Goal: Task Accomplishment & Management: Manage account settings

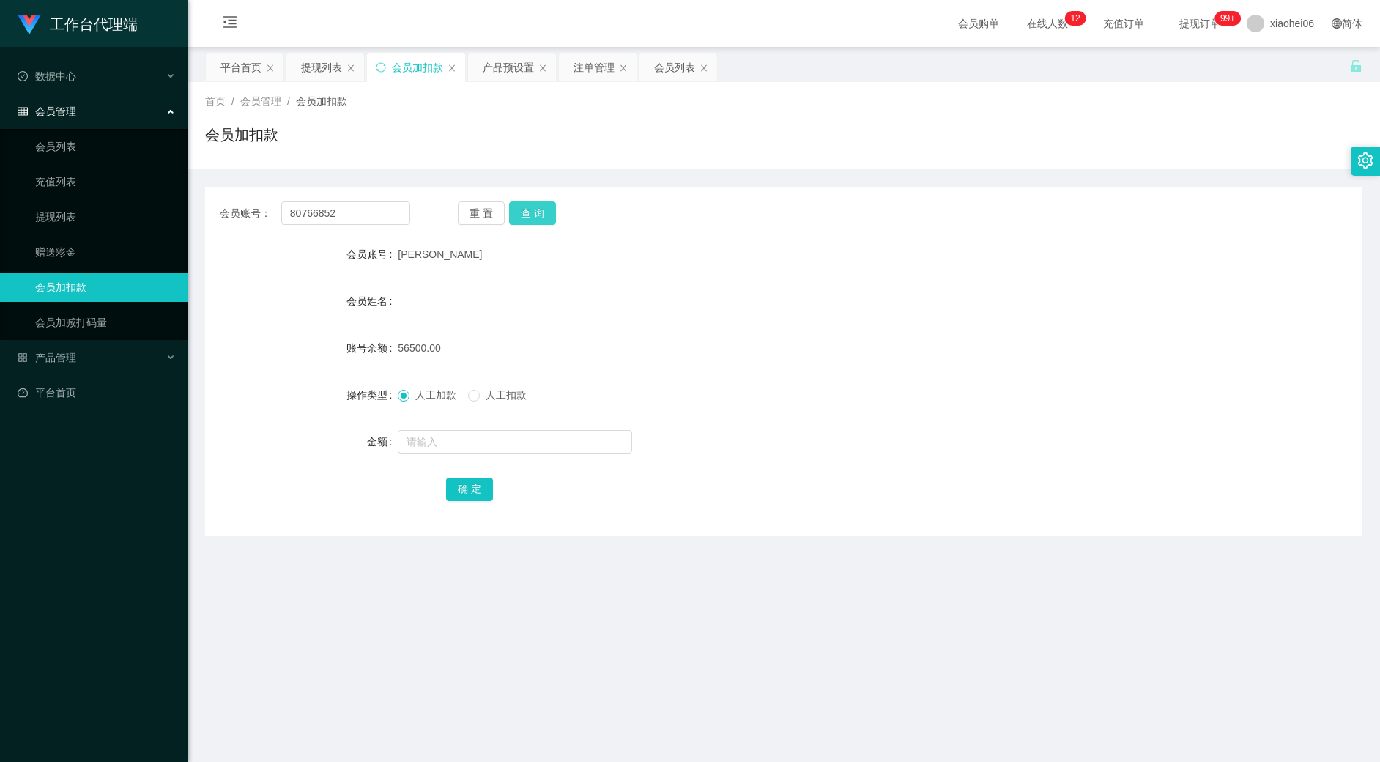
type input "80766852"
click at [526, 217] on button "查 询" at bounding box center [532, 212] width 47 height 23
click at [455, 447] on input "text" at bounding box center [515, 441] width 234 height 23
type input "100"
click at [467, 481] on button "确 定" at bounding box center [469, 489] width 47 height 23
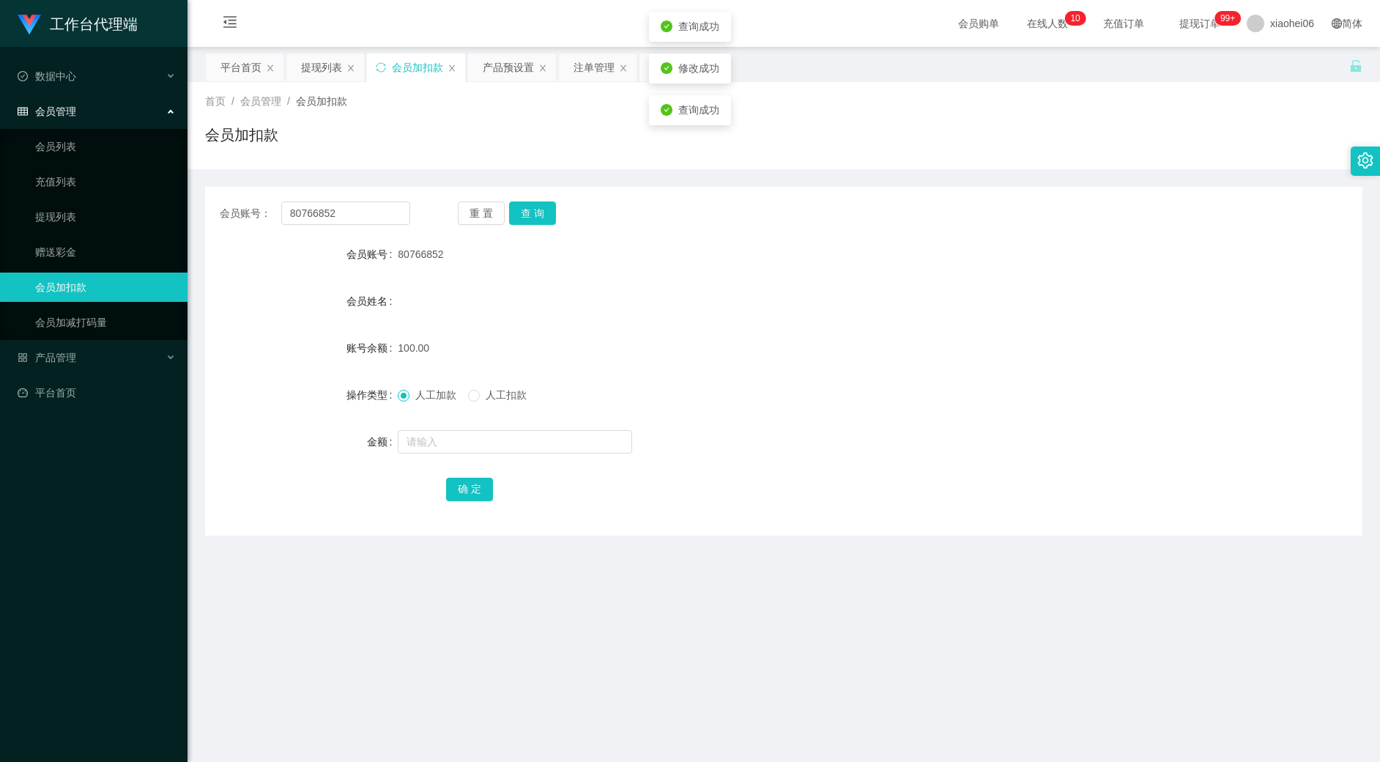
click at [883, 341] on div "100.00" at bounding box center [735, 347] width 675 height 29
click at [508, 66] on div "产品预设置" at bounding box center [508, 67] width 51 height 28
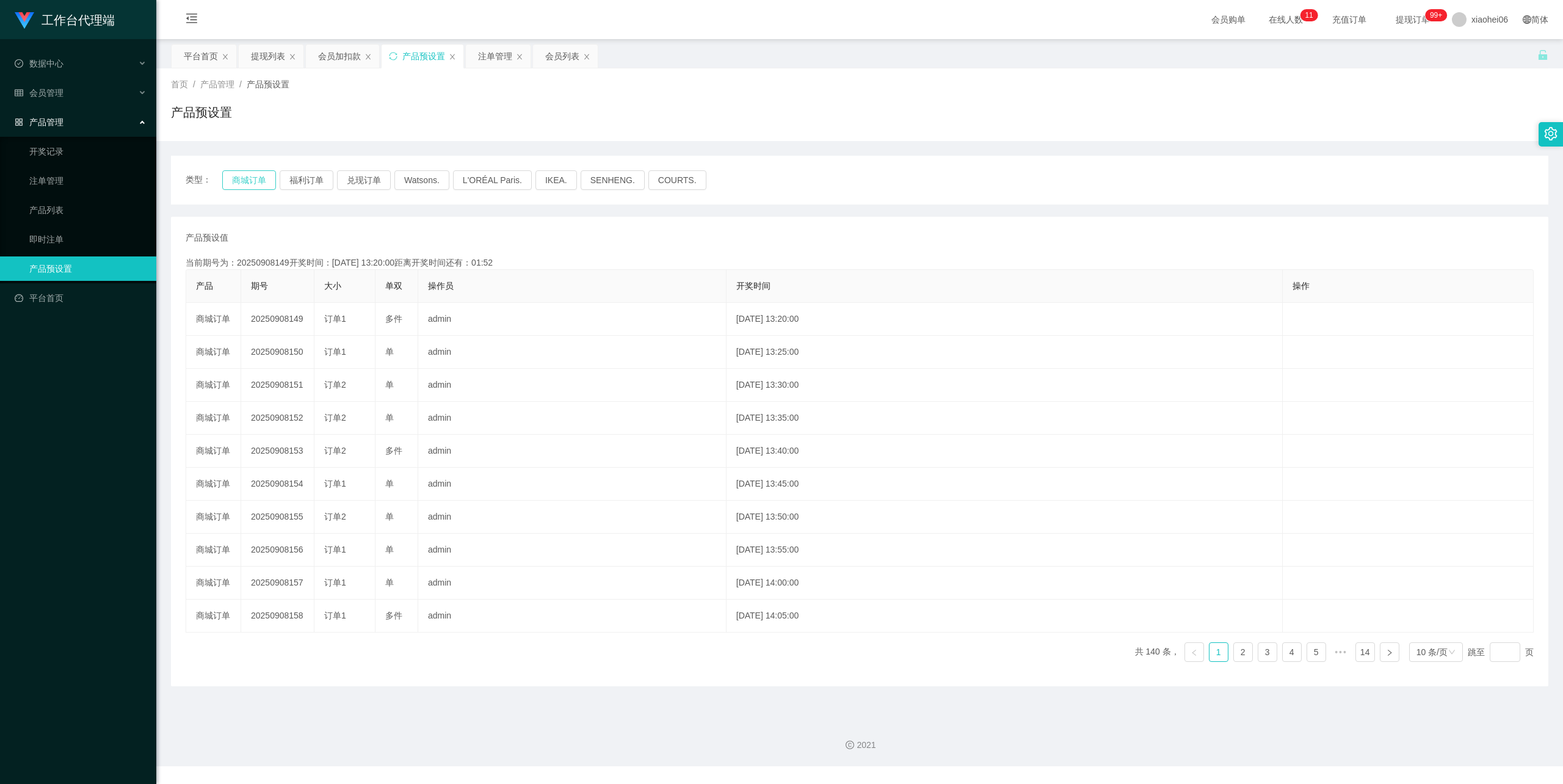
click at [248, 178] on button "商城订单" at bounding box center [249, 179] width 53 height 19
click at [483, 57] on div "注单管理" at bounding box center [495, 56] width 34 height 23
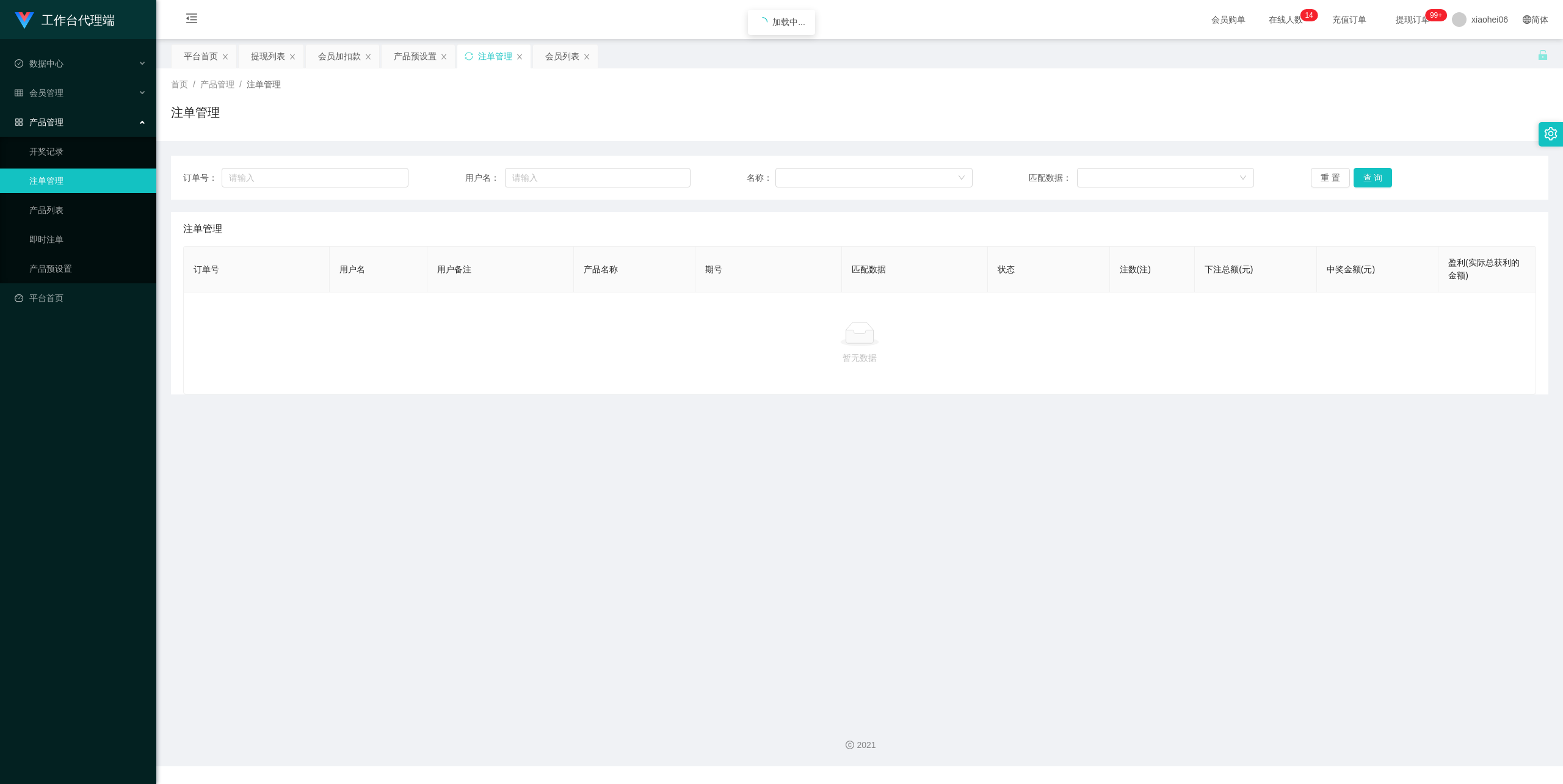
click at [578, 102] on div "首页 / 产品管理 / 注单管理 / 注单管理" at bounding box center [859, 105] width 1378 height 53
click at [624, 120] on div "注单管理" at bounding box center [859, 117] width 1378 height 28
click at [619, 117] on div "注单管理" at bounding box center [859, 117] width 1378 height 28
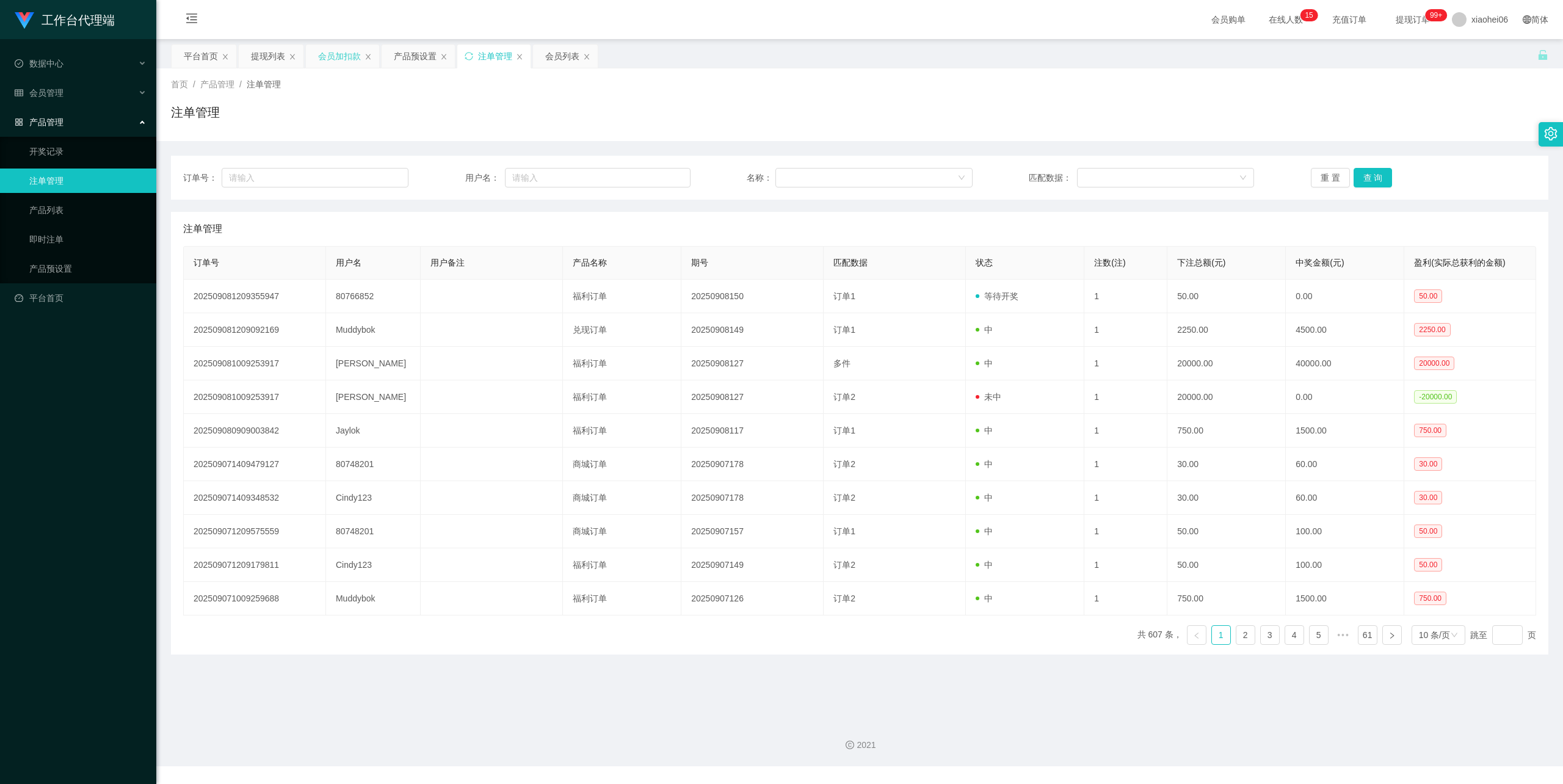
click at [345, 52] on div "会员加扣款" at bounding box center [339, 56] width 43 height 23
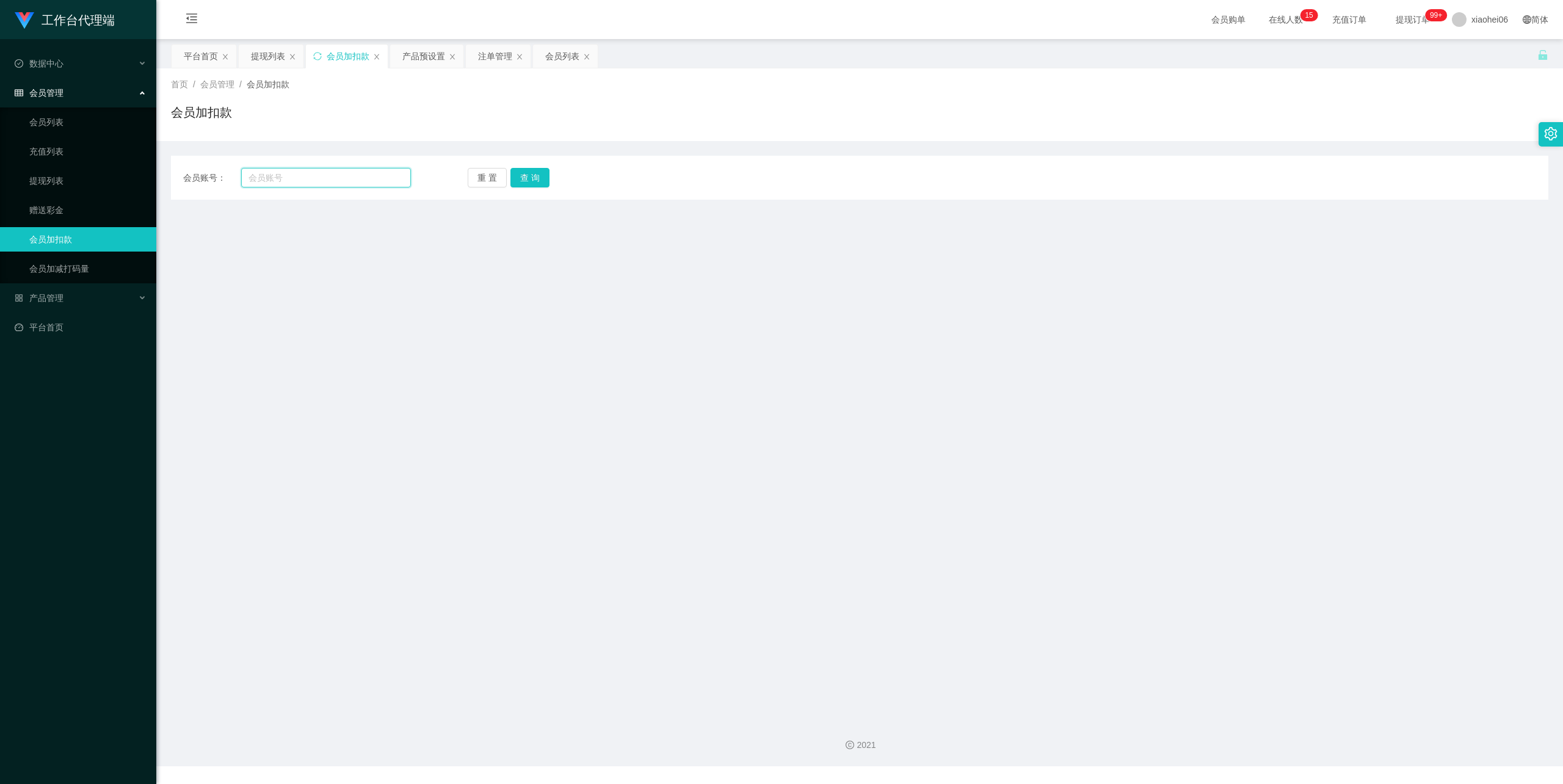
drag, startPoint x: 314, startPoint y: 177, endPoint x: 328, endPoint y: 179, distance: 14.1
click at [313, 178] on input "text" at bounding box center [326, 177] width 170 height 19
paste input "80766852"
type input "80766852"
click at [524, 176] on button "查 询" at bounding box center [529, 177] width 39 height 19
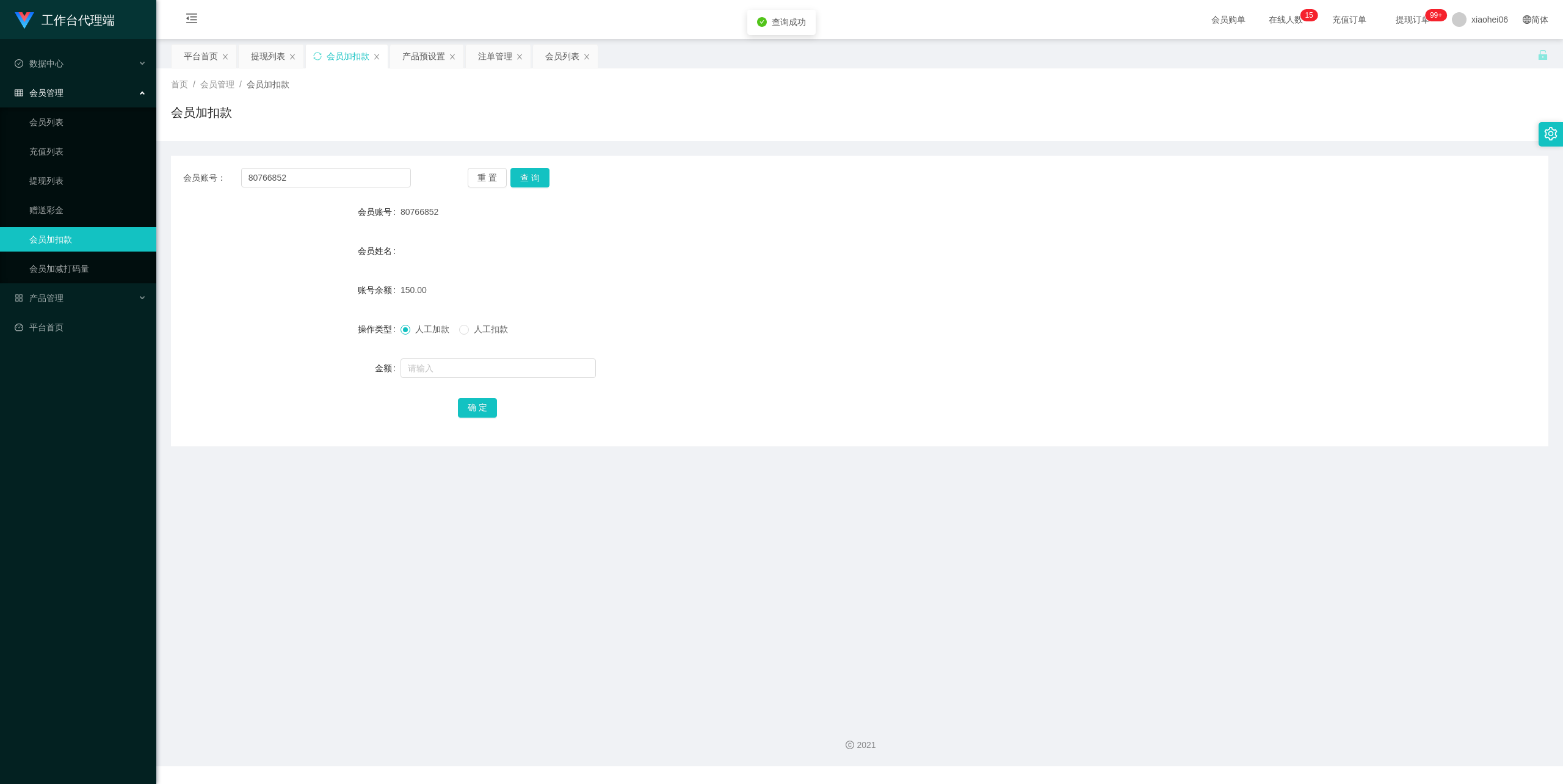
click at [489, 322] on label "人工扣款" at bounding box center [486, 328] width 53 height 12
click at [467, 365] on input "text" at bounding box center [498, 367] width 195 height 19
type input "150"
drag, startPoint x: 468, startPoint y: 399, endPoint x: 497, endPoint y: 389, distance: 30.7
click at [468, 399] on button "确 定" at bounding box center [477, 407] width 39 height 19
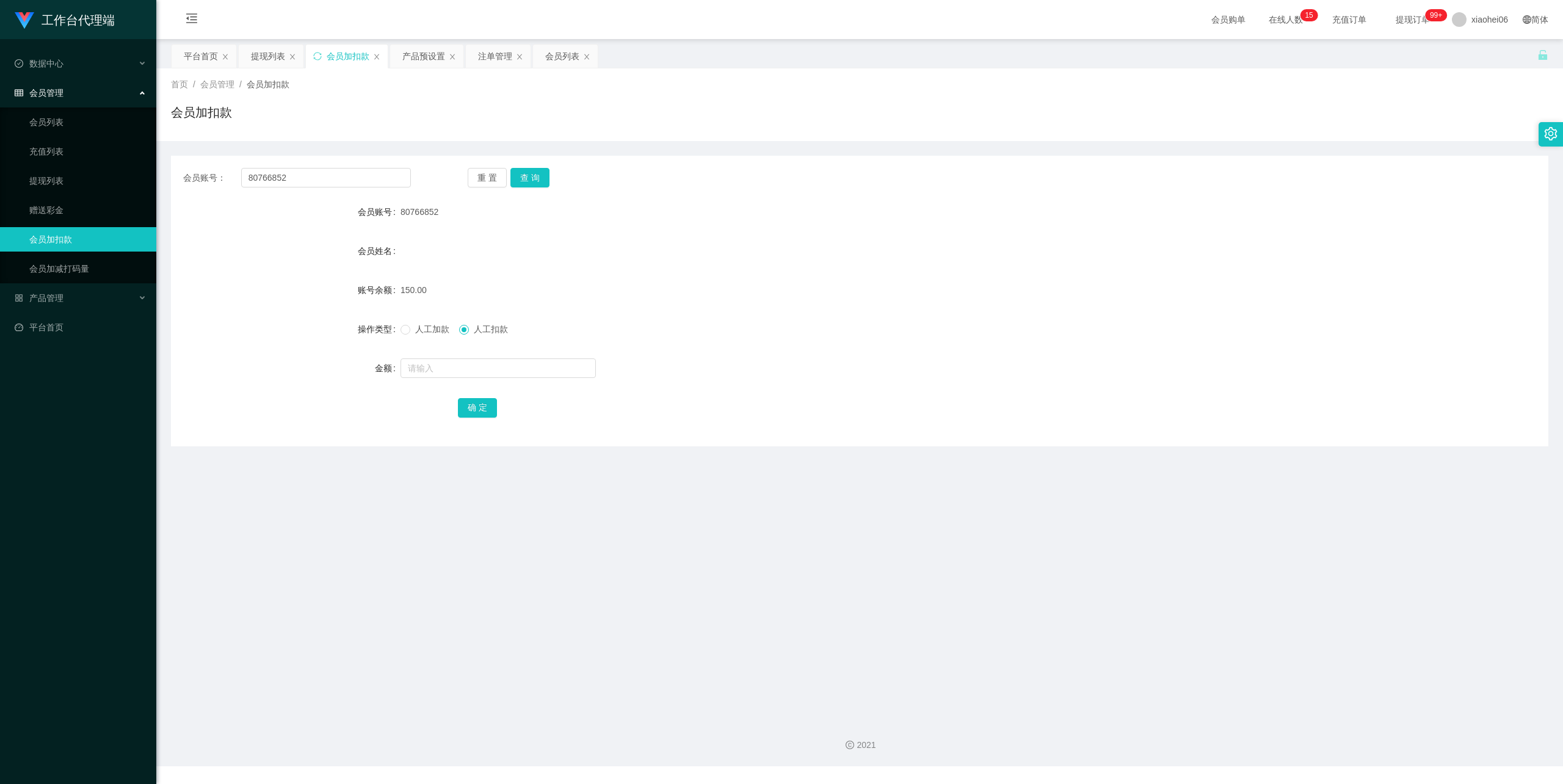
click at [949, 267] on form "会员账号 80766852 会员姓名 账号余额 150.00 操作类型 人工加款 人工扣款 金额 确 定" at bounding box center [859, 310] width 1378 height 220
drag, startPoint x: 157, startPoint y: 177, endPoint x: 149, endPoint y: 177, distance: 8.0
click at [113, 177] on section "工作台代理端 数据中心 会员管理 会员列表 充值列表 提现列表 赠送彩金 会员加扣款 会员加减打码量 产品管理 开奖记录 注单管理 产品列表 即时注单 产品预…" at bounding box center [781, 382] width 1563 height 766
paste input "twscwx"
type input "twscwx"
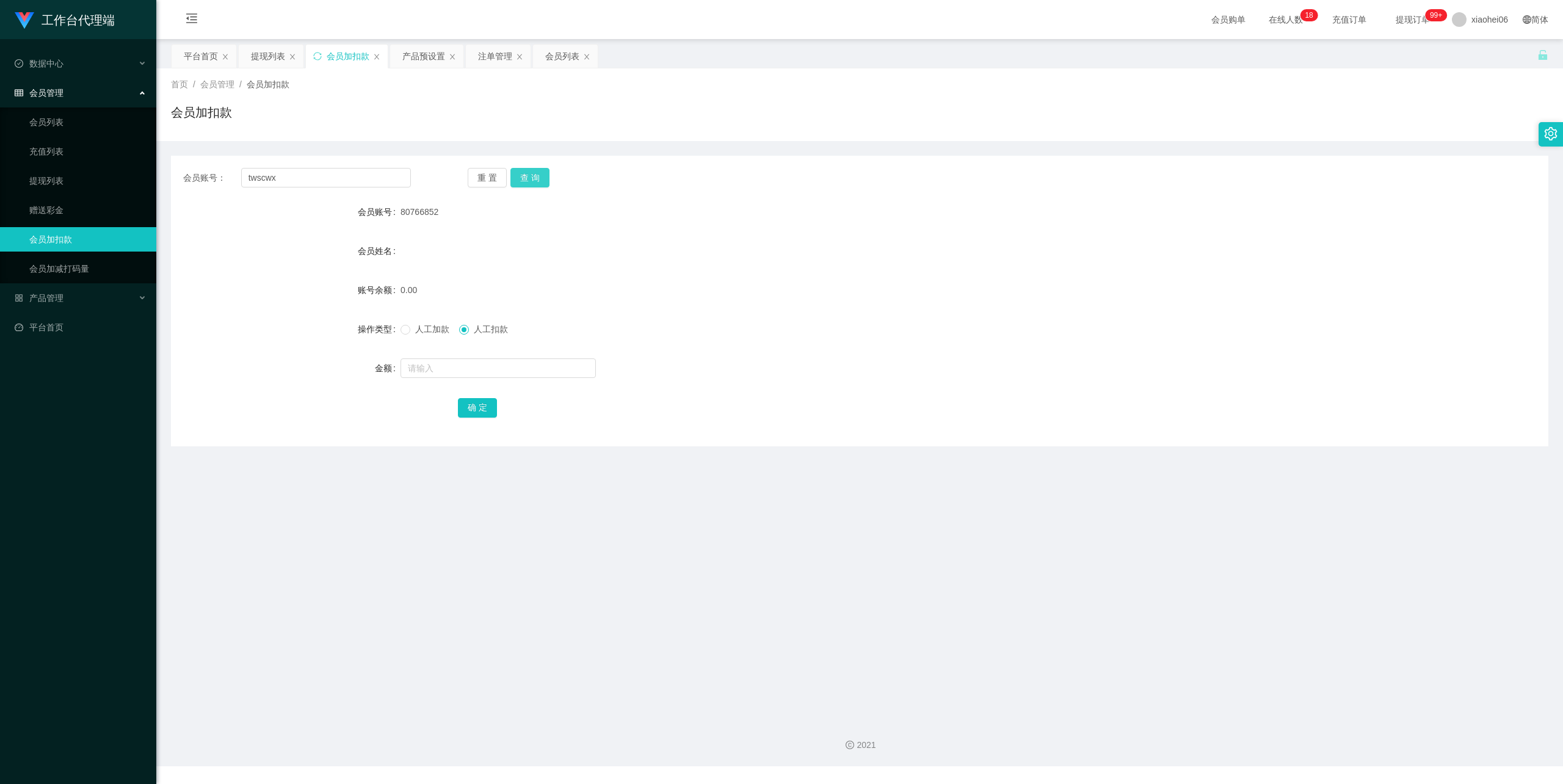
click at [554, 169] on div "重 置 查 询" at bounding box center [581, 177] width 228 height 19
drag, startPoint x: 534, startPoint y: 176, endPoint x: 525, endPoint y: 186, distance: 13.5
click at [534, 176] on button "查 询" at bounding box center [529, 177] width 39 height 19
click at [430, 322] on label "人工加款" at bounding box center [428, 328] width 53 height 12
click at [428, 327] on span "人工加款" at bounding box center [432, 329] width 44 height 10
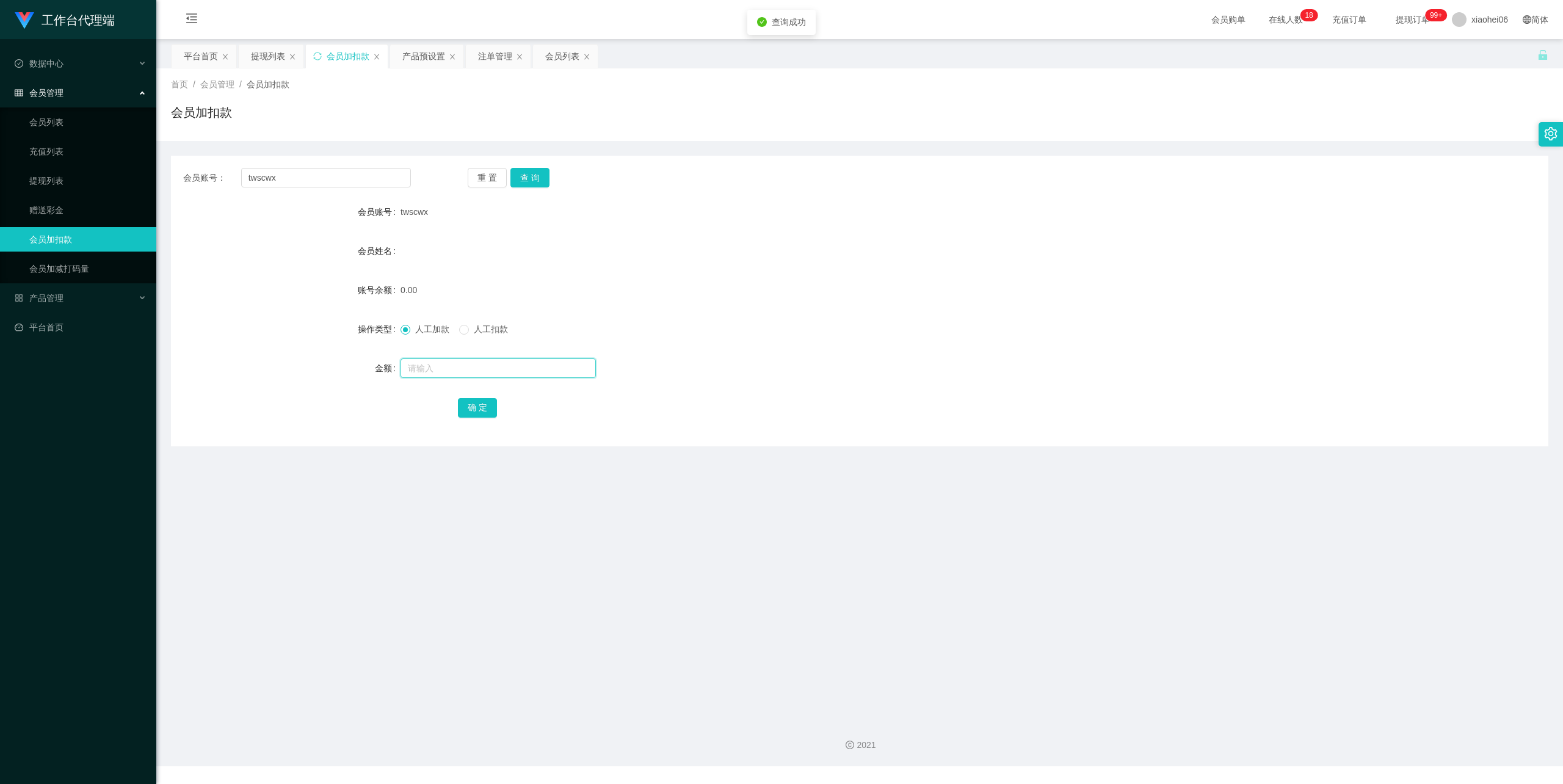
click at [443, 370] on input "text" at bounding box center [498, 367] width 195 height 19
type input "·"
drag, startPoint x: 443, startPoint y: 362, endPoint x: 364, endPoint y: 382, distance: 81.5
click at [364, 382] on form "会员账号 twscwx 会员姓名 账号余额 0.00 操作类型 人工加款 人工扣款 金额 · 确 定" at bounding box center [859, 310] width 1378 height 220
type input "100"
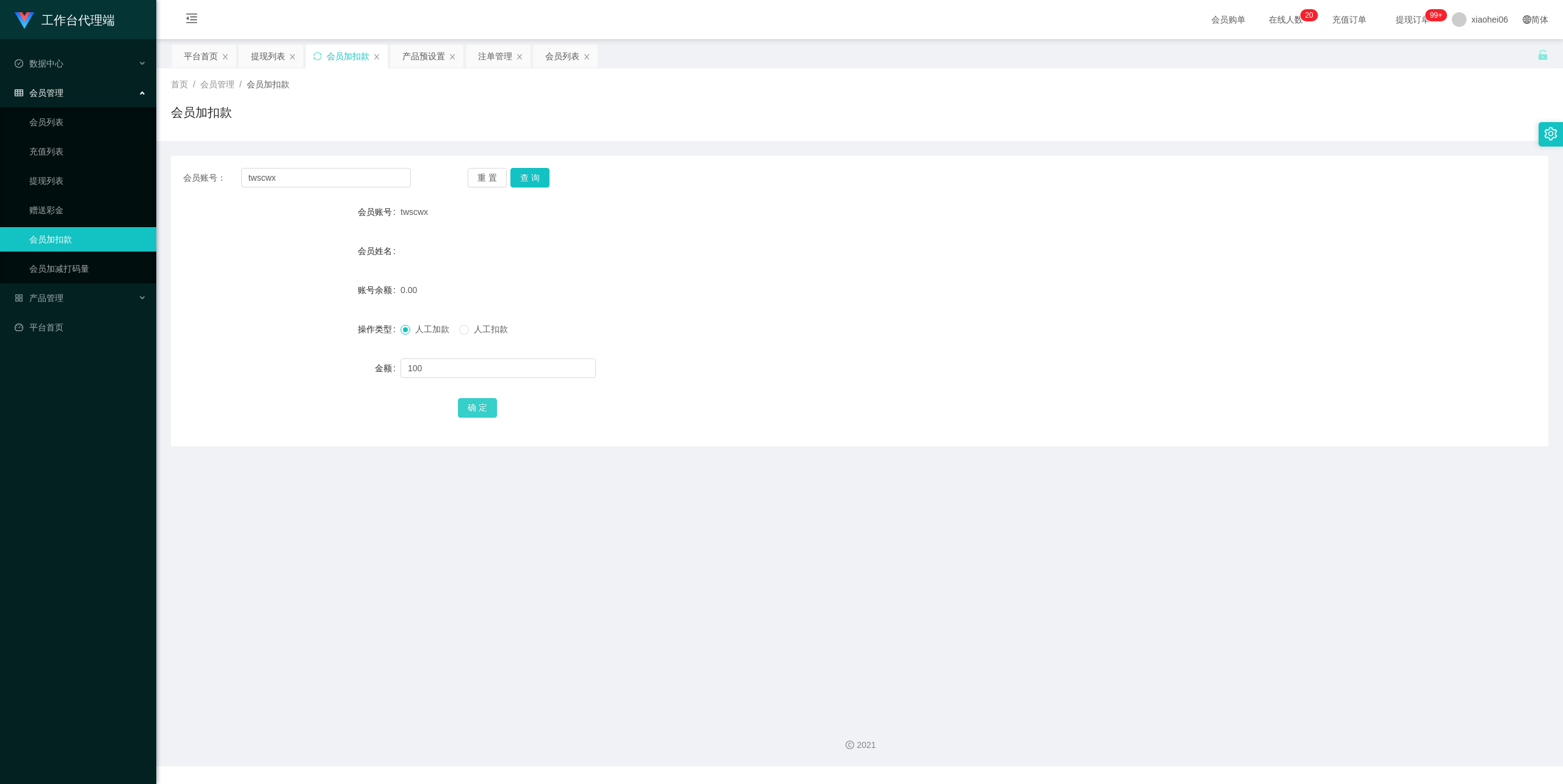
click at [487, 403] on button "确 定" at bounding box center [477, 407] width 39 height 19
click at [1106, 247] on div "会员姓名" at bounding box center [859, 250] width 1378 height 24
click at [418, 57] on div "产品预设置" at bounding box center [423, 56] width 43 height 23
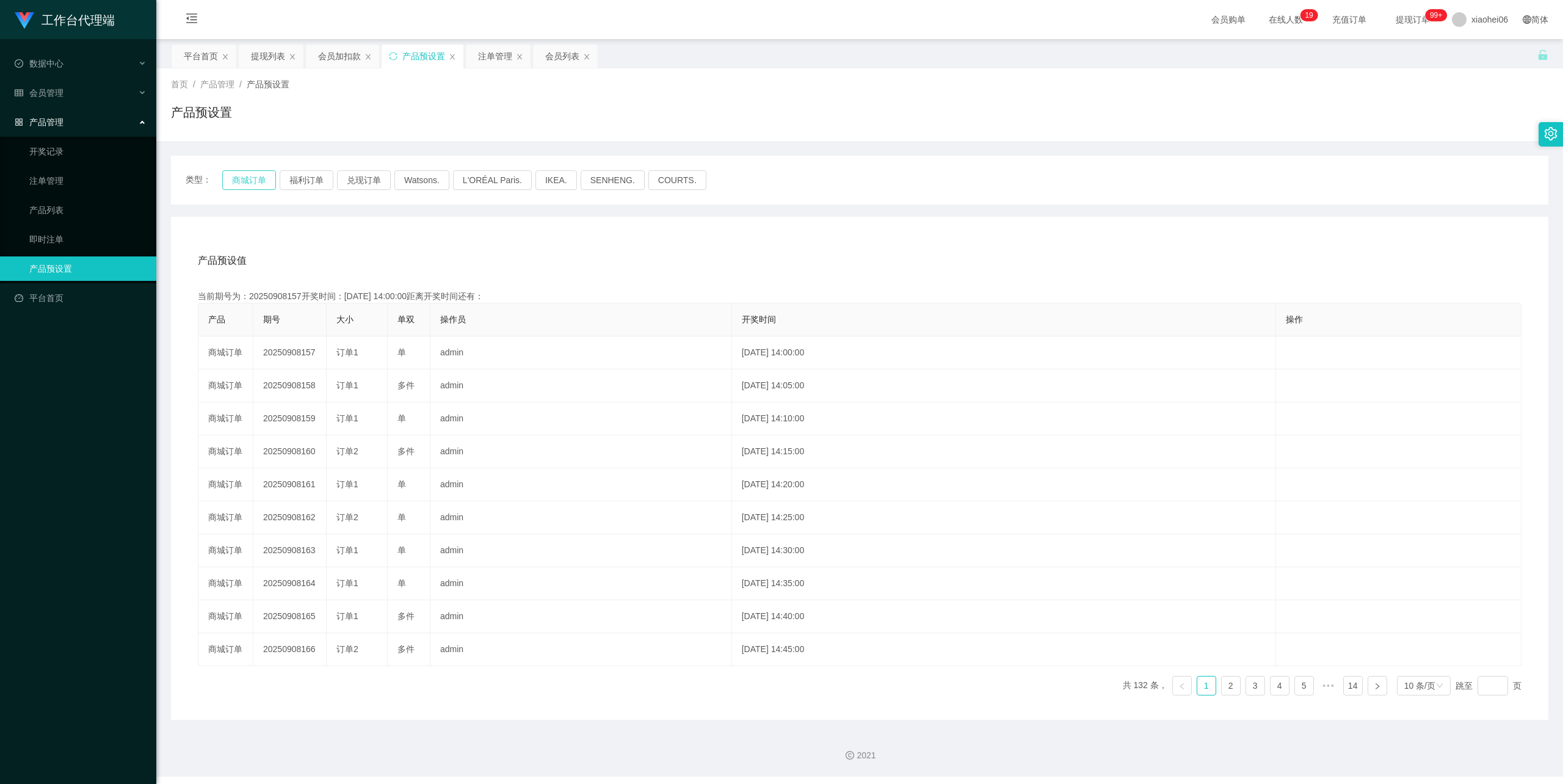
click at [238, 181] on button "商城订单" at bounding box center [249, 179] width 53 height 19
click at [341, 47] on div "会员加扣款" at bounding box center [339, 56] width 43 height 23
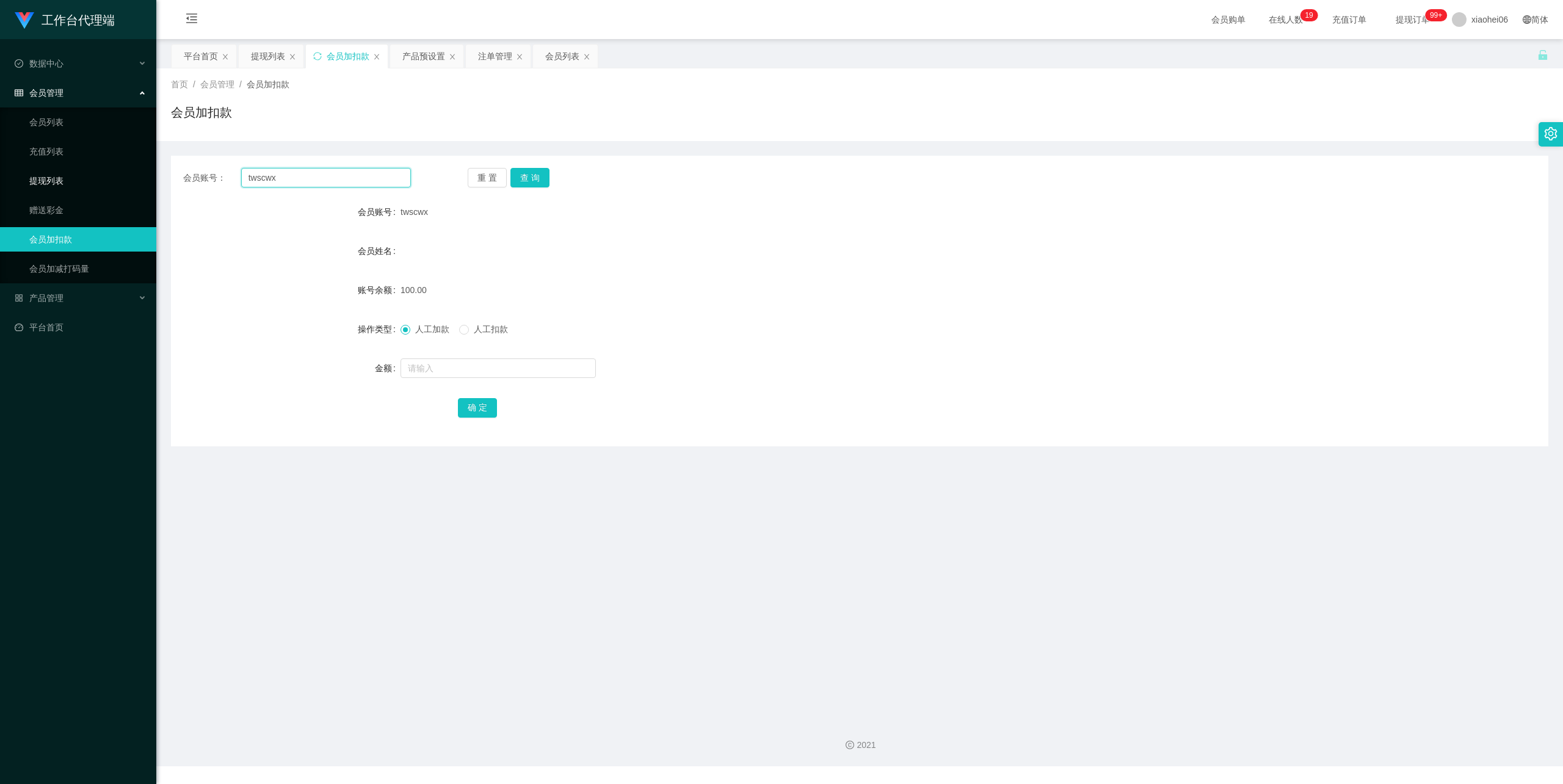
drag, startPoint x: 293, startPoint y: 183, endPoint x: 144, endPoint y: 170, distance: 149.6
click at [144, 170] on section "工作台代理端 数据中心 会员管理 会员列表 充值列表 提现列表 赠送彩金 会员加扣款 会员加减打码量 产品管理 开奖记录 注单管理 产品列表 即时注单 产品预…" at bounding box center [781, 382] width 1563 height 766
click at [540, 172] on button "查 询" at bounding box center [529, 177] width 39 height 19
click at [597, 273] on form "会员账号 twscwx 会员姓名 账号余额 0.00 操作类型 人工加款 人工扣款 金额 确 定" at bounding box center [859, 310] width 1378 height 220
drag, startPoint x: 531, startPoint y: 172, endPoint x: 509, endPoint y: 172, distance: 22.0
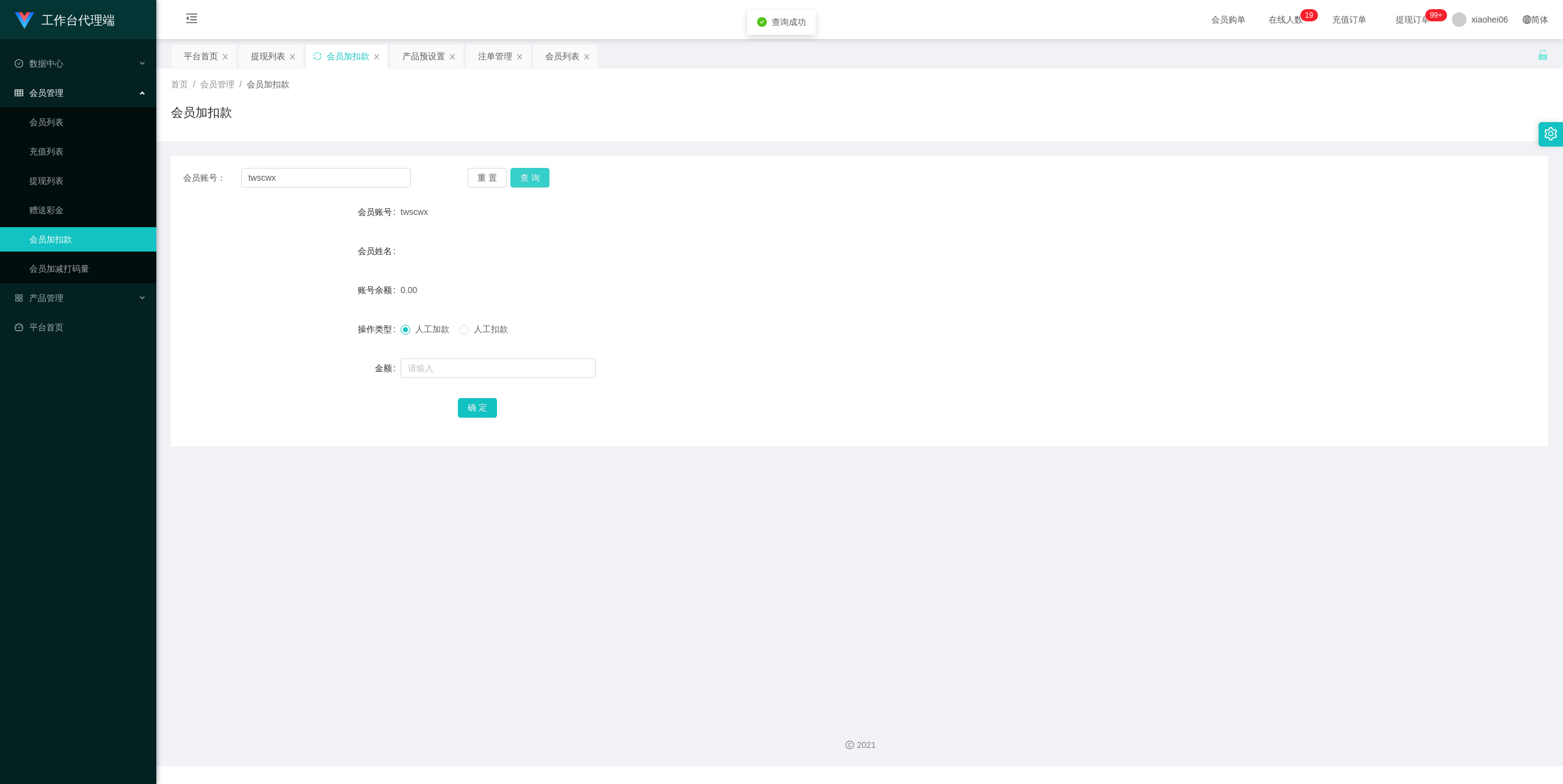
click at [533, 172] on button "查 询" at bounding box center [529, 177] width 39 height 19
click at [498, 56] on div "注单管理" at bounding box center [495, 56] width 34 height 23
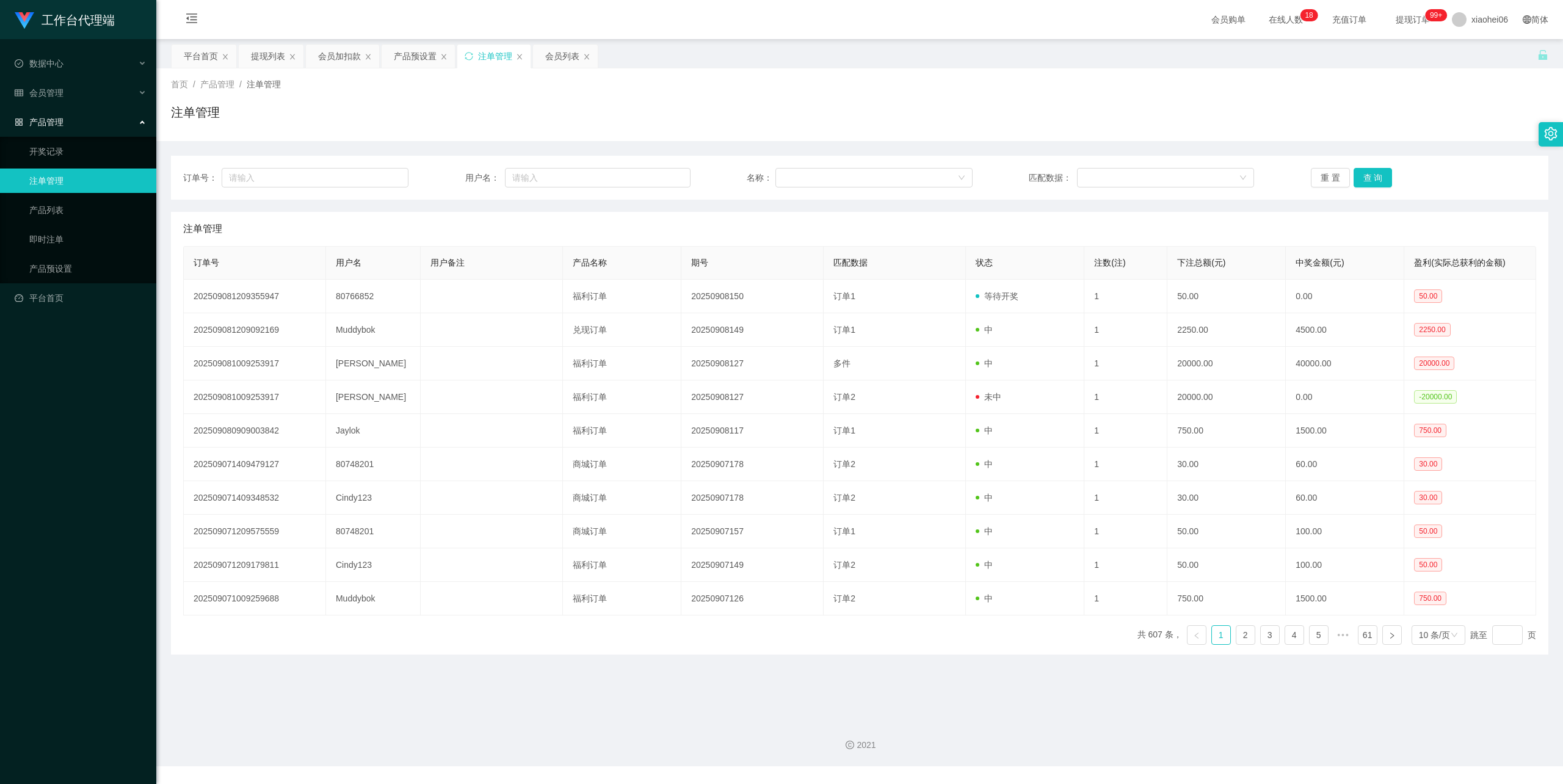
click at [451, 225] on div "注单管理" at bounding box center [859, 228] width 1353 height 34
click at [898, 222] on div "注单管理" at bounding box center [859, 228] width 1353 height 34
drag, startPoint x: 720, startPoint y: 227, endPoint x: 714, endPoint y: 227, distance: 6.0
click at [720, 227] on div "注单管理" at bounding box center [859, 228] width 1353 height 34
click at [414, 108] on div "注单管理" at bounding box center [859, 117] width 1378 height 28
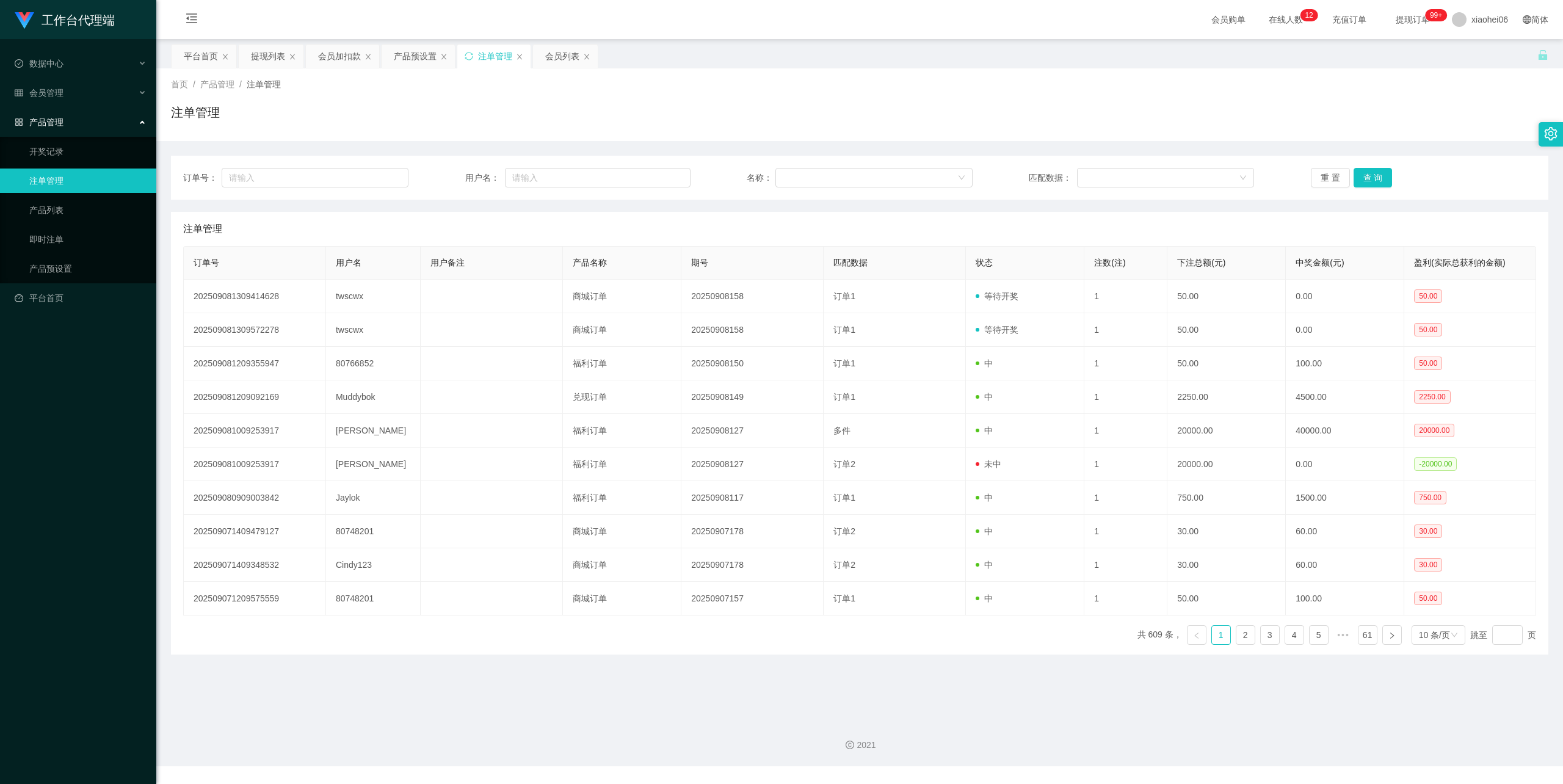
click at [639, 97] on div "首页 / 产品管理 / 注单管理 / 注单管理" at bounding box center [859, 105] width 1378 height 53
click at [338, 49] on div "会员加扣款" at bounding box center [339, 56] width 43 height 23
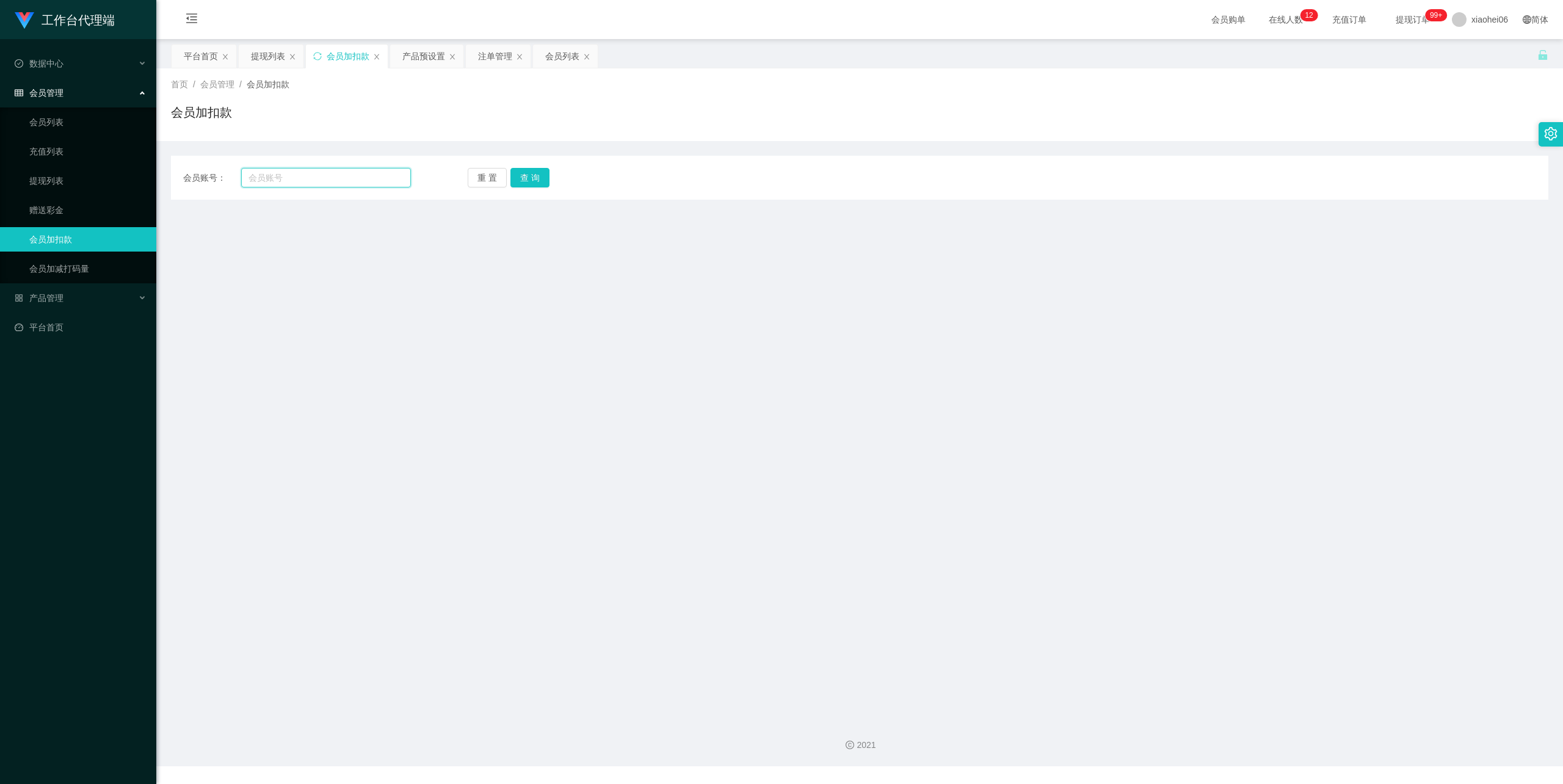
click at [311, 183] on input "text" at bounding box center [326, 177] width 170 height 19
paste input "邀请码：6122666"
type input "邀请码：6122666"
click at [488, 50] on div "注单管理" at bounding box center [495, 56] width 34 height 23
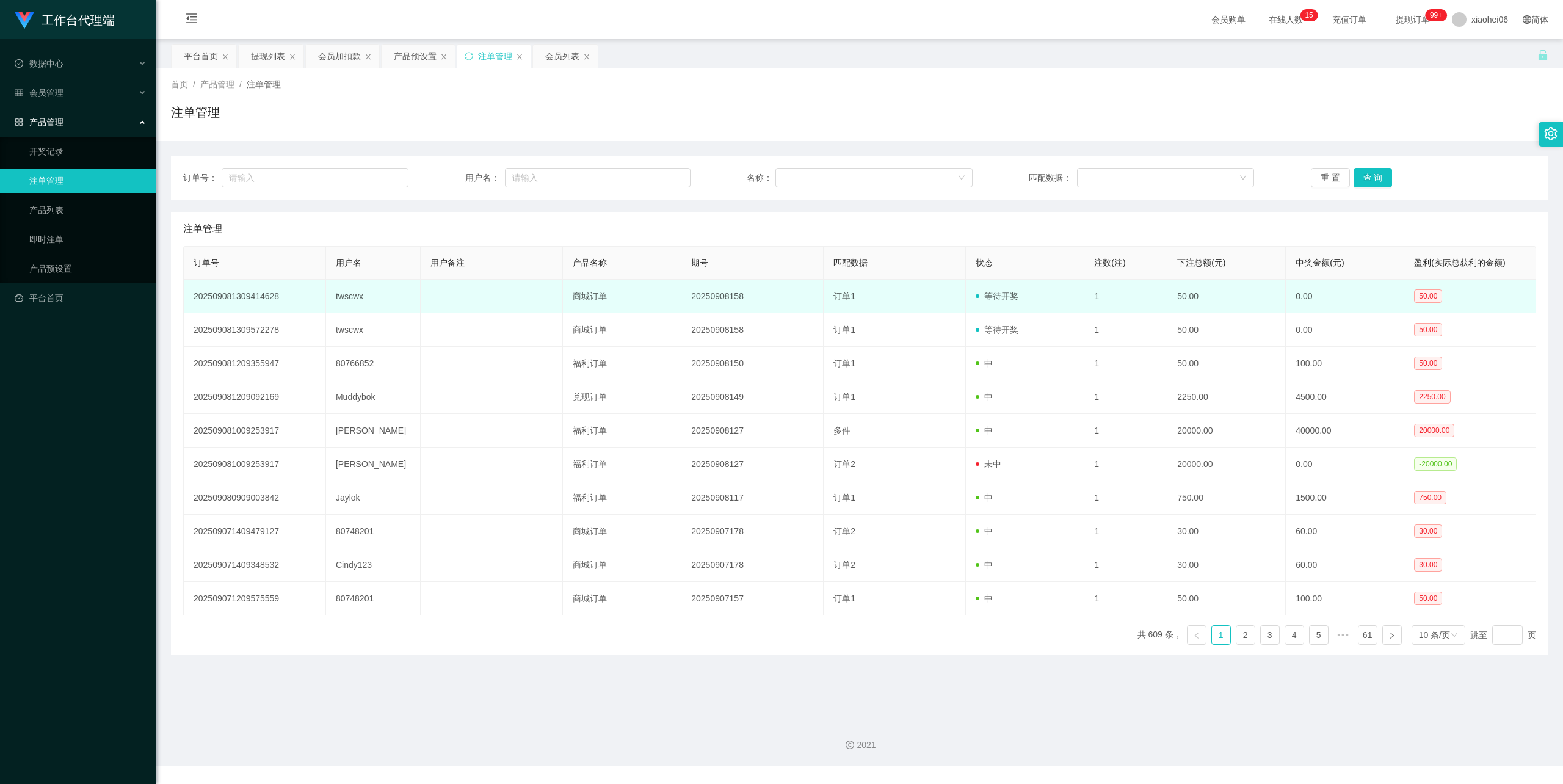
click at [346, 296] on td "twscwx" at bounding box center [373, 296] width 95 height 33
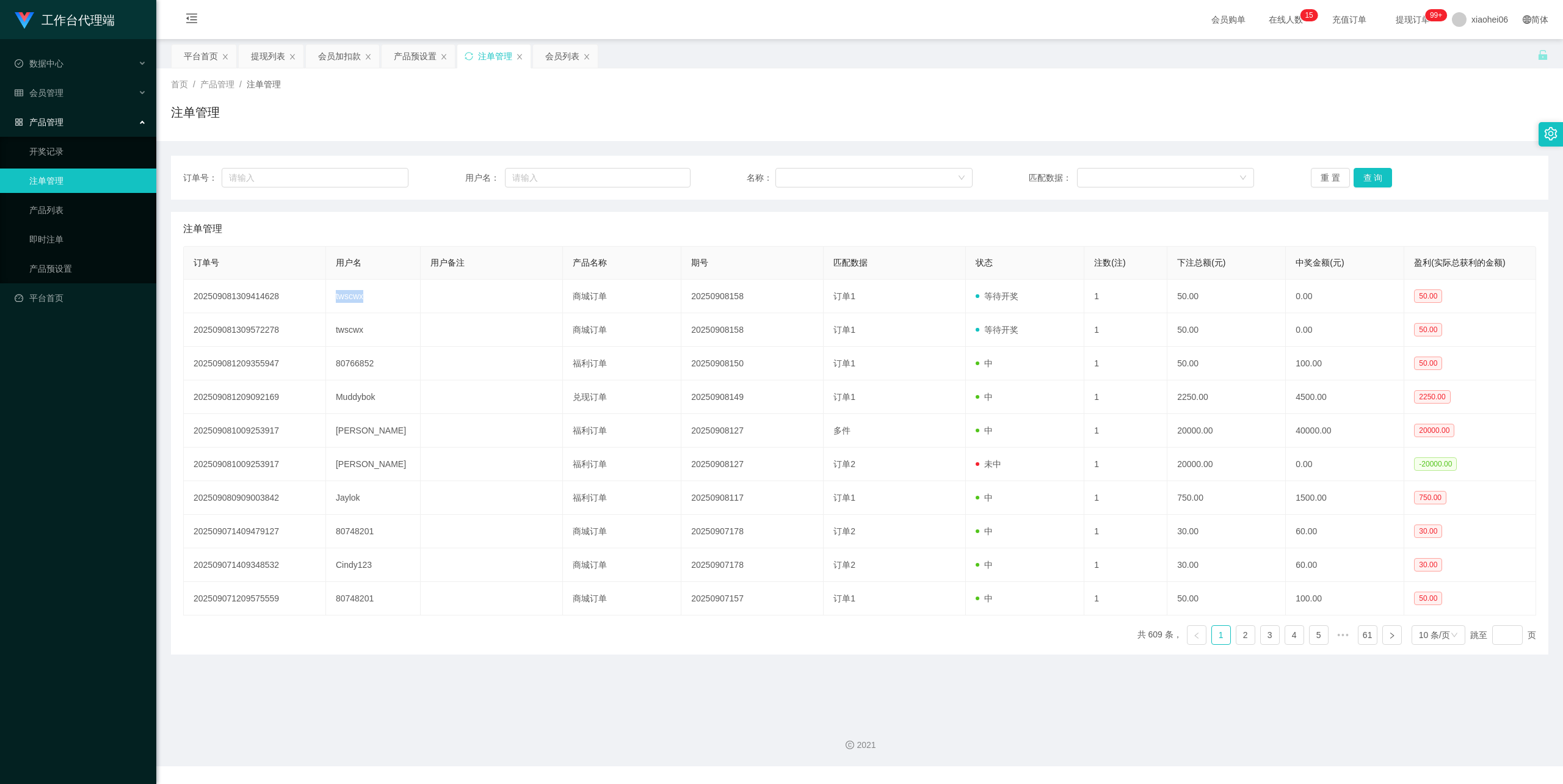
copy td "twscwx"
click at [413, 52] on div "产品预设置" at bounding box center [414, 56] width 43 height 23
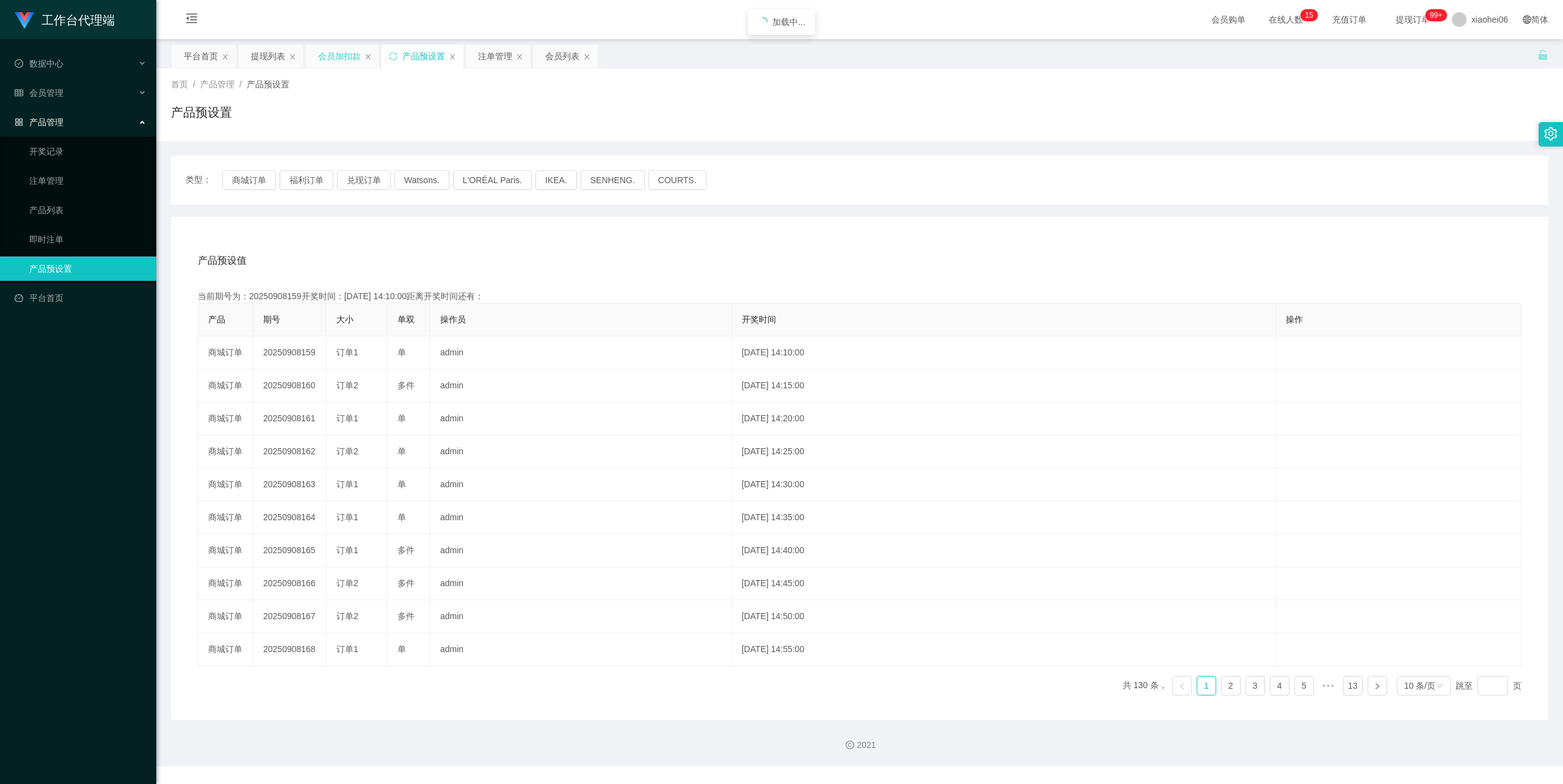
click at [343, 55] on div "会员加扣款" at bounding box center [339, 56] width 43 height 23
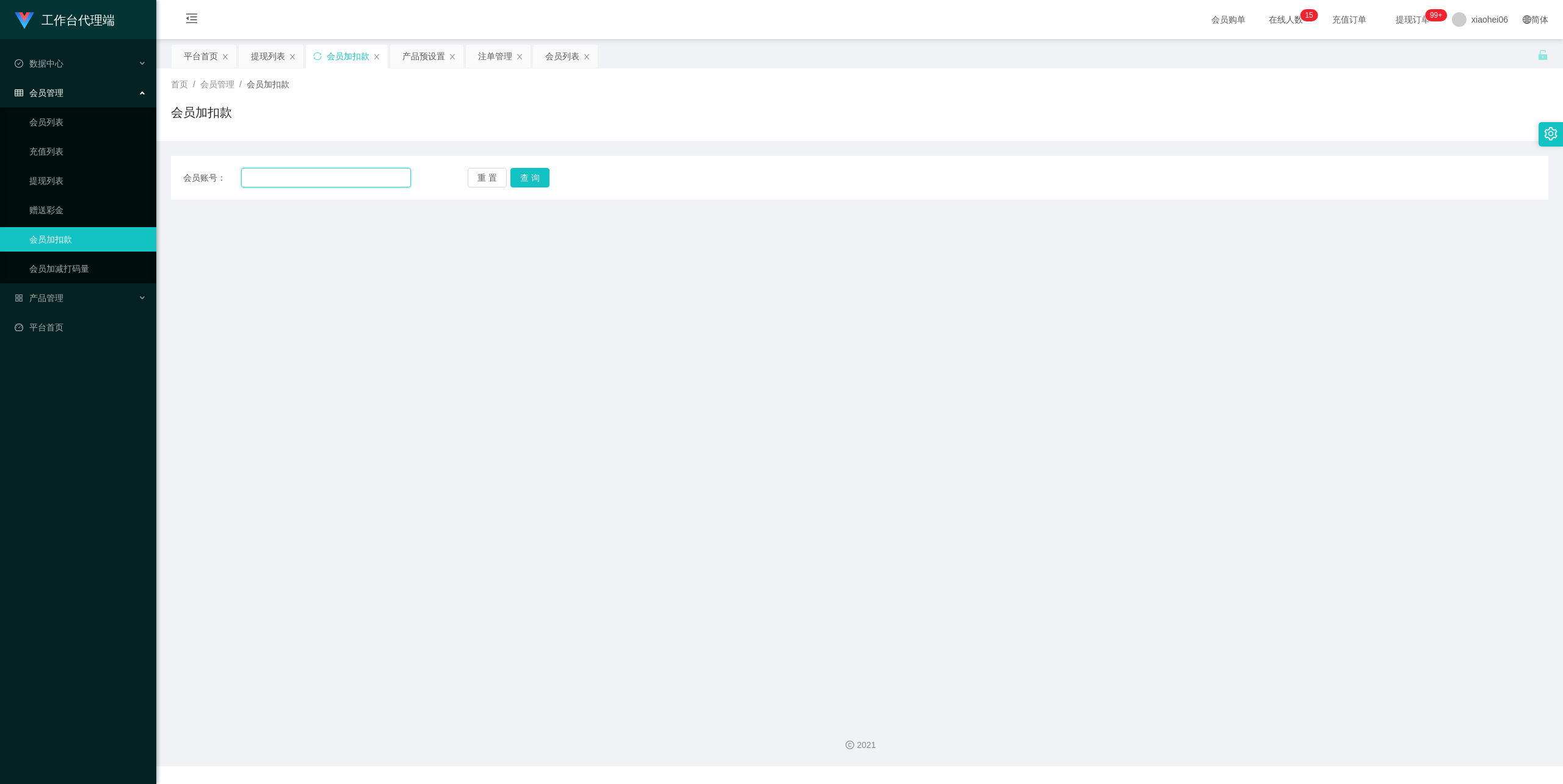
click at [287, 184] on input "text" at bounding box center [326, 177] width 170 height 19
paste input "twscwx"
click at [518, 179] on button "查 询" at bounding box center [529, 177] width 39 height 19
click at [535, 176] on button "查 询" at bounding box center [529, 177] width 39 height 19
click at [250, 176] on input "twscwx" at bounding box center [326, 177] width 170 height 19
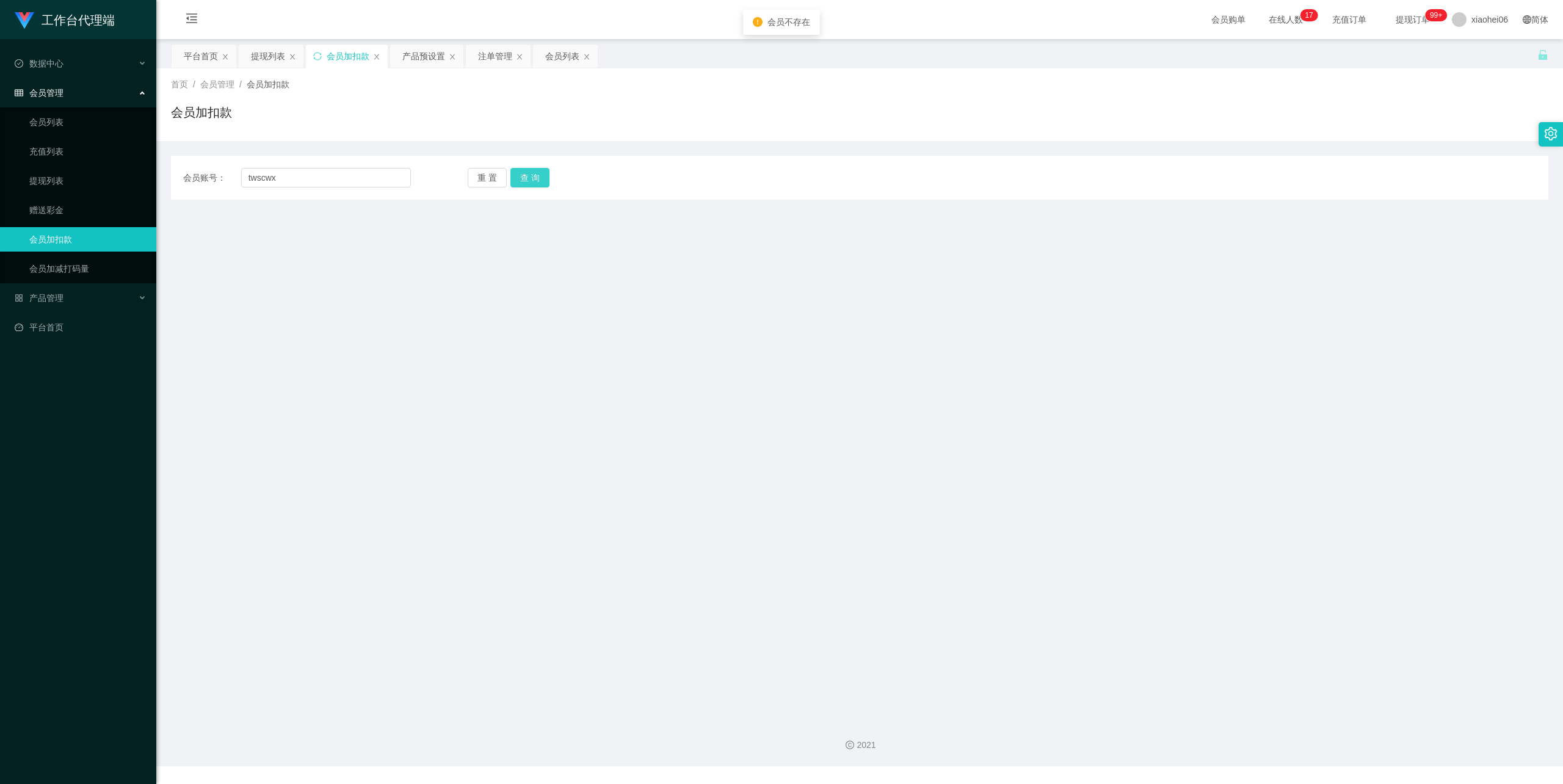
click at [529, 167] on div "会员账号： twscwx 重 置 查 询 会员账号 会员姓名 账号余额 操作类型 人工加款 人工扣款 金额 确 定" at bounding box center [859, 177] width 1378 height 44
click at [529, 182] on button "查 询" at bounding box center [529, 177] width 39 height 19
click at [525, 176] on button "查 询" at bounding box center [529, 177] width 39 height 19
click at [525, 176] on div "重 置 查 询" at bounding box center [581, 177] width 228 height 19
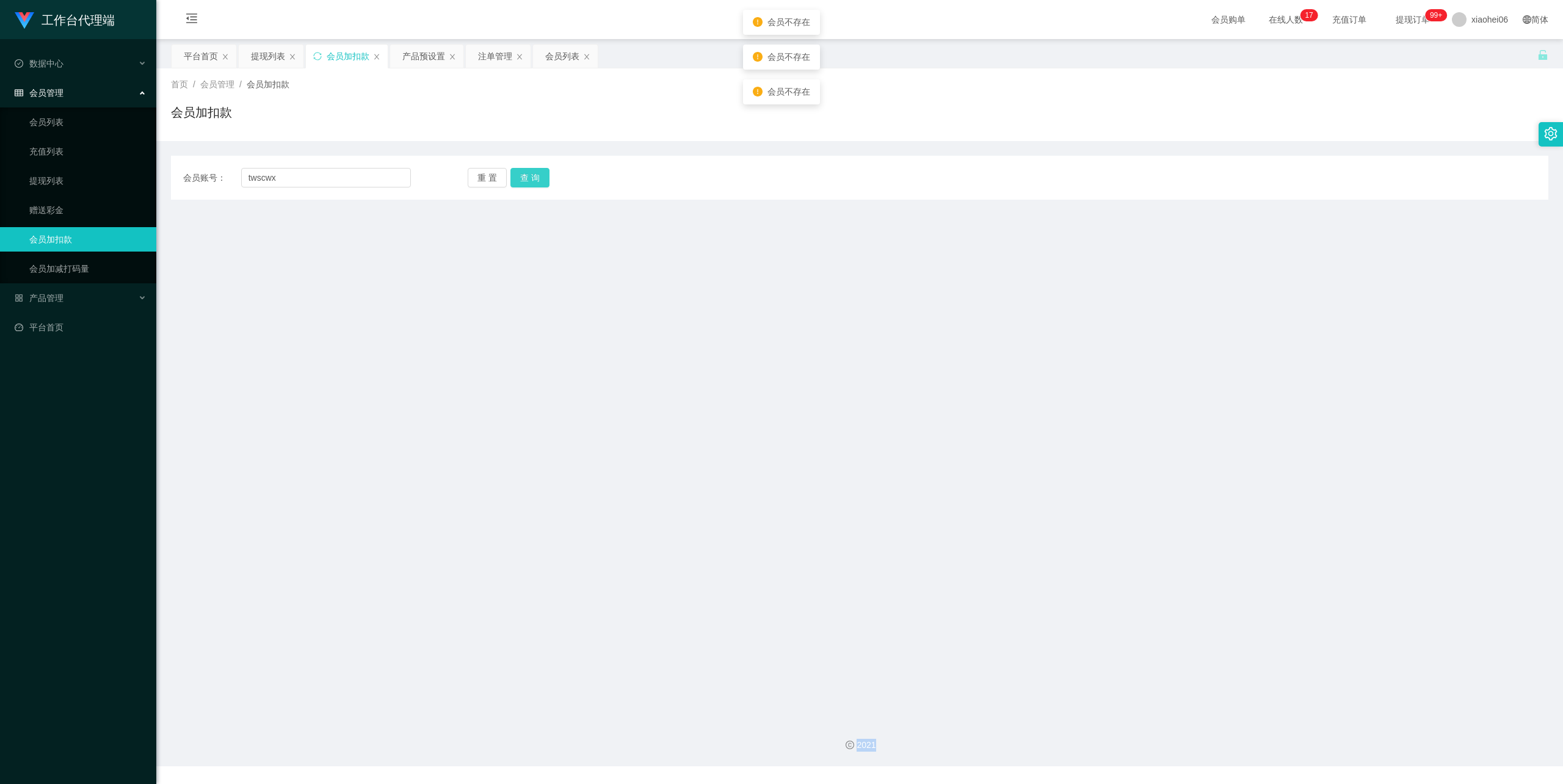
click at [525, 176] on button "查 询" at bounding box center [529, 177] width 39 height 19
click at [525, 176] on div "重 置 查 询" at bounding box center [581, 177] width 228 height 19
click at [525, 176] on button "查 询" at bounding box center [529, 177] width 39 height 19
click at [525, 176] on div "重 置 查 询" at bounding box center [581, 177] width 228 height 19
drag, startPoint x: 525, startPoint y: 176, endPoint x: 396, endPoint y: 187, distance: 129.5
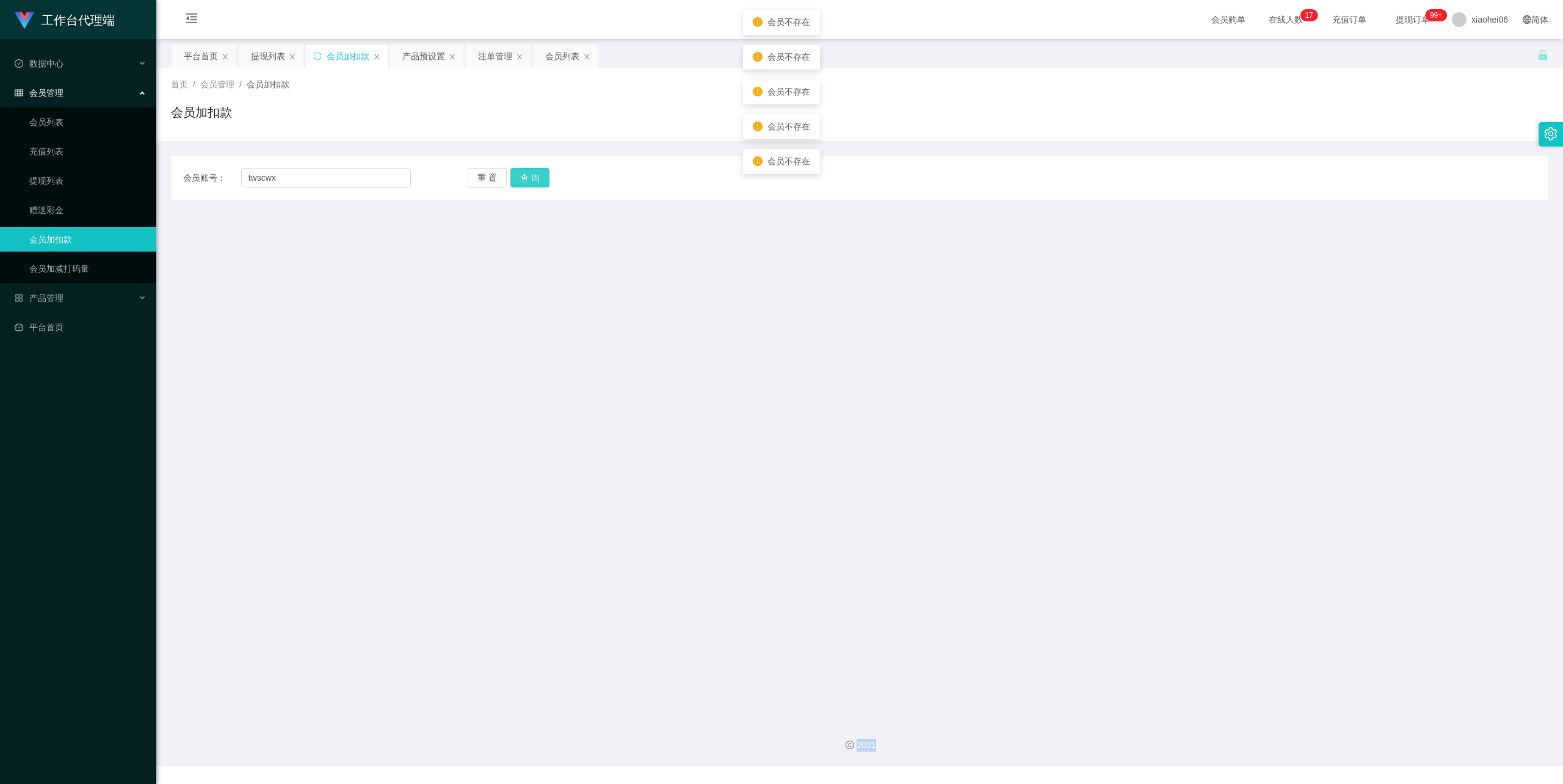
click at [524, 176] on button "查 询" at bounding box center [529, 177] width 39 height 19
click at [250, 177] on input "twscwx" at bounding box center [326, 177] width 170 height 19
click at [530, 173] on button "查 询" at bounding box center [529, 177] width 39 height 19
click at [711, 225] on main "关闭左侧 关闭右侧 关闭其它 刷新页面 平台首页 提现列表 会员加扣款 产品预设置 注单管理 会员列表 首页 / 会员管理 / 会员加扣款 / 会员加扣款 会…" at bounding box center [860, 374] width 1407 height 670
click at [526, 169] on button "查 询" at bounding box center [529, 177] width 39 height 19
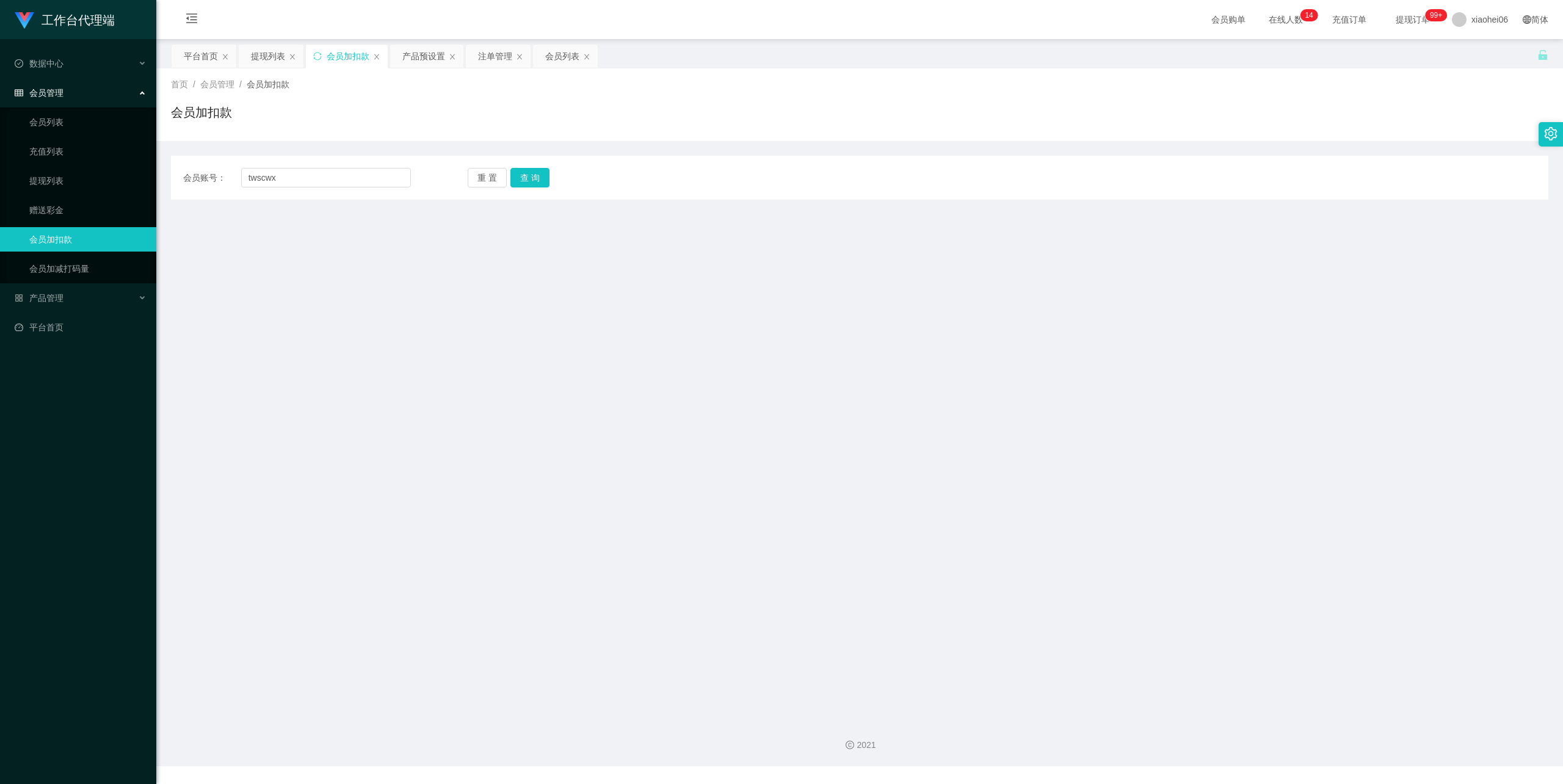
click at [1120, 244] on main "关闭左侧 关闭右侧 关闭其它 刷新页面 平台首页 提现列表 会员加扣款 产品预设置 注单管理 会员列表 首页 / 会员管理 / 会员加扣款 / 会员加扣款 会…" at bounding box center [860, 374] width 1407 height 670
click at [338, 174] on input "twscwx" at bounding box center [326, 177] width 170 height 19
drag, startPoint x: 328, startPoint y: 174, endPoint x: 226, endPoint y: 178, distance: 102.1
click at [207, 177] on div "会员账号： twscwx" at bounding box center [297, 177] width 228 height 19
paste input "text"
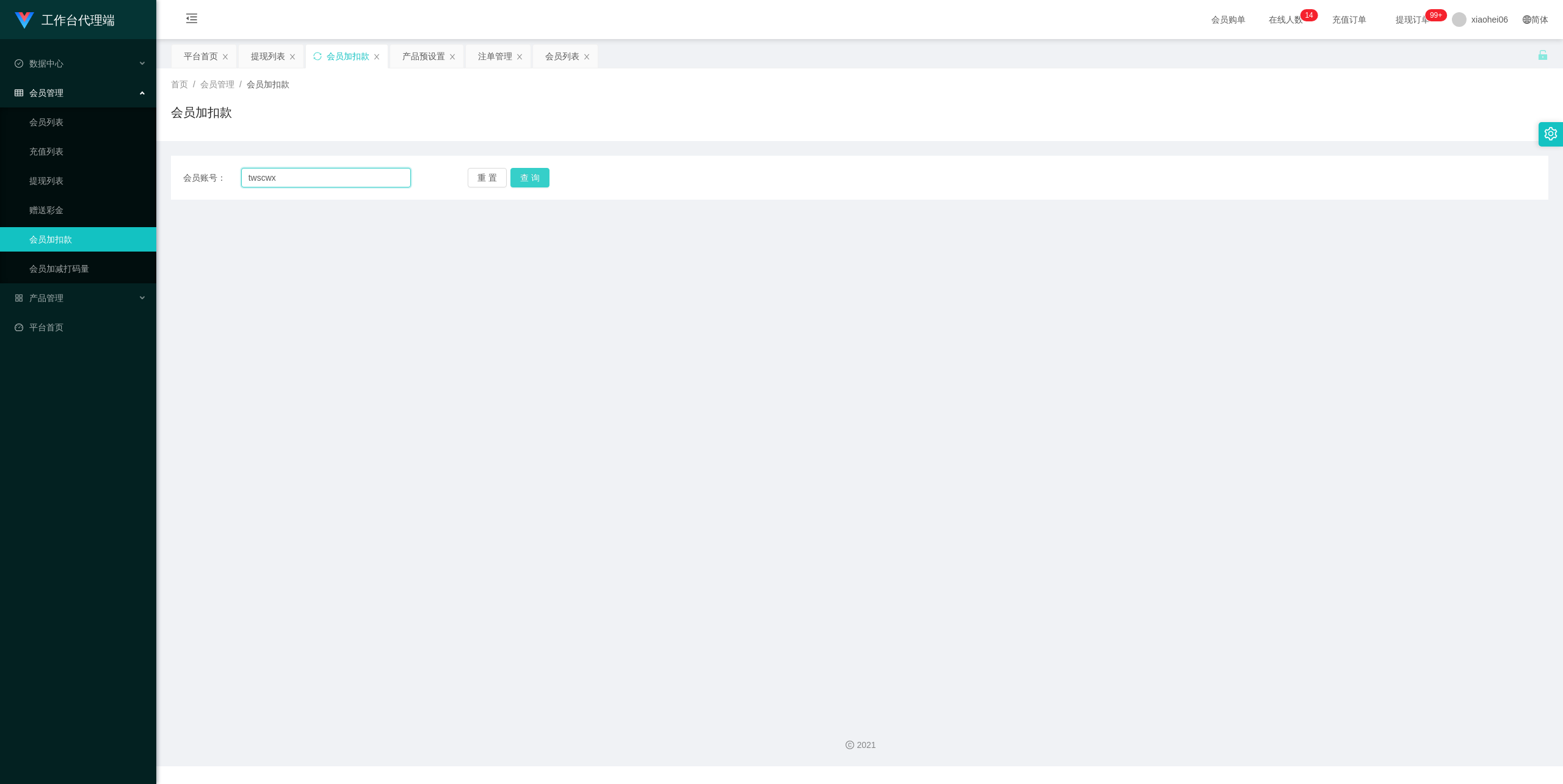
type input "twscwx"
drag, startPoint x: 544, startPoint y: 171, endPoint x: 539, endPoint y: 172, distance: 5.1
click at [544, 171] on button "查 询" at bounding box center [529, 177] width 39 height 19
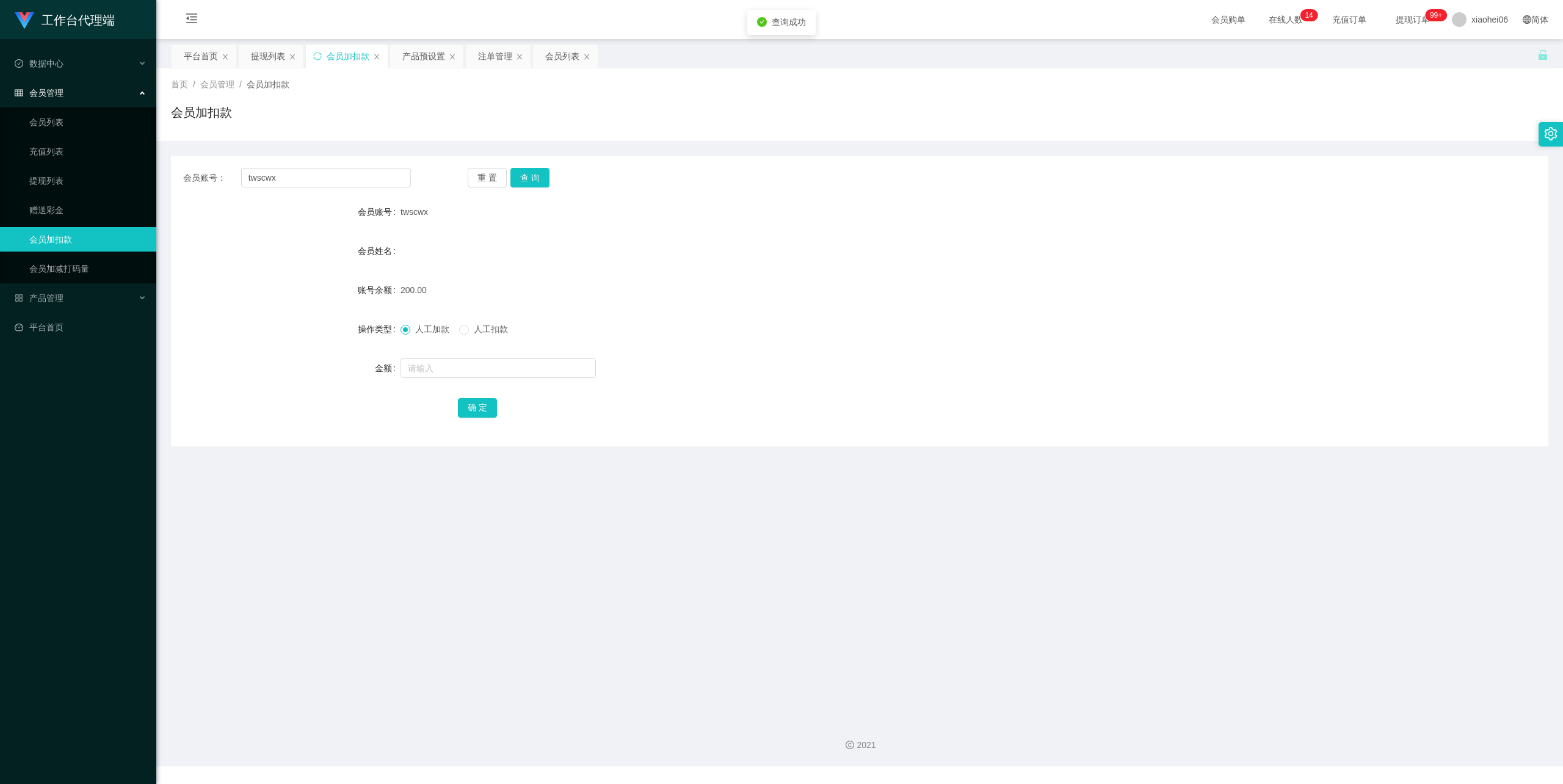
click at [489, 331] on span "人工扣款" at bounding box center [491, 329] width 44 height 10
click at [485, 364] on input "text" at bounding box center [498, 367] width 195 height 19
type input "50"
click at [486, 408] on button "确 定" at bounding box center [477, 407] width 39 height 19
drag, startPoint x: 996, startPoint y: 273, endPoint x: 1269, endPoint y: 145, distance: 301.5
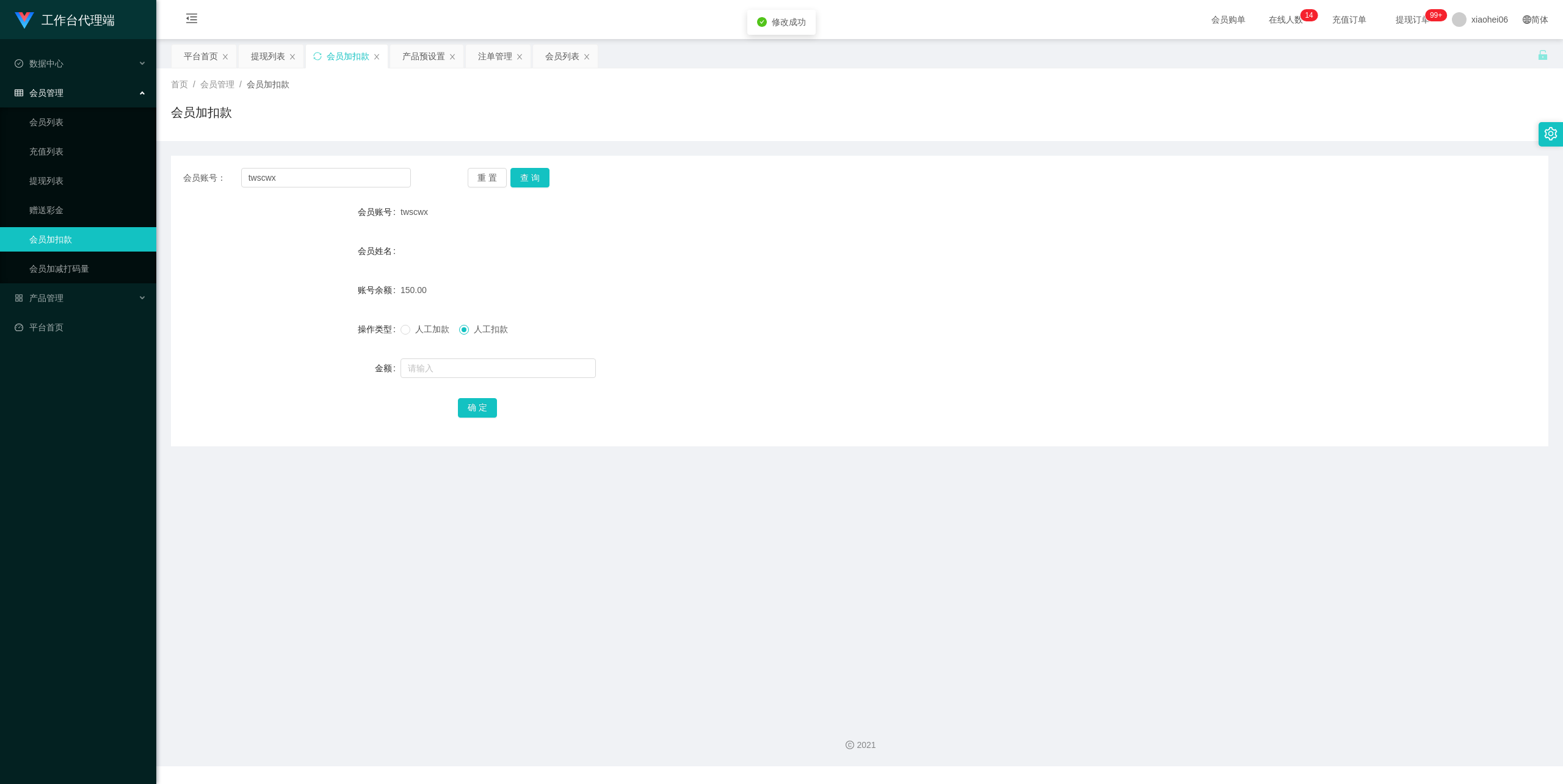
click at [1041, 250] on form "会员账号 twscwx 会员姓名 账号余额 150.00 操作类型 人工加款 人工扣款 金额 确 定" at bounding box center [859, 310] width 1378 height 220
click at [983, 291] on div "150.00" at bounding box center [803, 289] width 804 height 24
drag, startPoint x: 296, startPoint y: 181, endPoint x: 27, endPoint y: 163, distance: 269.6
click at [0, 157] on section "工作台代理端 数据中心 会员管理 会员列表 充值列表 提现列表 赠送彩金 会员加扣款 会员加减打码量 产品管理 开奖记录 注单管理 产品列表 即时注单 产品预…" at bounding box center [781, 382] width 1563 height 766
paste input "NancyKuah"
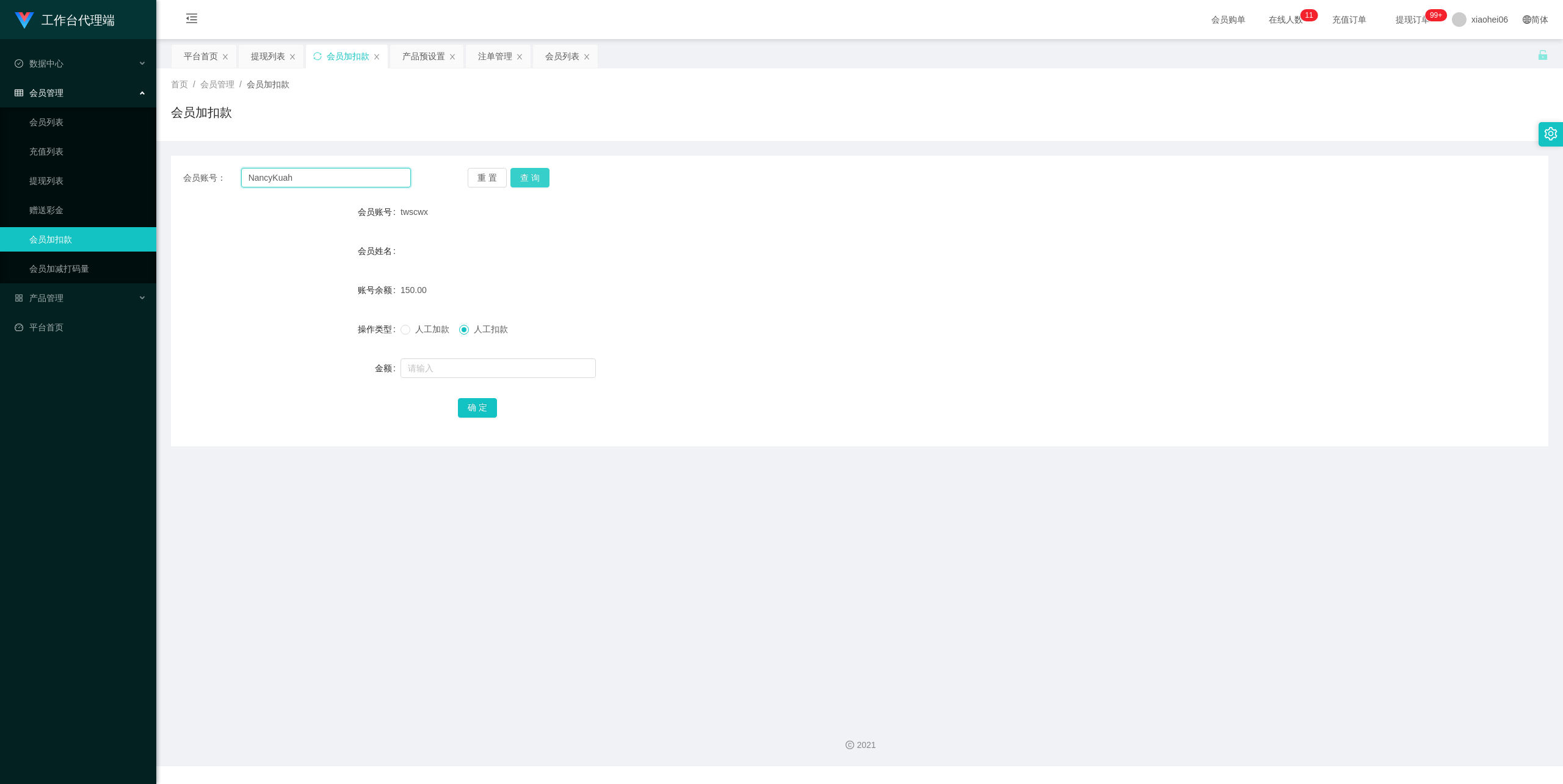
type input "NancyKuah"
click at [526, 177] on button "查 询" at bounding box center [529, 177] width 39 height 19
click at [421, 317] on div "人工加款 人工扣款" at bounding box center [803, 328] width 804 height 24
click at [425, 326] on span "人工加款" at bounding box center [432, 329] width 44 height 10
click at [433, 368] on input "text" at bounding box center [498, 367] width 195 height 19
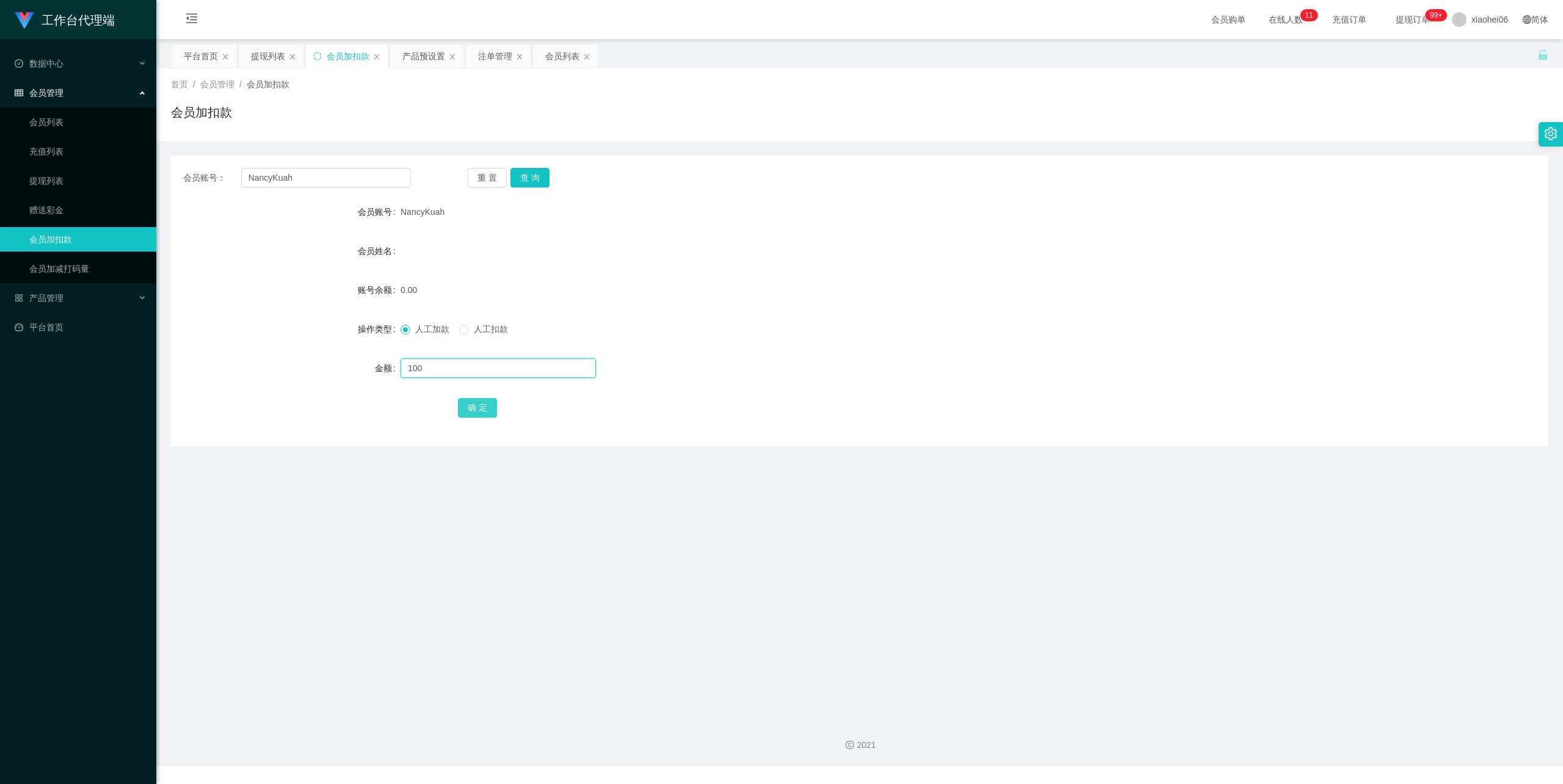
type input "100"
click at [485, 411] on button "确 定" at bounding box center [477, 407] width 39 height 19
drag, startPoint x: 240, startPoint y: 174, endPoint x: 113, endPoint y: 173, distance: 127.0
click at [76, 173] on section "工作台代理端 数据中心 会员管理 会员列表 充值列表 提现列表 赠送彩金 会员加扣款 会员加减打码量 产品管理 开奖记录 注单管理 产品列表 即时注单 产品预…" at bounding box center [781, 382] width 1563 height 766
click at [268, 52] on div "提现列表" at bounding box center [268, 56] width 34 height 23
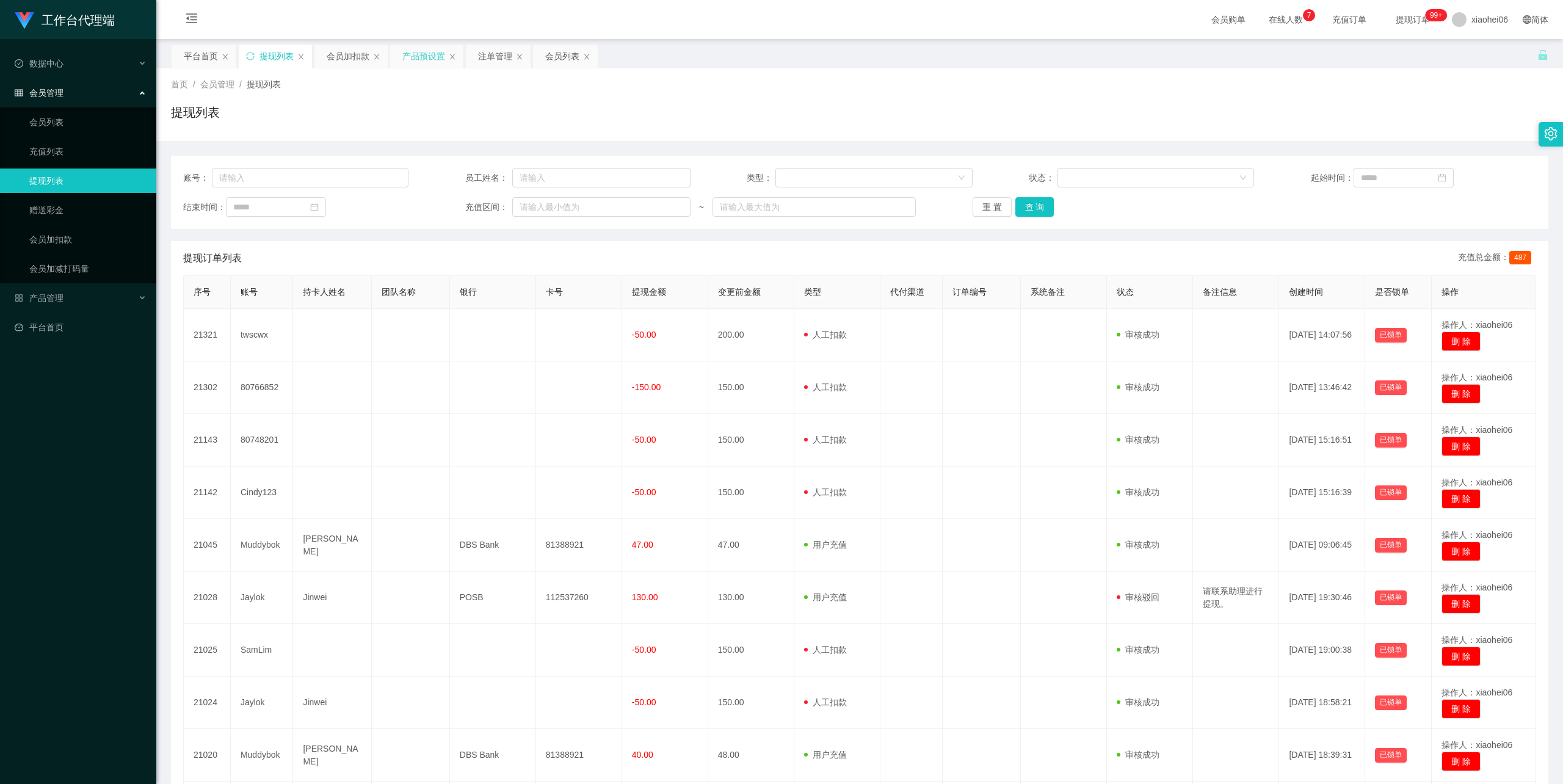
click at [428, 57] on div "产品预设置" at bounding box center [423, 56] width 43 height 23
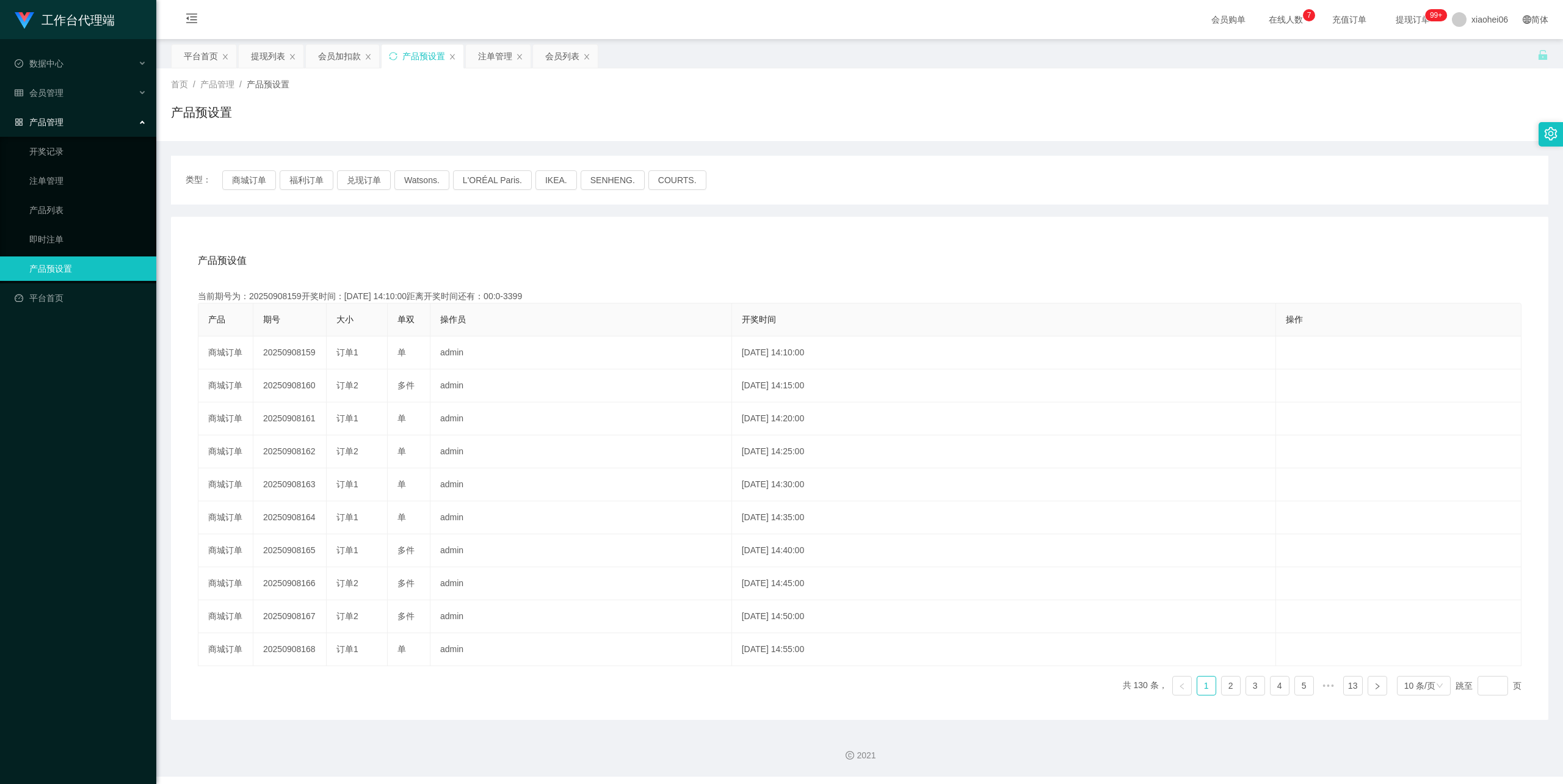
click at [410, 265] on div "产品预设值 添加期号" at bounding box center [859, 260] width 1324 height 34
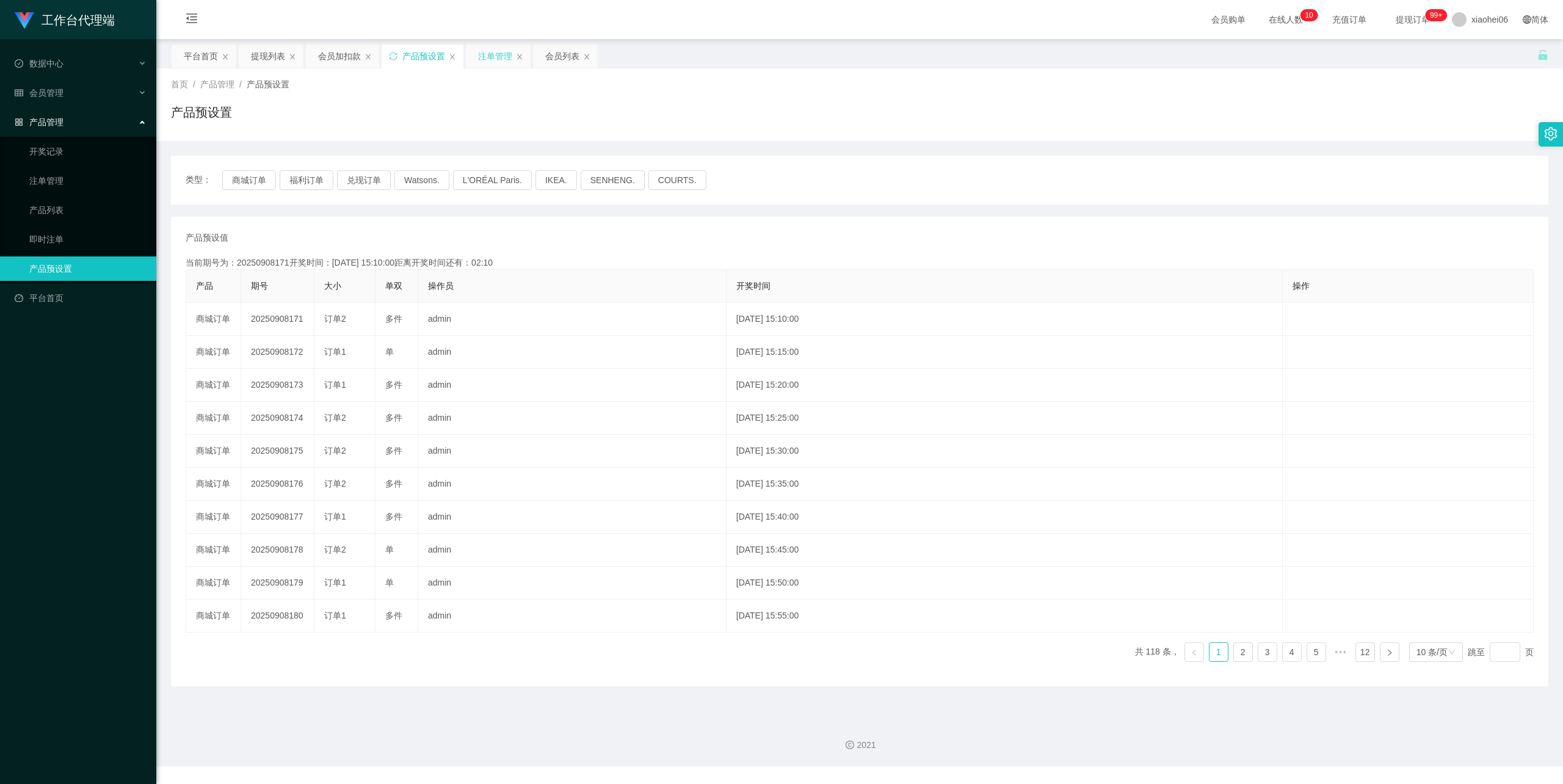
click at [494, 57] on div "注单管理" at bounding box center [495, 56] width 34 height 23
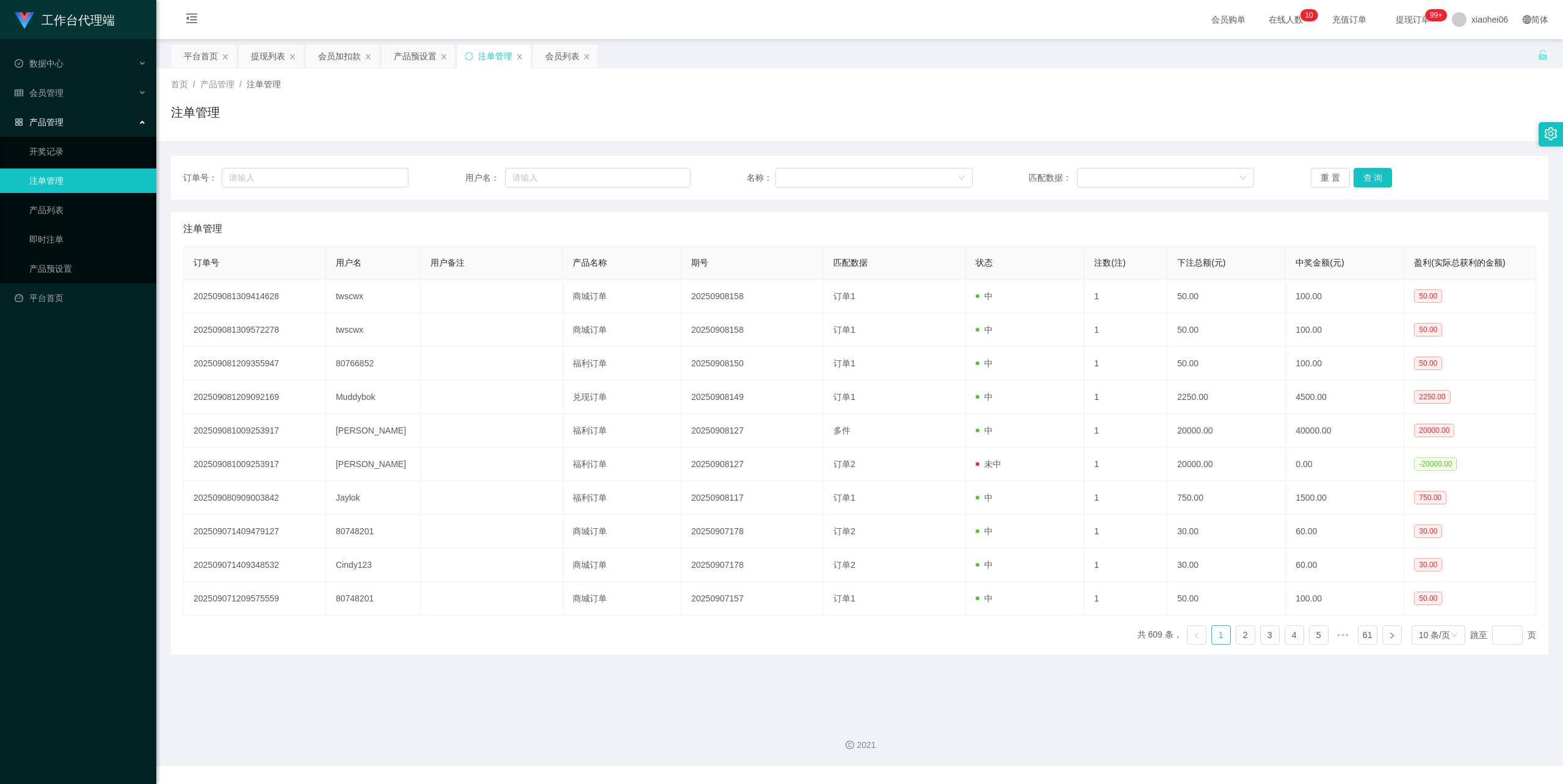
click at [489, 127] on div "注单管理" at bounding box center [859, 117] width 1378 height 28
click at [690, 136] on div "首页 / 产品管理 / 注单管理 / 注单管理" at bounding box center [860, 104] width 1407 height 72
click at [420, 57] on div "产品预设置" at bounding box center [414, 56] width 43 height 23
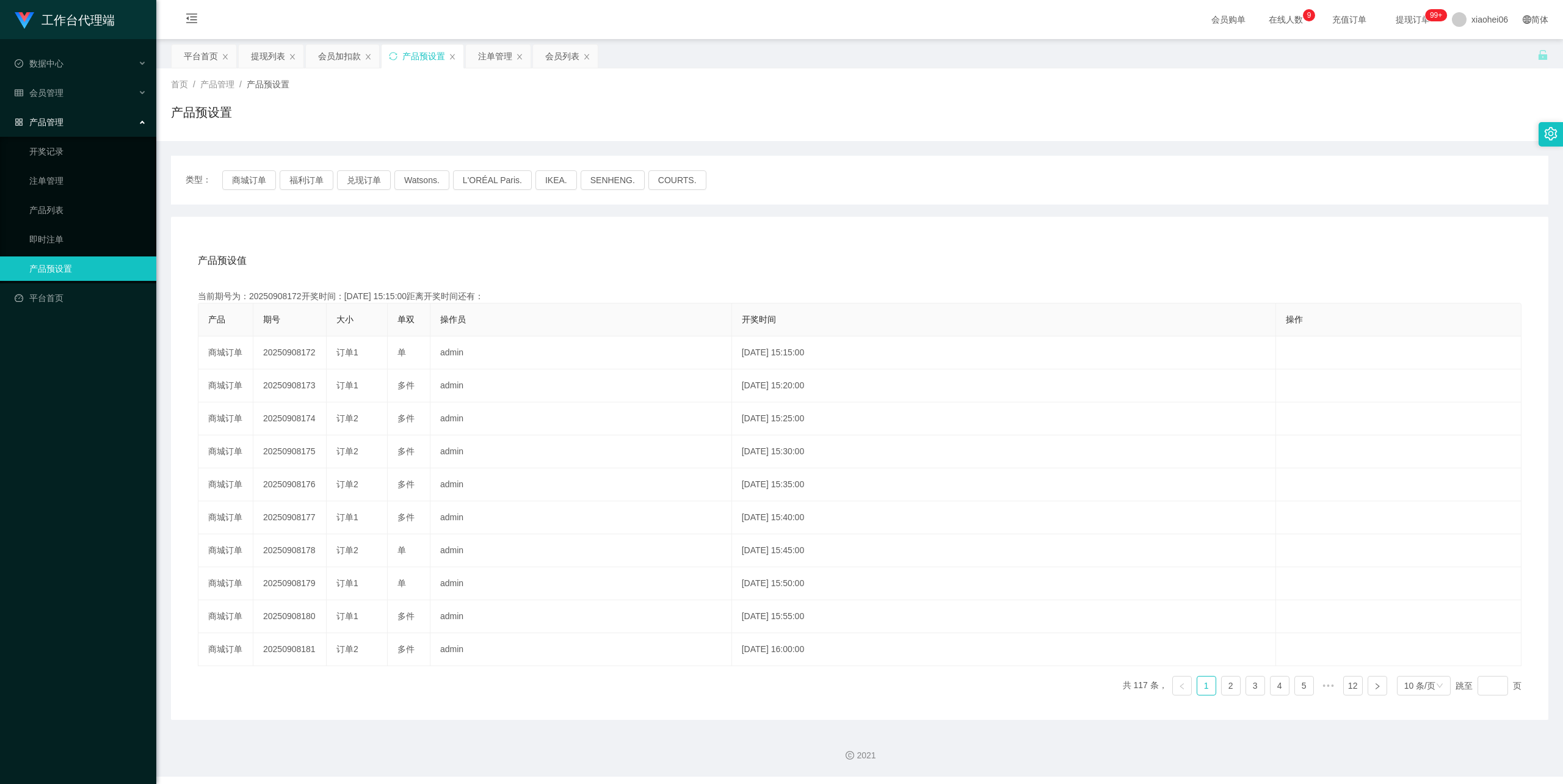
click at [567, 249] on div "产品预设值 添加期号" at bounding box center [859, 260] width 1324 height 34
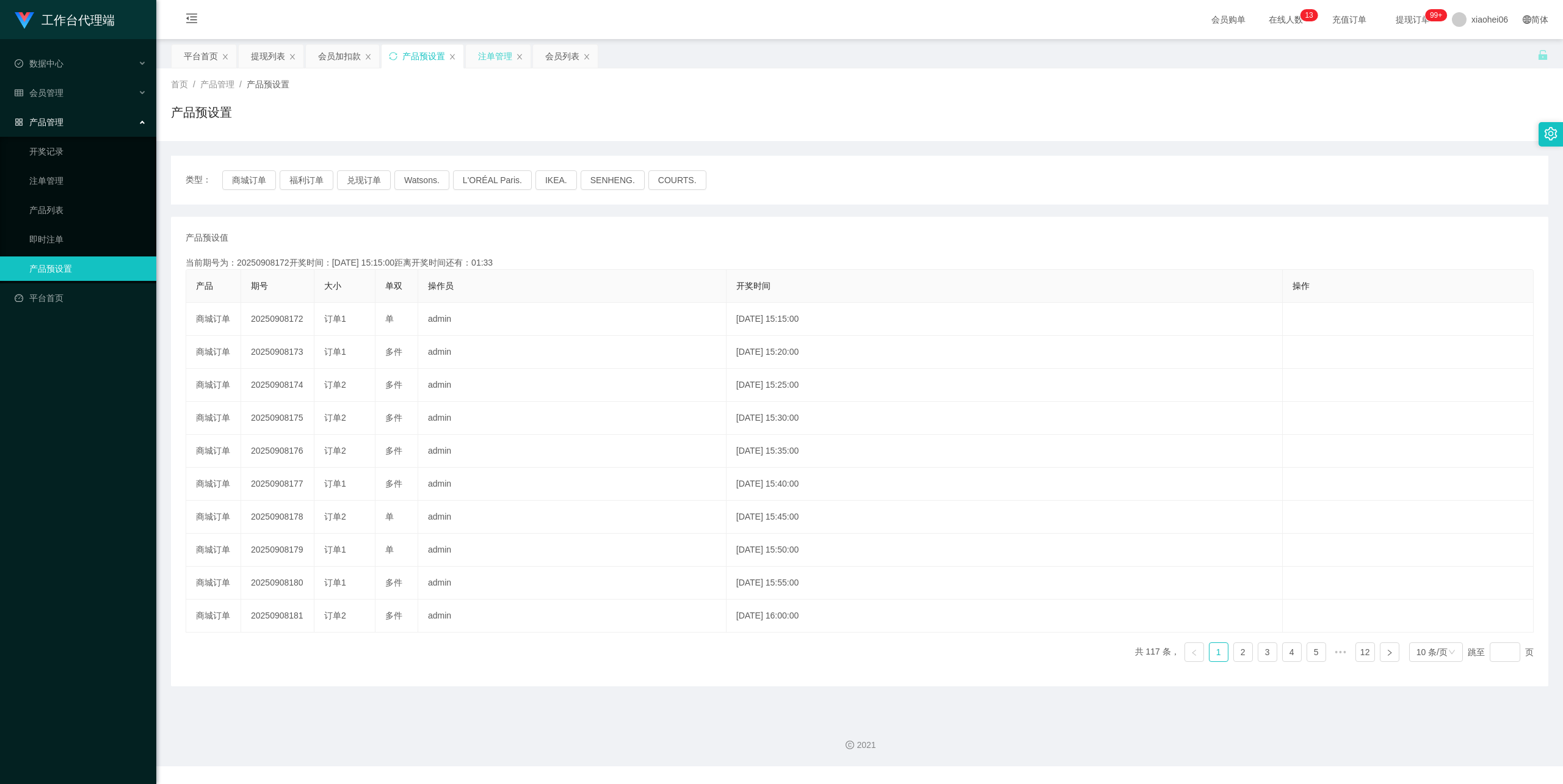
click at [496, 61] on div "注单管理" at bounding box center [495, 56] width 34 height 23
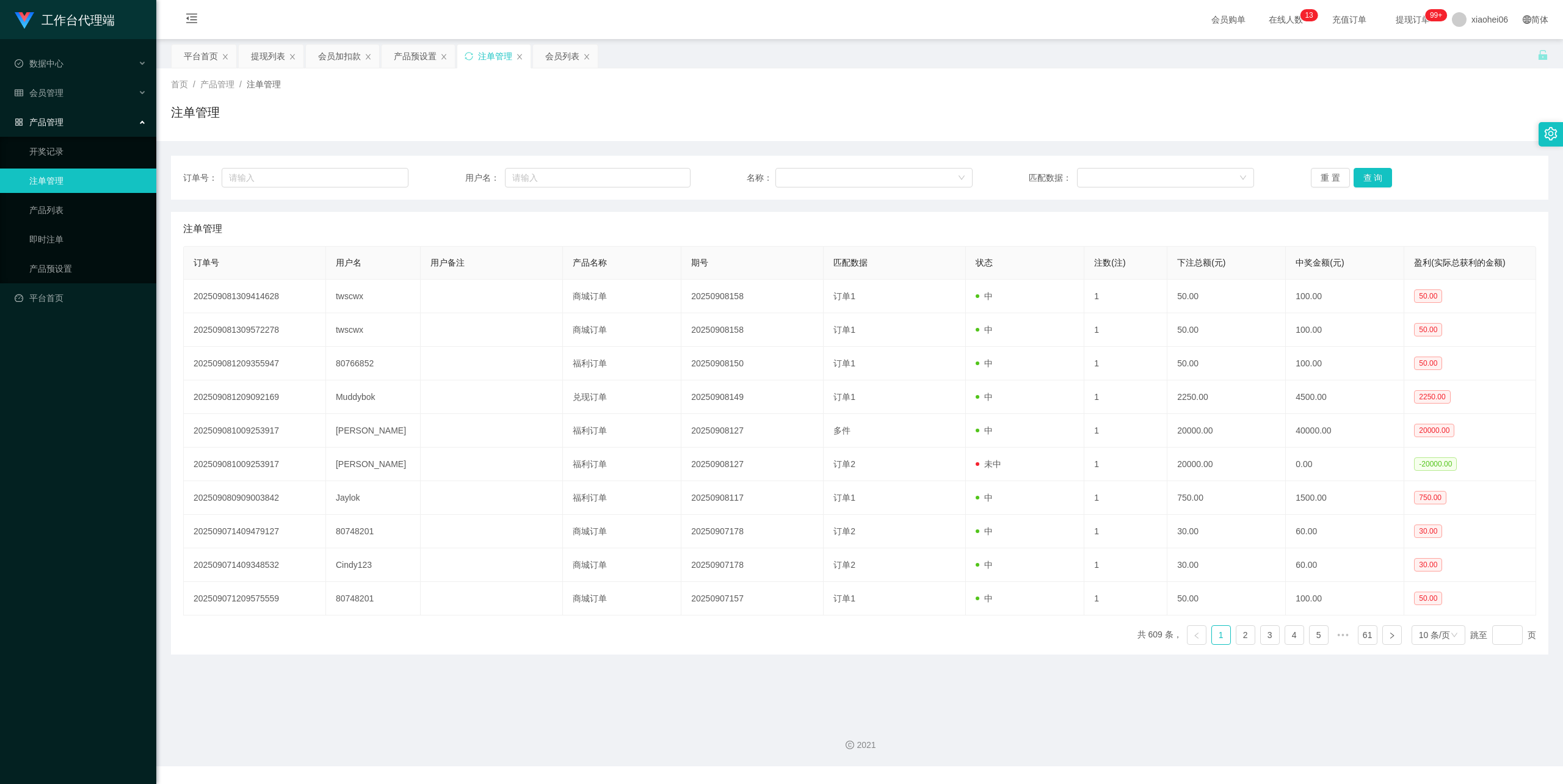
click at [643, 107] on div "注单管理" at bounding box center [859, 117] width 1378 height 28
click at [420, 54] on div "产品预设置" at bounding box center [414, 56] width 43 height 23
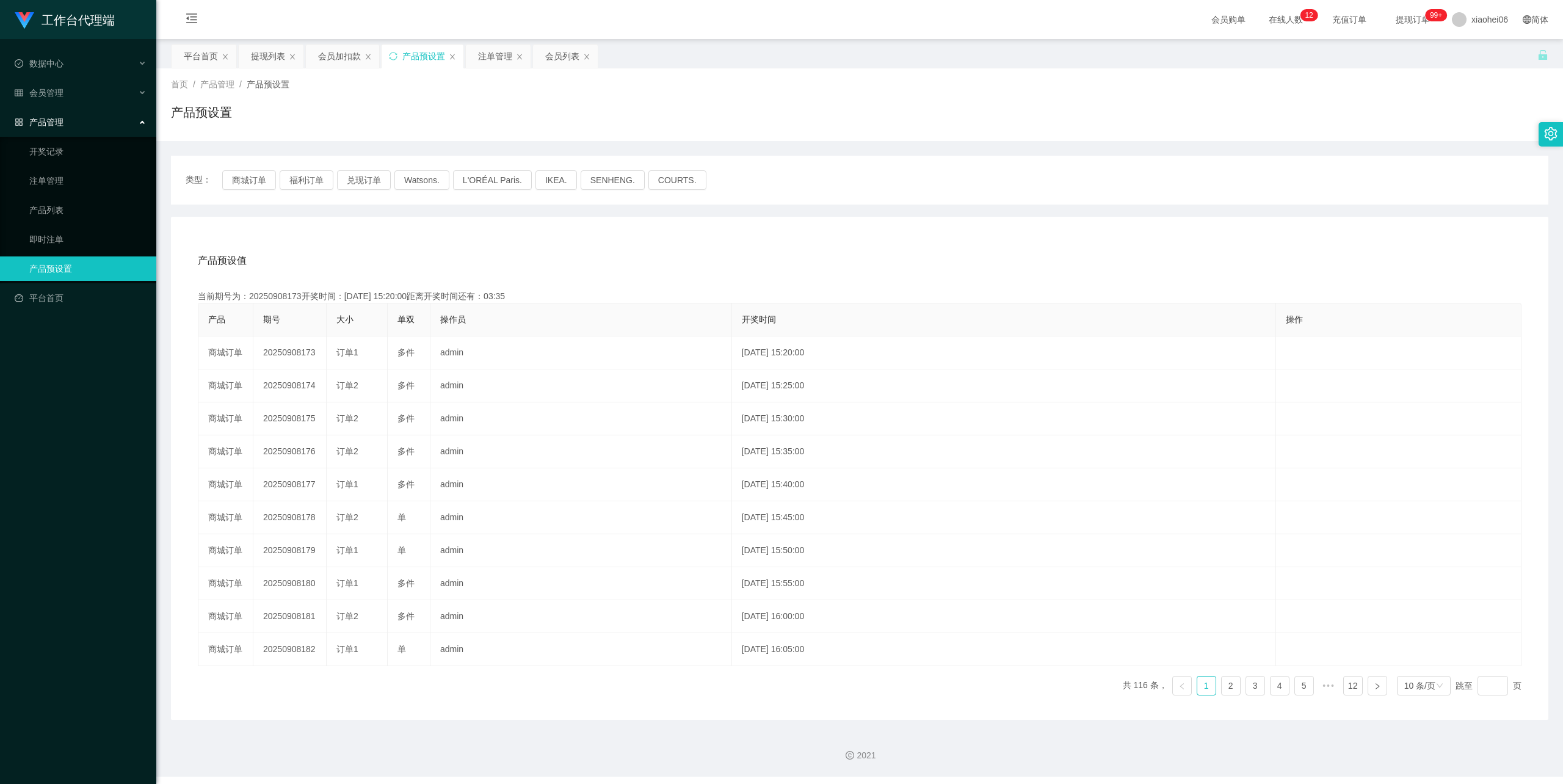
click at [706, 241] on div "产品预设值 添加期号 当前期号为：20250908173开奖时间：2025-09-08 15:20:00距离开奖时间还有：03:35 产品 期号 大小 单双 …" at bounding box center [859, 468] width 1378 height 503
click at [343, 61] on div "会员加扣款" at bounding box center [339, 56] width 43 height 23
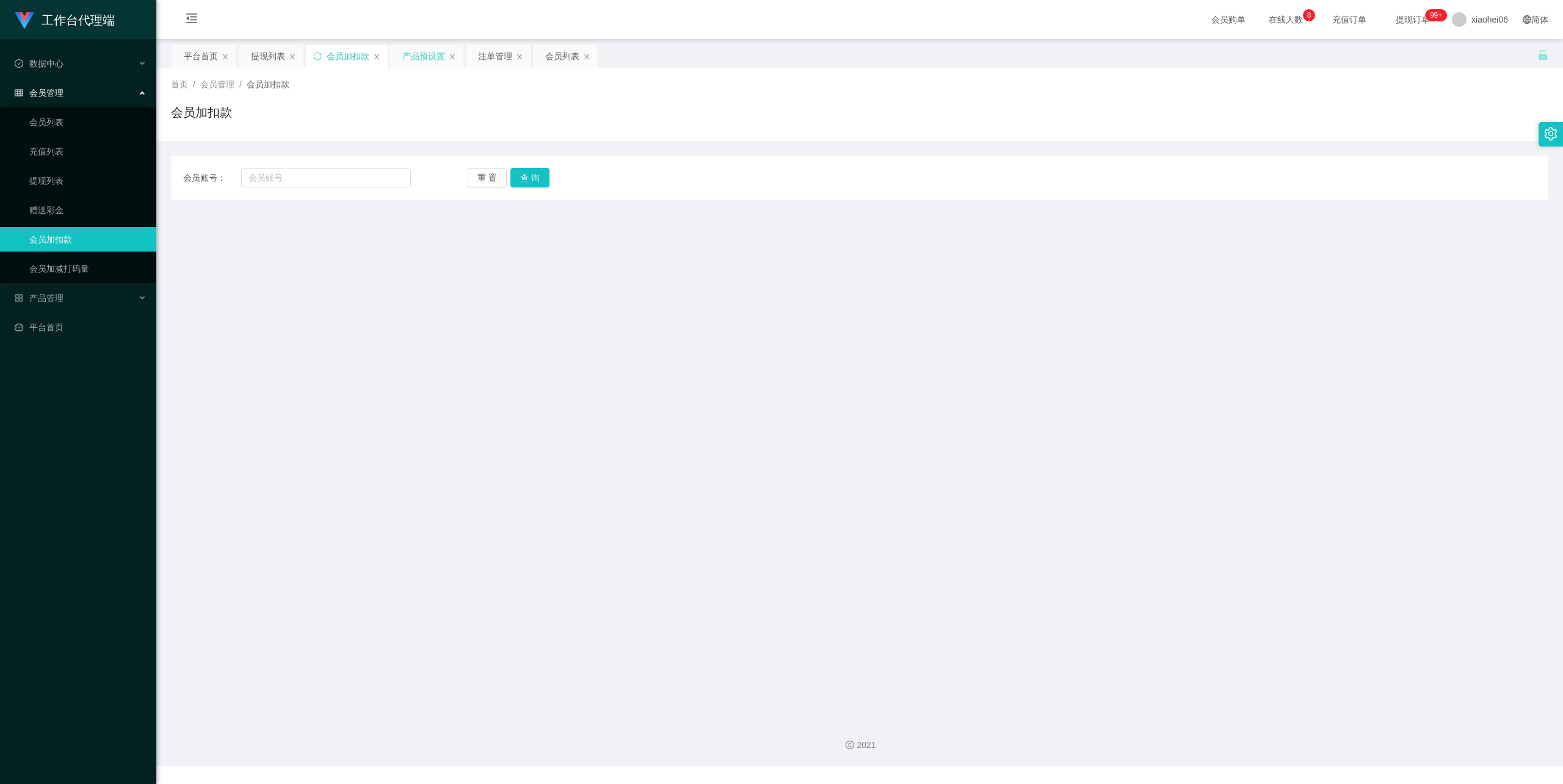
click at [438, 50] on div "产品预设置" at bounding box center [423, 56] width 43 height 23
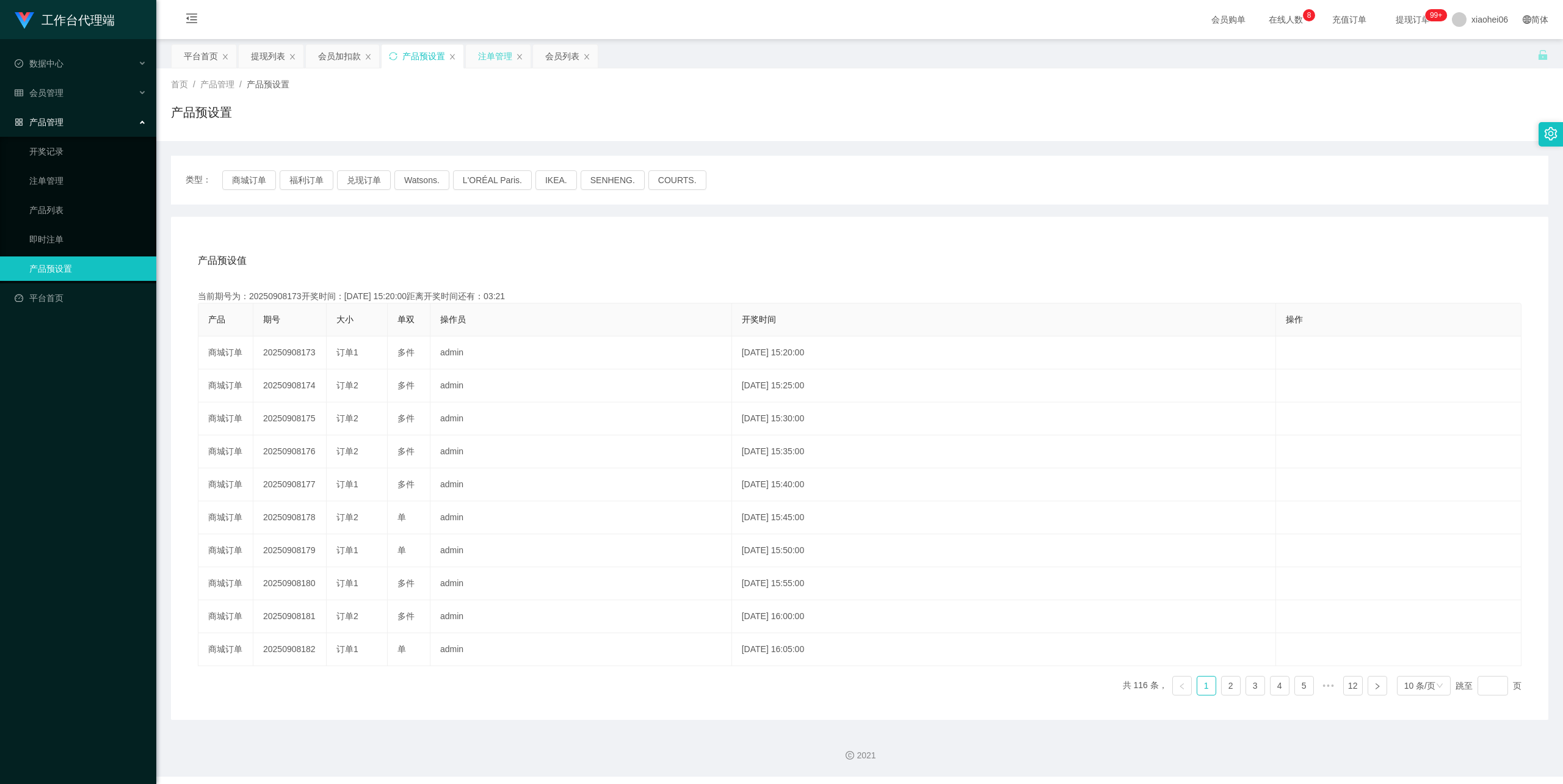
click at [489, 47] on div "注单管理" at bounding box center [495, 56] width 34 height 23
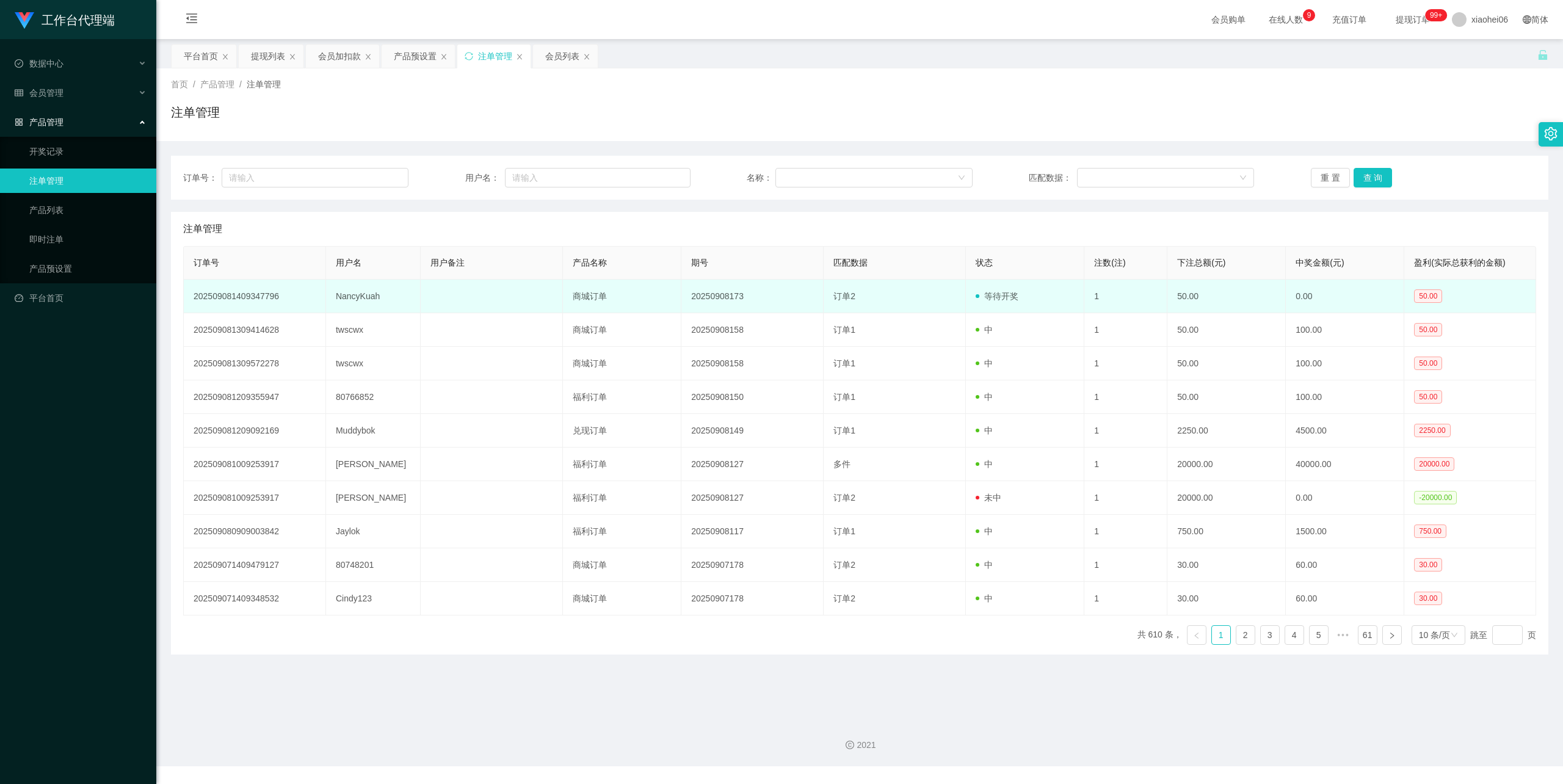
click at [352, 297] on td "NancyKuah" at bounding box center [373, 296] width 95 height 33
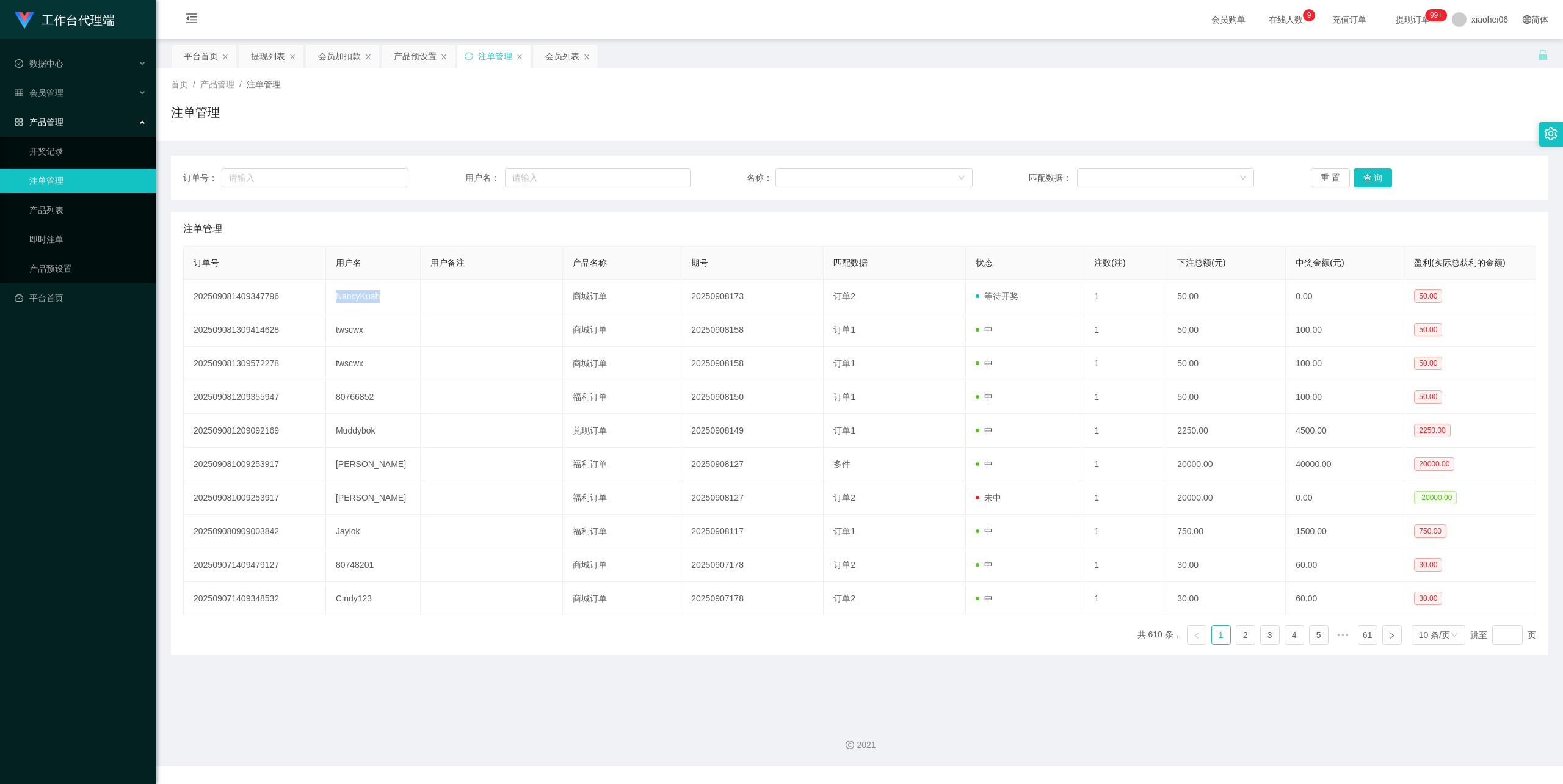
copy td "NancyKuah"
drag, startPoint x: 340, startPoint y: 59, endPoint x: 348, endPoint y: 59, distance: 8.0
click at [341, 59] on div "会员加扣款" at bounding box center [339, 56] width 43 height 23
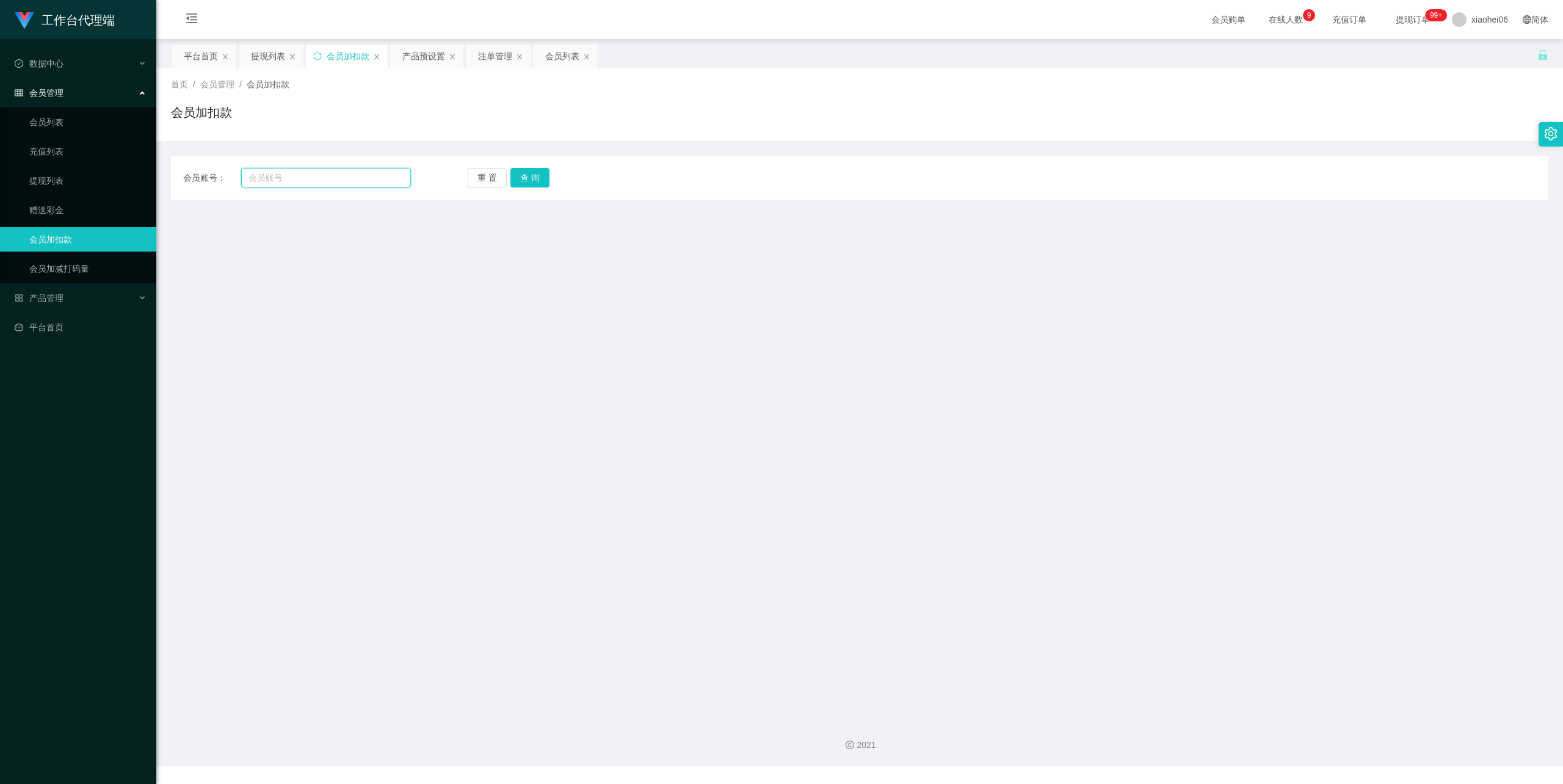
click at [304, 174] on input "text" at bounding box center [326, 177] width 170 height 19
paste input "NancyKuah"
type input "NancyKuah"
click at [534, 179] on button "查 询" at bounding box center [529, 177] width 39 height 19
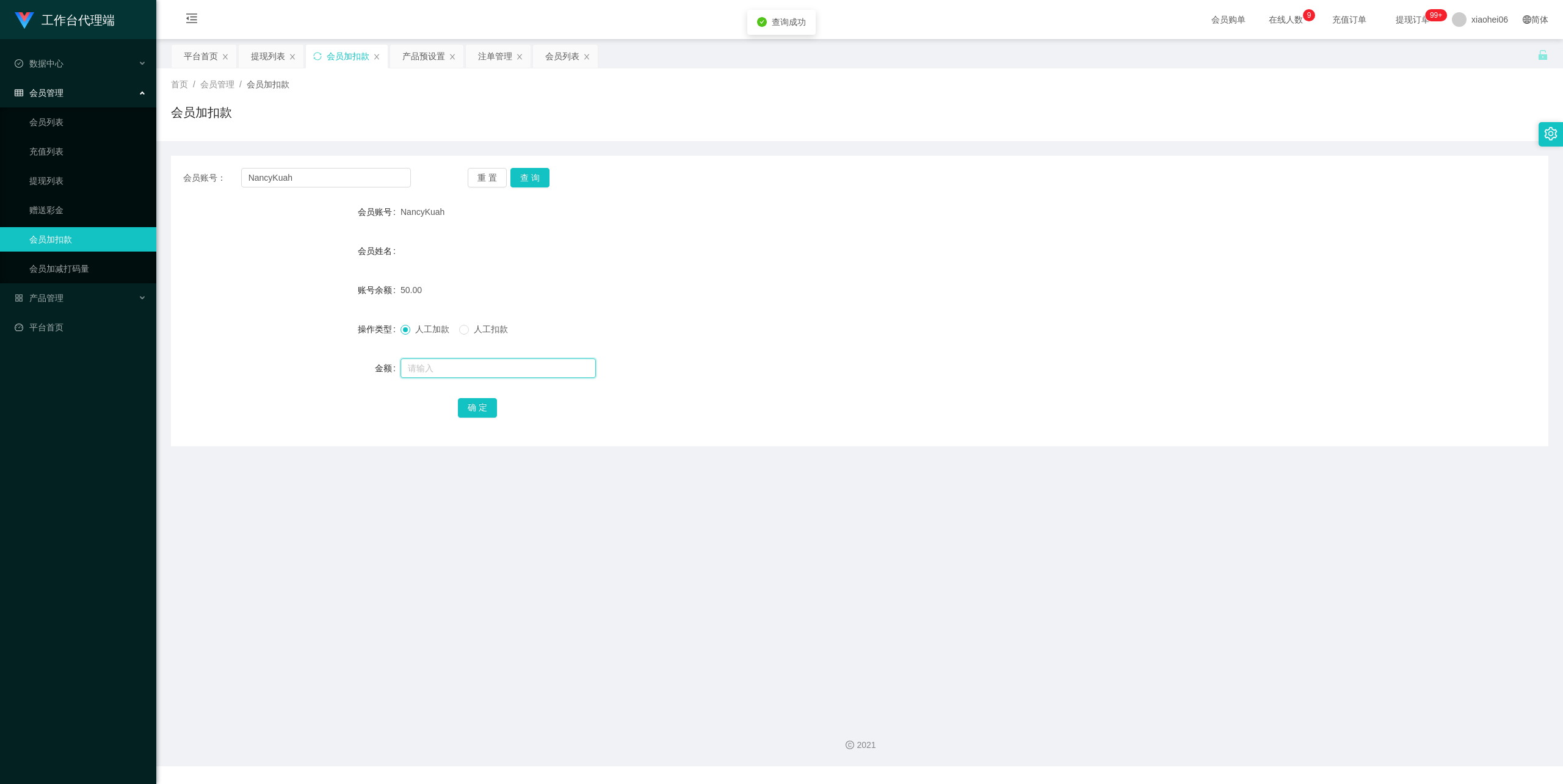
click at [420, 364] on input "text" at bounding box center [498, 367] width 195 height 19
type input "100"
click at [464, 412] on button "确 定" at bounding box center [477, 407] width 39 height 19
drag, startPoint x: 1140, startPoint y: 257, endPoint x: 1202, endPoint y: 196, distance: 87.0
click at [1142, 254] on div "会员姓名" at bounding box center [859, 250] width 1378 height 24
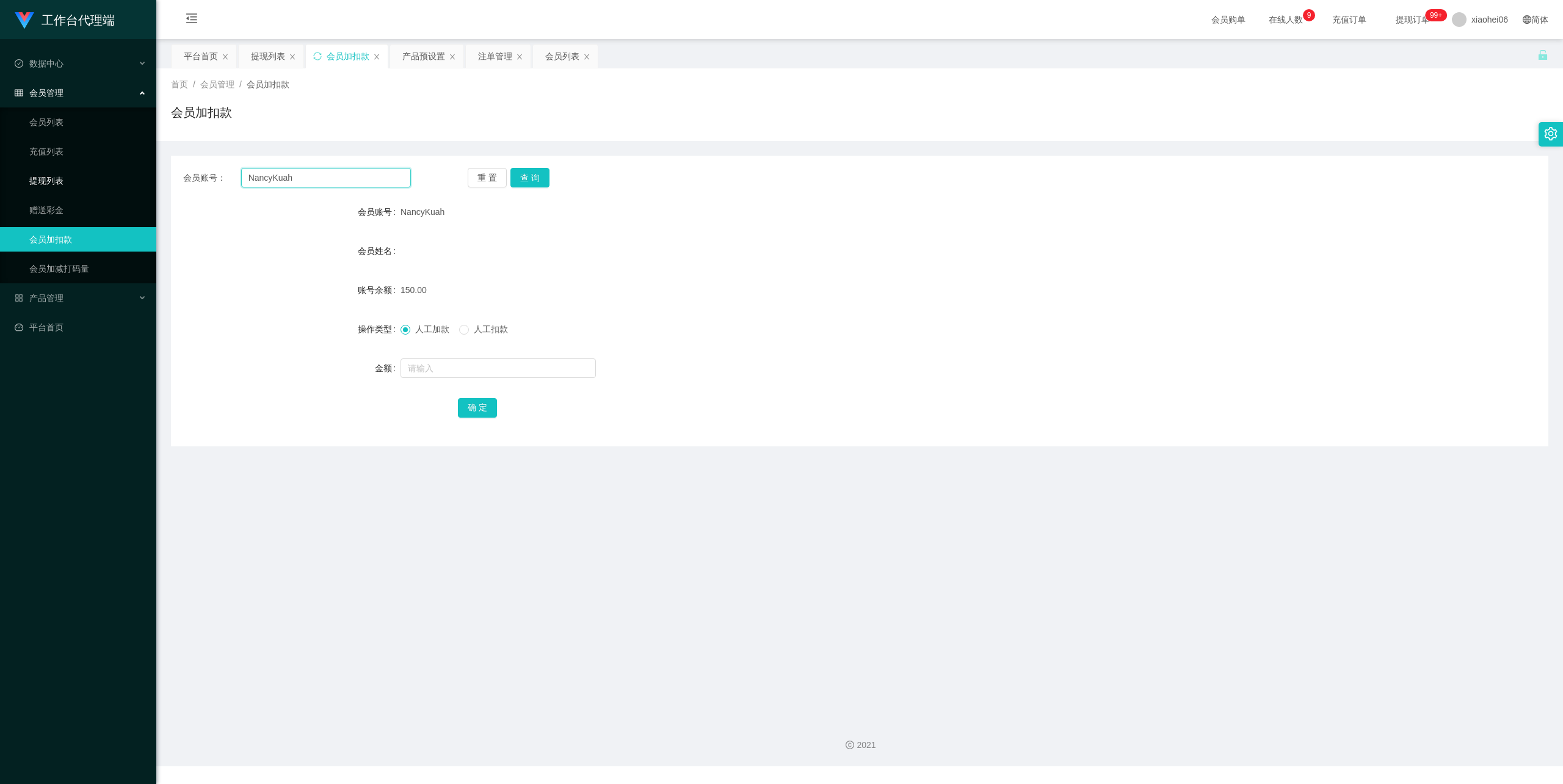
drag, startPoint x: 296, startPoint y: 179, endPoint x: 145, endPoint y: 178, distance: 151.0
click at [145, 178] on section "工作台代理端 数据中心 会员管理 会员列表 充值列表 提现列表 赠送彩金 会员加扣款 会员加减打码量 产品管理 开奖记录 注单管理 产品列表 即时注单 产品预…" at bounding box center [781, 382] width 1563 height 766
paste input "80766852"
type input "80766852"
click at [548, 176] on button "查 询" at bounding box center [529, 177] width 39 height 19
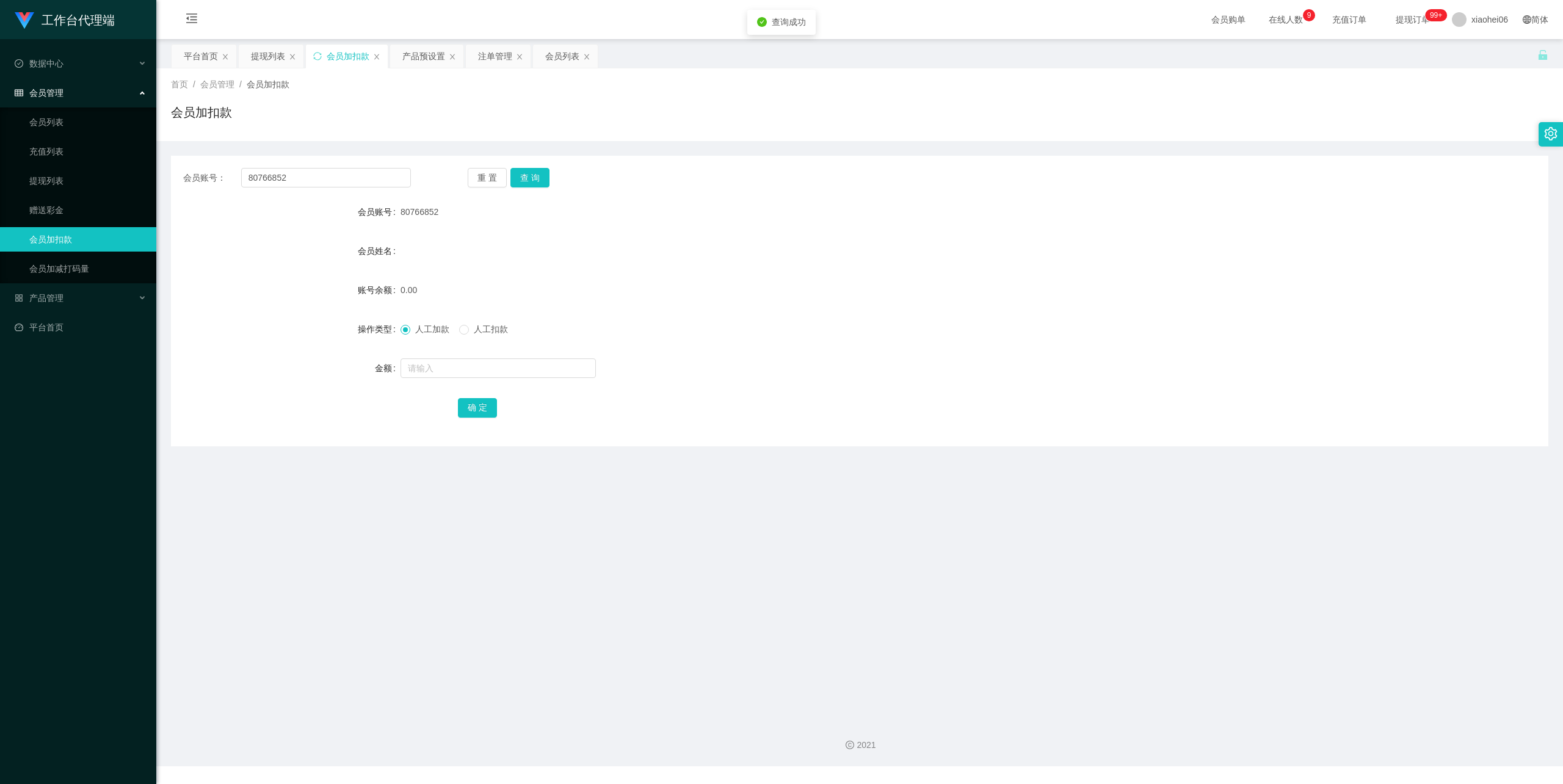
click at [438, 381] on form "会员账号 80766852 会员姓名 账号余额 0.00 操作类型 人工加款 人工扣款 金额 确 定" at bounding box center [859, 310] width 1378 height 220
click at [442, 367] on input "text" at bounding box center [498, 367] width 195 height 19
type input "100"
click at [467, 406] on button "确 定" at bounding box center [477, 407] width 39 height 19
drag, startPoint x: 1088, startPoint y: 254, endPoint x: 1101, endPoint y: 252, distance: 13.2
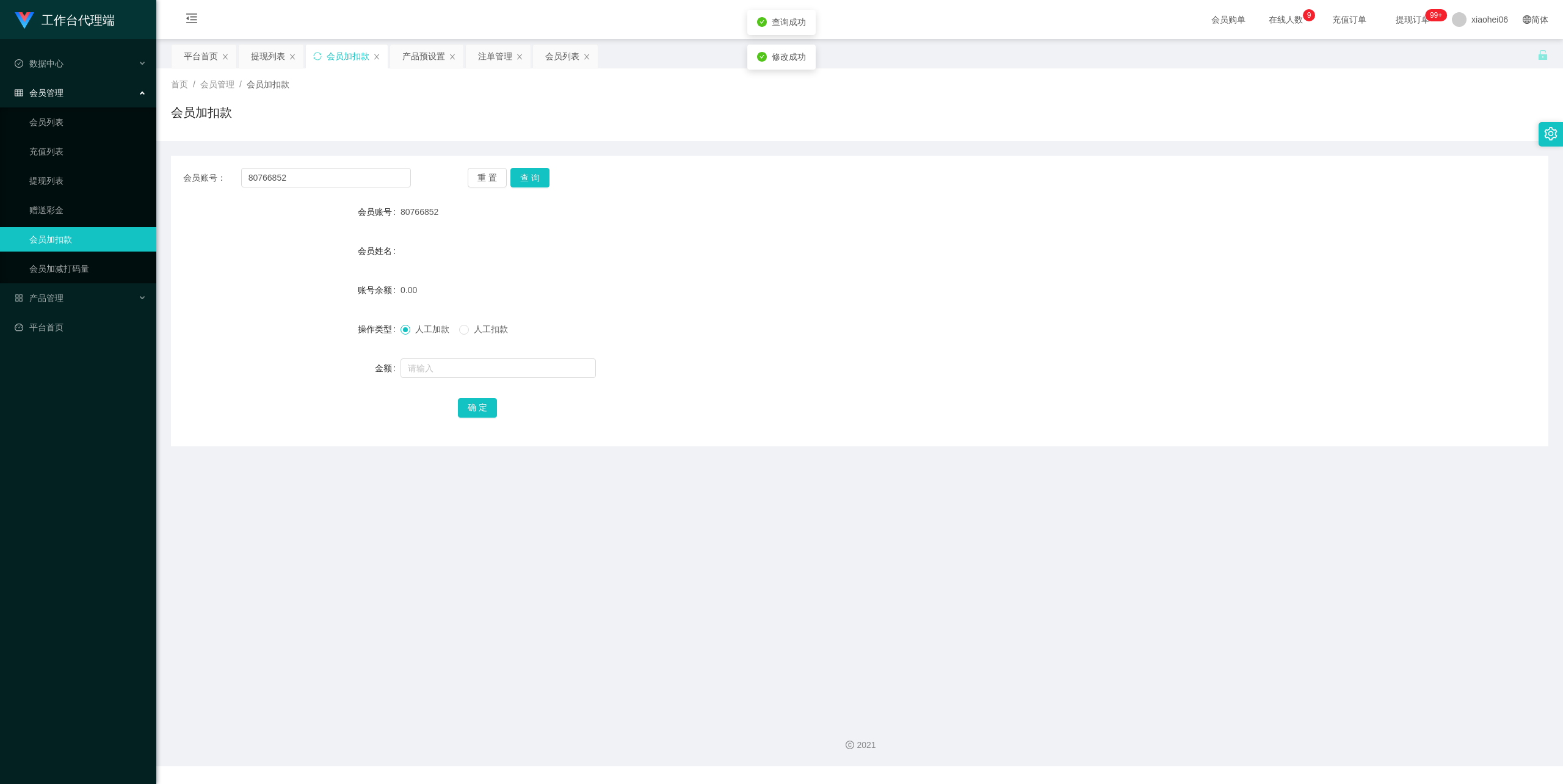
click at [1095, 254] on div "会员姓名" at bounding box center [859, 250] width 1378 height 24
click at [529, 184] on button "查 询" at bounding box center [529, 177] width 39 height 19
drag, startPoint x: 232, startPoint y: 167, endPoint x: 211, endPoint y: 169, distance: 21.1
click at [153, 166] on section "工作台代理端 数据中心 会员管理 会员列表 充值列表 提现列表 赠送彩金 会员加扣款 会员加减打码量 产品管理 开奖记录 注单管理 产品列表 即时注单 产品预…" at bounding box center [781, 382] width 1563 height 766
paste input "NancyKuah"
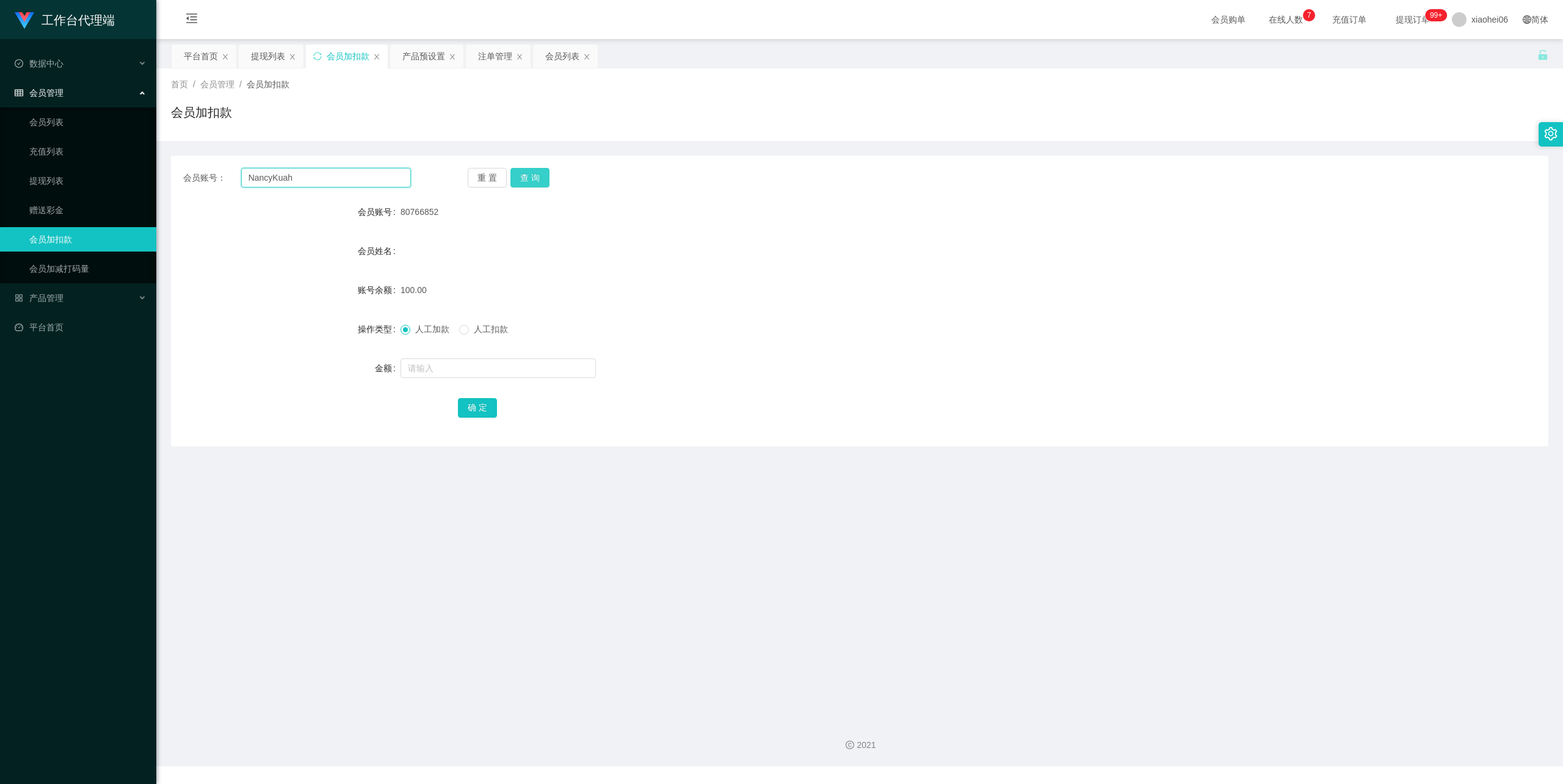
type input "NancyKuah"
click at [525, 177] on button "查 询" at bounding box center [529, 177] width 39 height 19
click at [488, 327] on span "人工扣款" at bounding box center [491, 329] width 44 height 10
click at [426, 332] on span "人工加款" at bounding box center [432, 329] width 44 height 10
click at [435, 364] on input "text" at bounding box center [498, 367] width 195 height 19
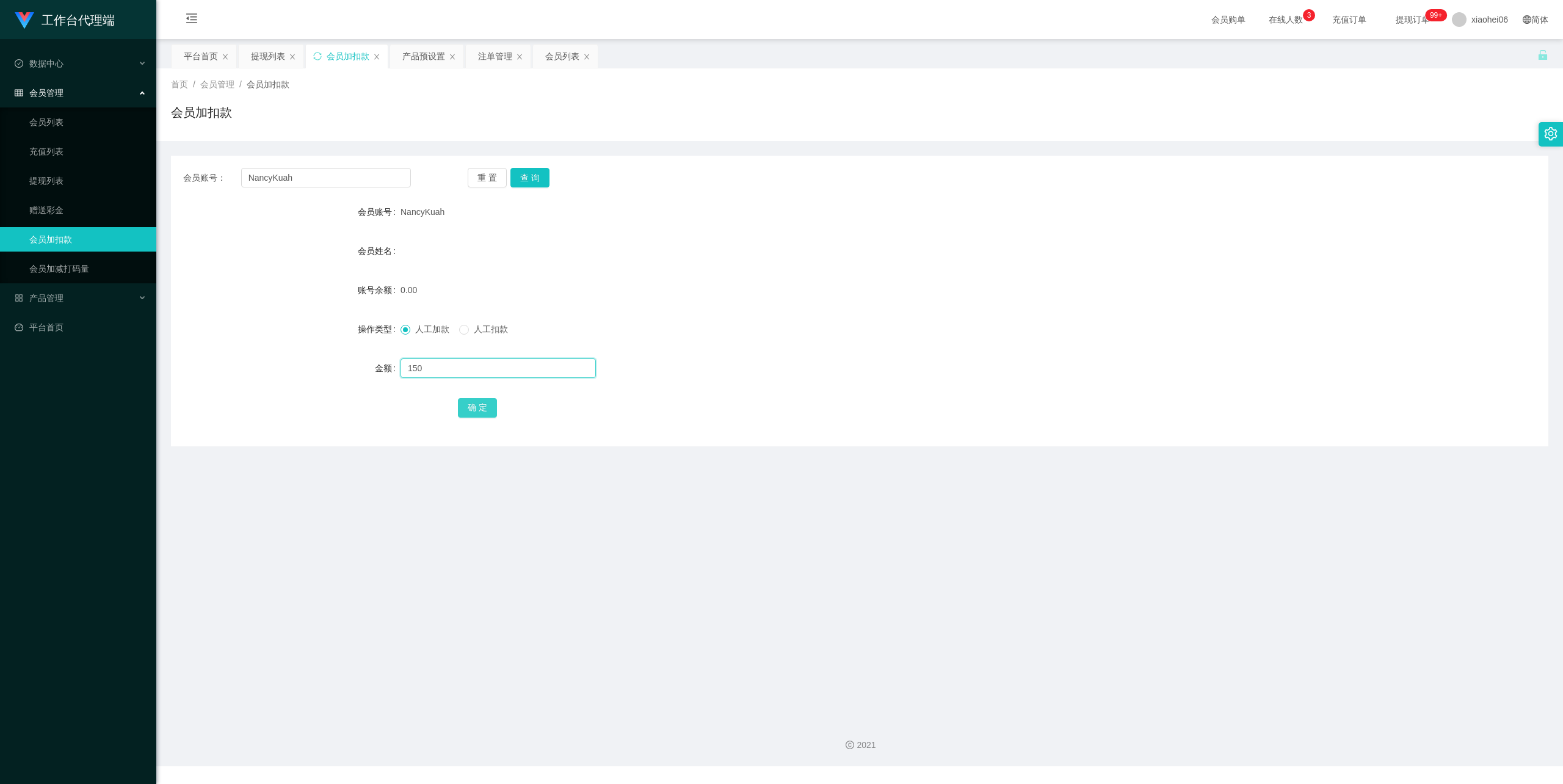
type input "150"
click at [482, 412] on button "确 定" at bounding box center [477, 407] width 39 height 19
click at [846, 257] on div "会员姓名" at bounding box center [859, 250] width 1378 height 24
click at [475, 66] on div "注单管理" at bounding box center [498, 56] width 65 height 23
click at [492, 63] on div "注单管理" at bounding box center [495, 56] width 34 height 23
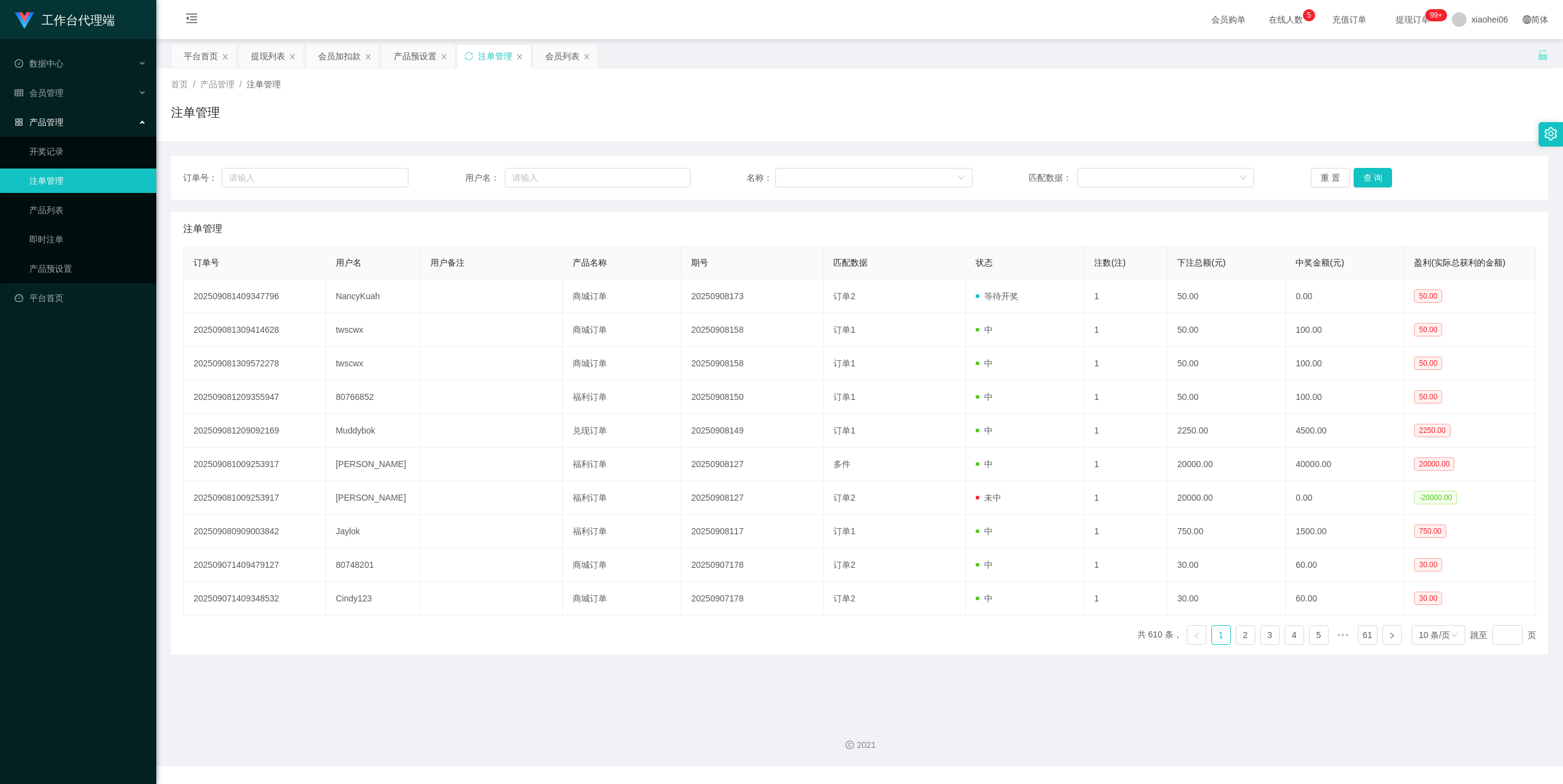
click at [534, 127] on div "注单管理" at bounding box center [859, 117] width 1378 height 28
drag, startPoint x: 559, startPoint y: 121, endPoint x: 499, endPoint y: 105, distance: 62.1
click at [559, 121] on div "注单管理" at bounding box center [859, 117] width 1378 height 28
click at [556, 54] on div "会员列表" at bounding box center [562, 56] width 34 height 23
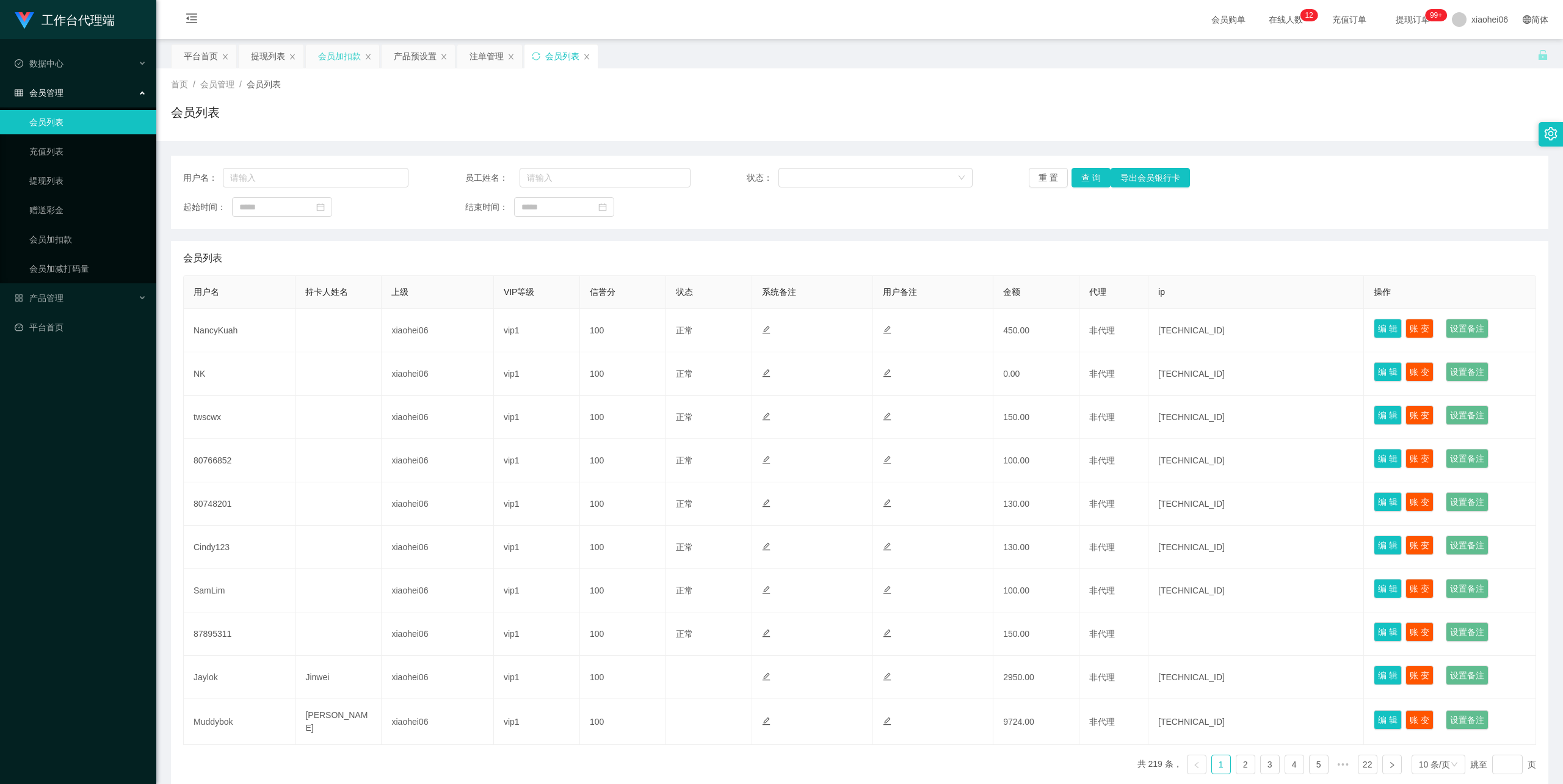
click at [334, 58] on div "会员加扣款" at bounding box center [339, 56] width 43 height 23
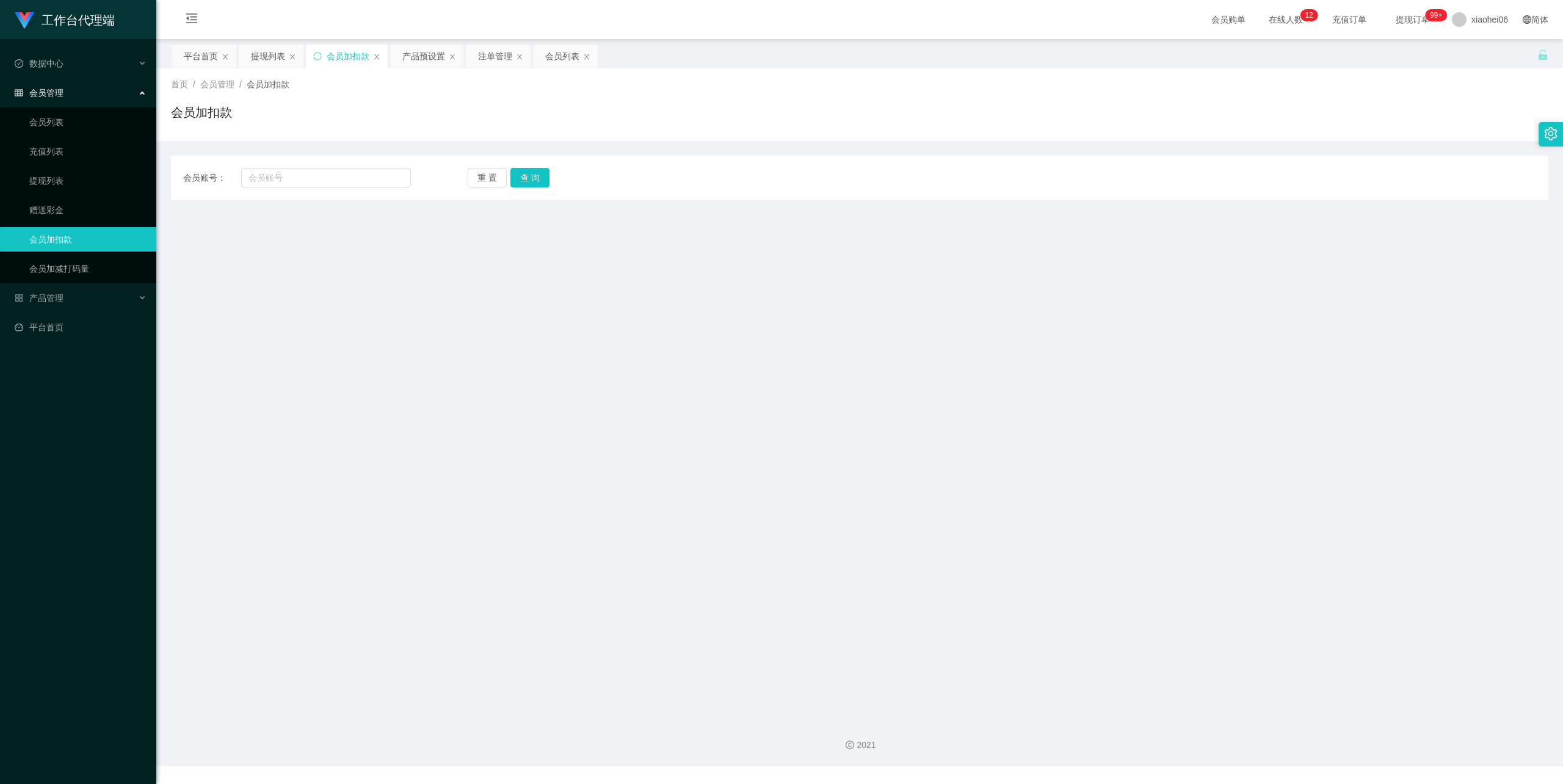
click at [314, 165] on div "会员账号： 重 置 查 询 会员账号 会员姓名 账号余额 操作类型 人工加款 人工扣款 金额 确 定" at bounding box center [859, 177] width 1378 height 44
click at [314, 167] on div "会员账号： 重 置 查 询 会员账号 会员姓名 账号余额 操作类型 人工加款 人工扣款 金额 确 定" at bounding box center [859, 177] width 1378 height 44
click at [314, 176] on input "text" at bounding box center [326, 177] width 170 height 19
click at [335, 182] on input "text" at bounding box center [326, 177] width 170 height 19
drag, startPoint x: 358, startPoint y: 307, endPoint x: 331, endPoint y: 263, distance: 51.6
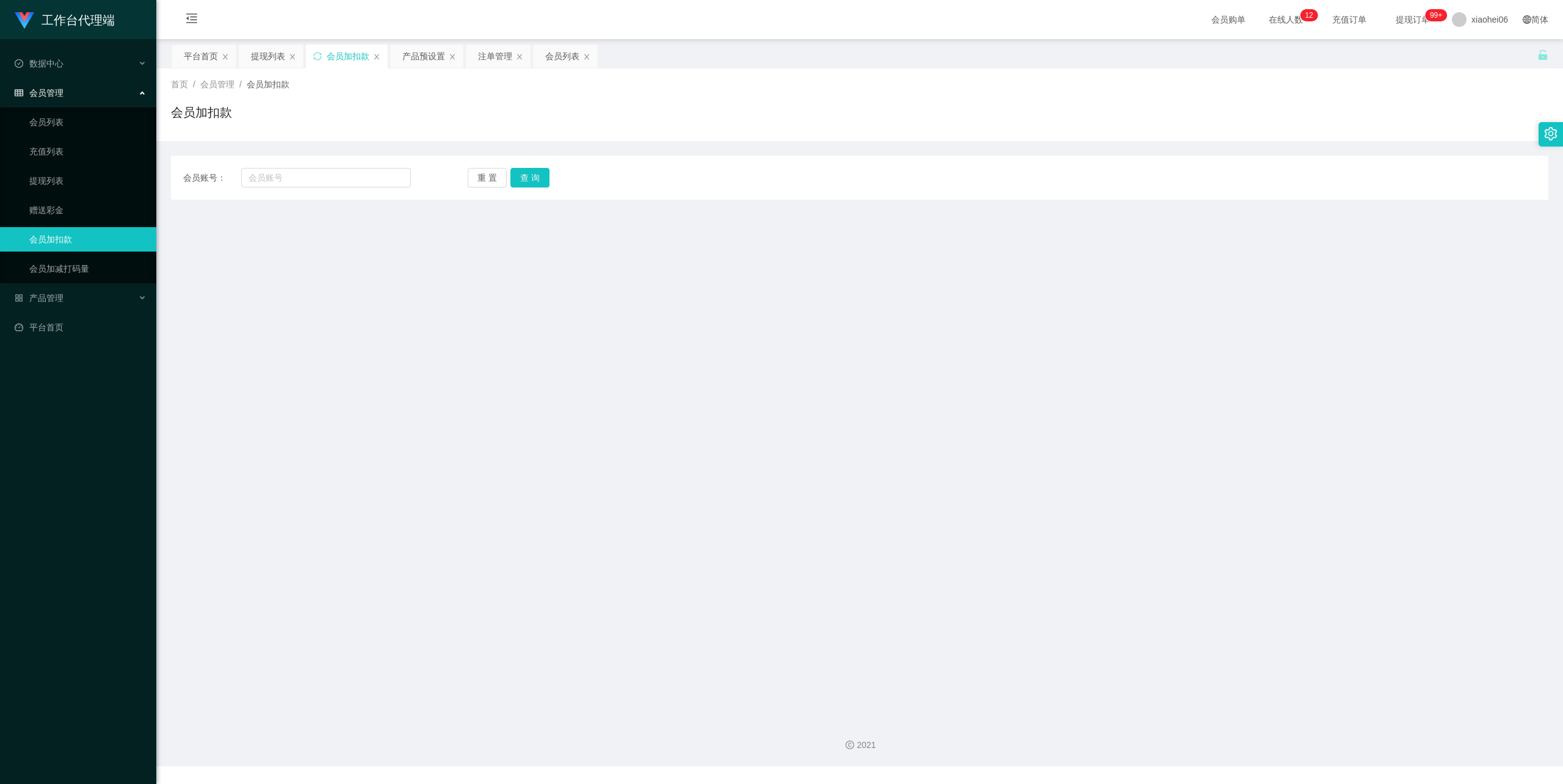
click at [344, 291] on main "关闭左侧 关闭右侧 关闭其它 刷新页面 平台首页 提现列表 会员加扣款 产品预设置 注单管理 会员列表 首页 / 会员管理 / 会员加扣款 / 会员加扣款 会…" at bounding box center [860, 374] width 1407 height 670
click at [315, 187] on input "text" at bounding box center [326, 177] width 170 height 19
click at [316, 186] on input "text" at bounding box center [326, 177] width 170 height 19
paste input "NancyKuah"
type input "NancyKuah"
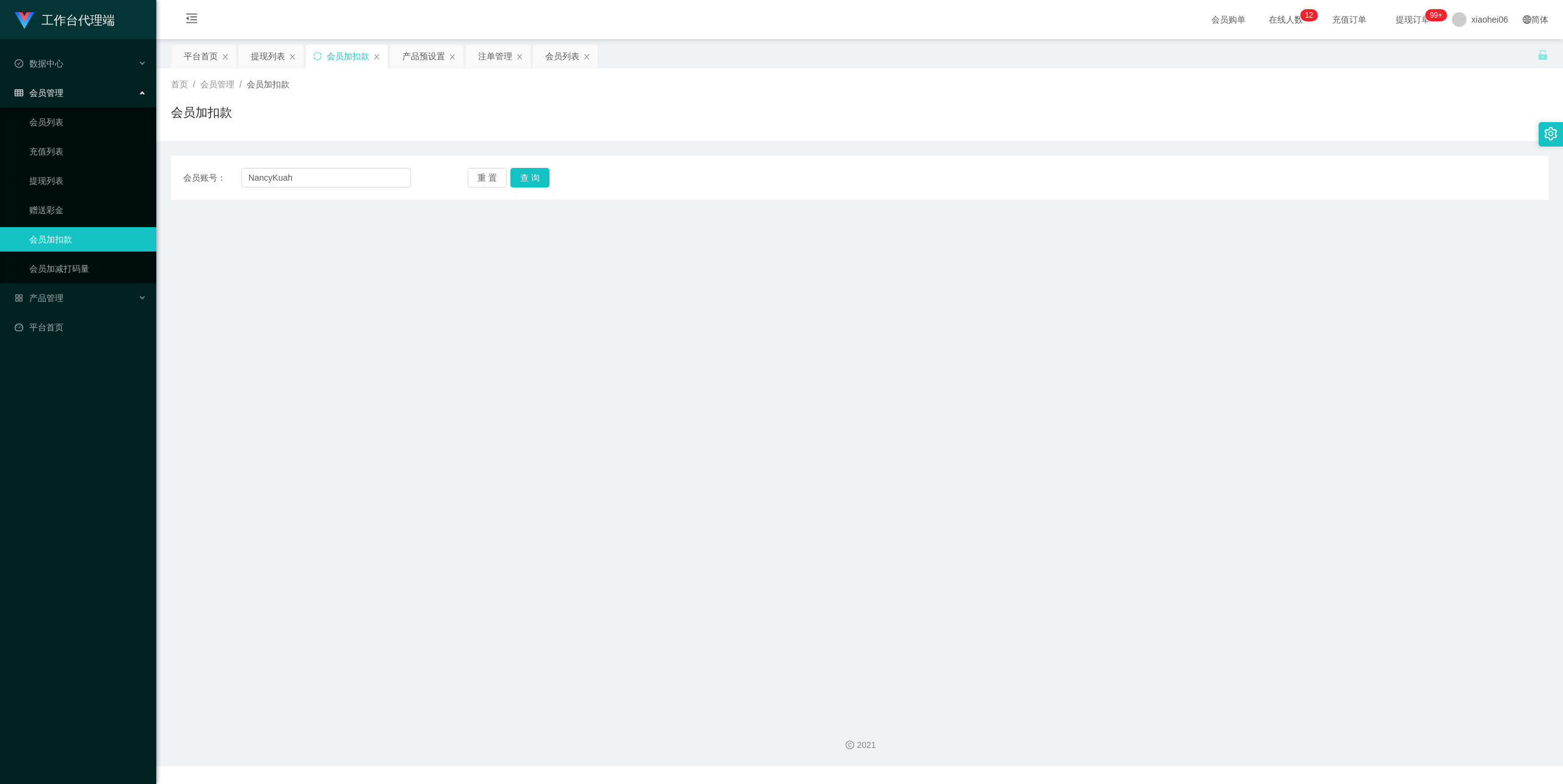
click at [552, 177] on div "重 置 查 询" at bounding box center [581, 177] width 228 height 19
click at [529, 173] on button "查 询" at bounding box center [529, 177] width 39 height 19
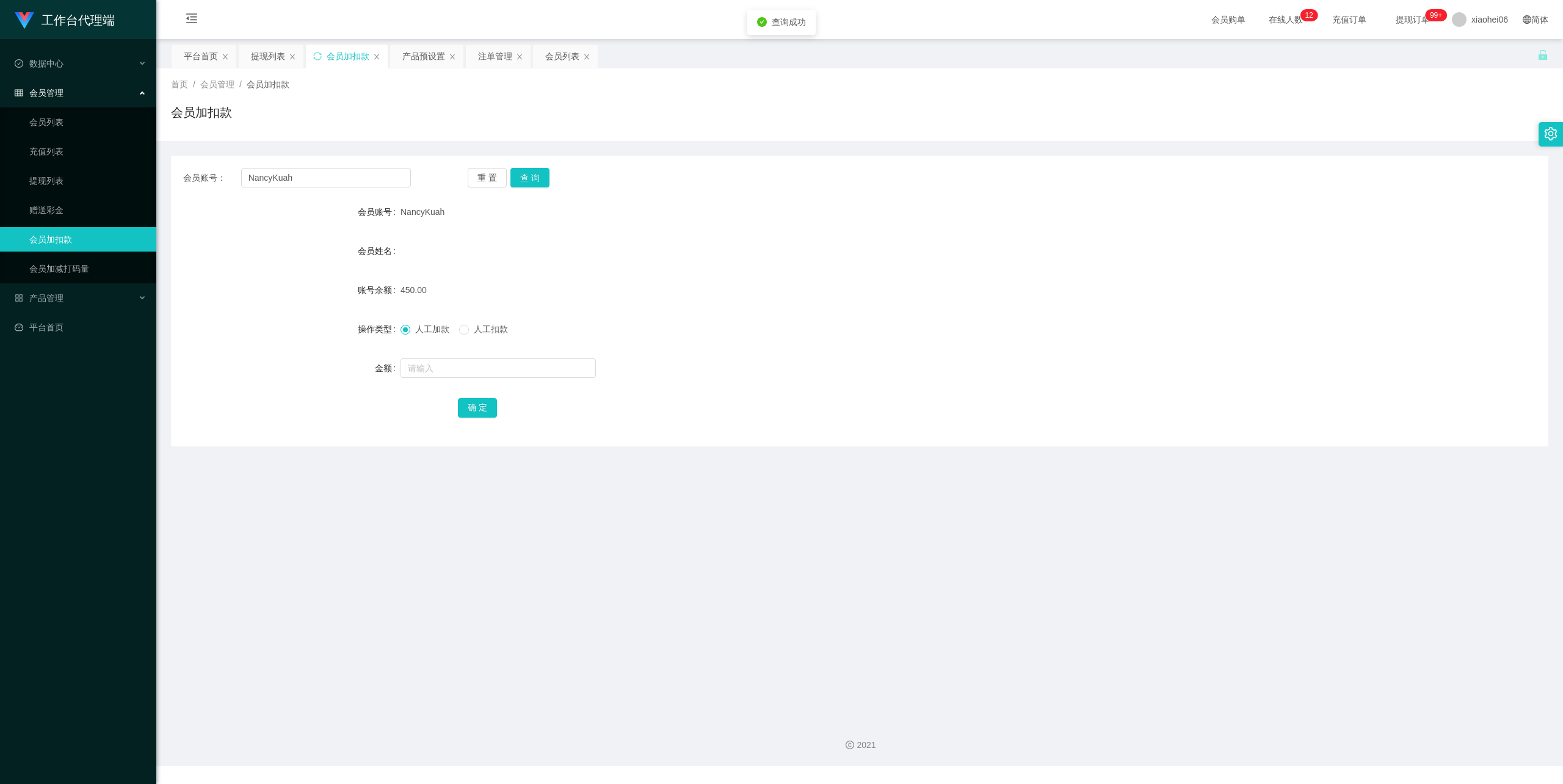
click at [484, 326] on span "人工扣款" at bounding box center [491, 329] width 44 height 10
click at [469, 362] on input "text" at bounding box center [498, 367] width 195 height 19
type input "300"
click at [488, 401] on button "确 定" at bounding box center [477, 407] width 39 height 19
click at [875, 240] on div "会员姓名" at bounding box center [859, 250] width 1378 height 24
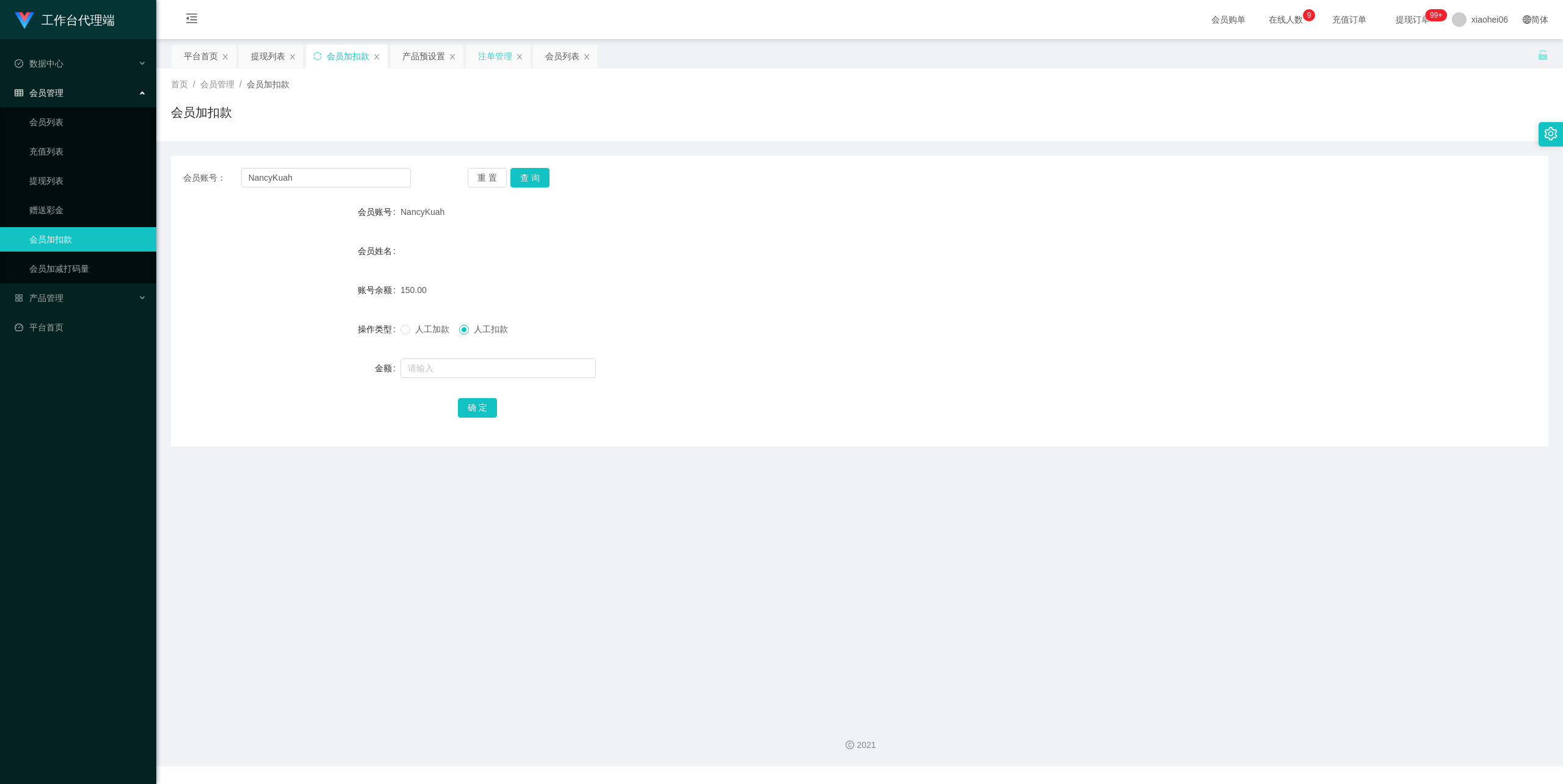
click at [494, 57] on div "注单管理" at bounding box center [495, 56] width 34 height 23
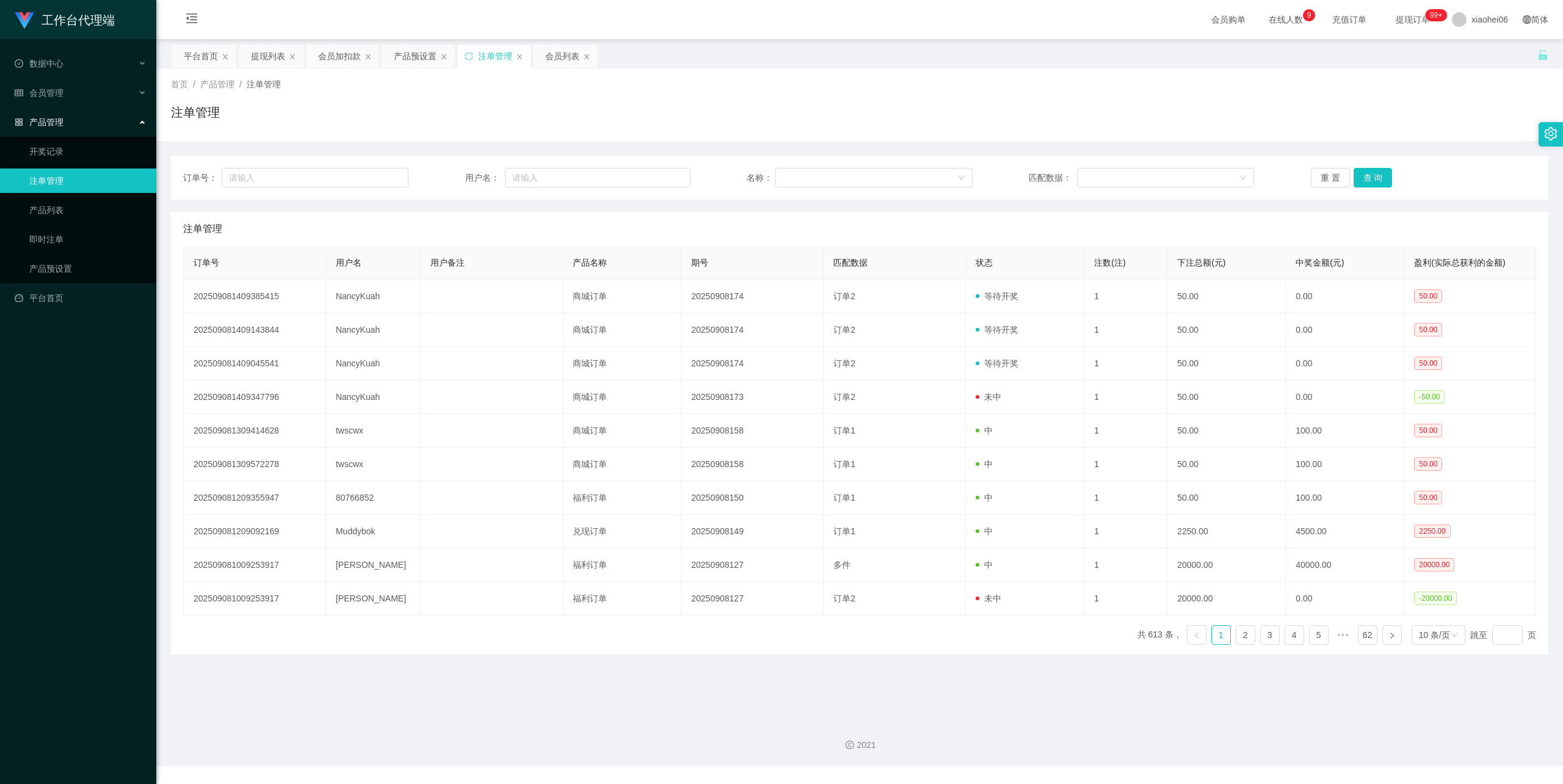
click at [521, 122] on div "注单管理" at bounding box center [859, 117] width 1378 height 28
click at [343, 61] on div "会员加扣款" at bounding box center [339, 56] width 43 height 23
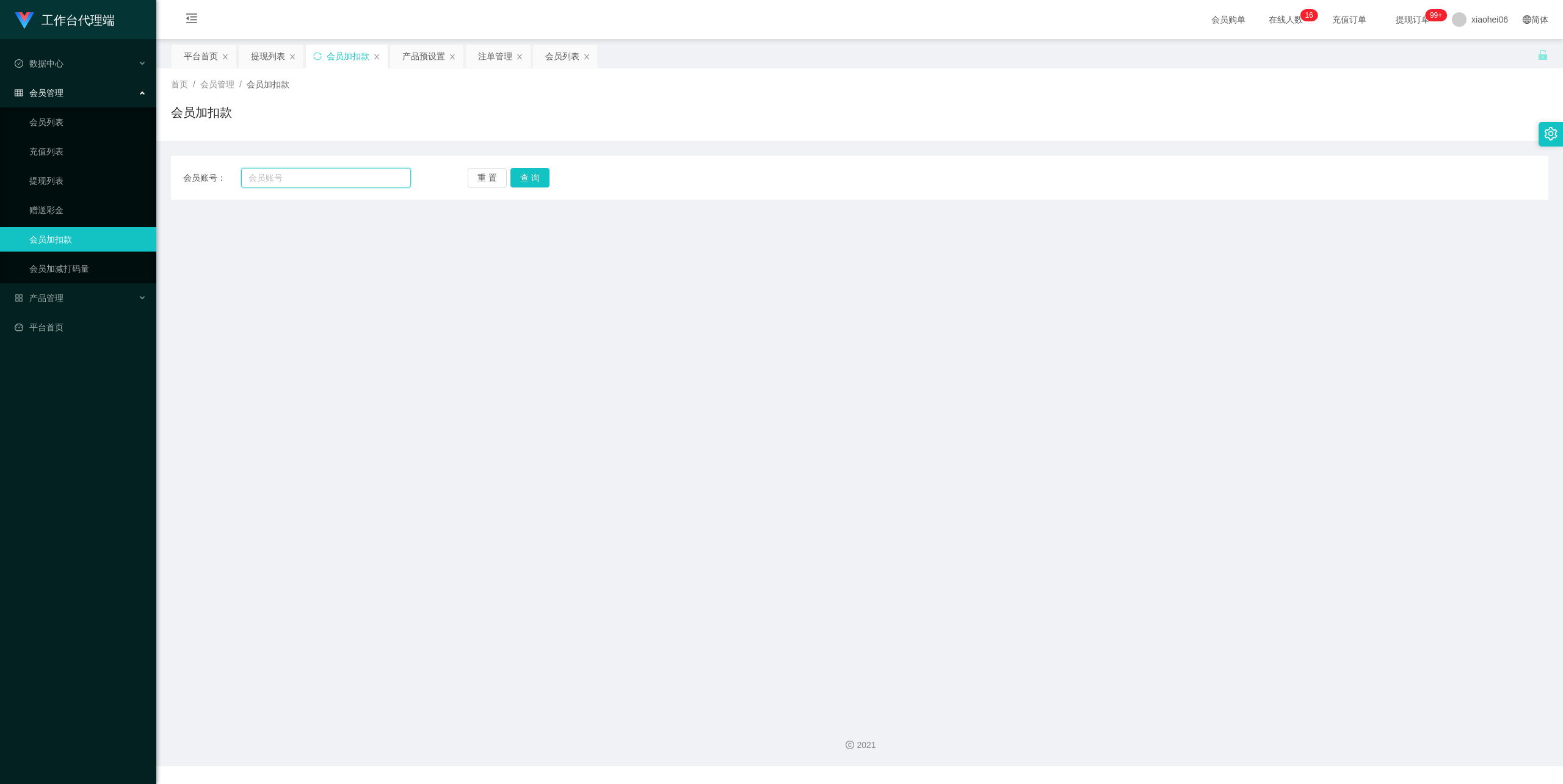
click at [323, 179] on input "text" at bounding box center [326, 177] width 170 height 19
paste input "NancyKuah"
type input "NancyKuah"
drag, startPoint x: 521, startPoint y: 174, endPoint x: 518, endPoint y: 181, distance: 7.6
click at [521, 174] on button "查 询" at bounding box center [529, 177] width 39 height 19
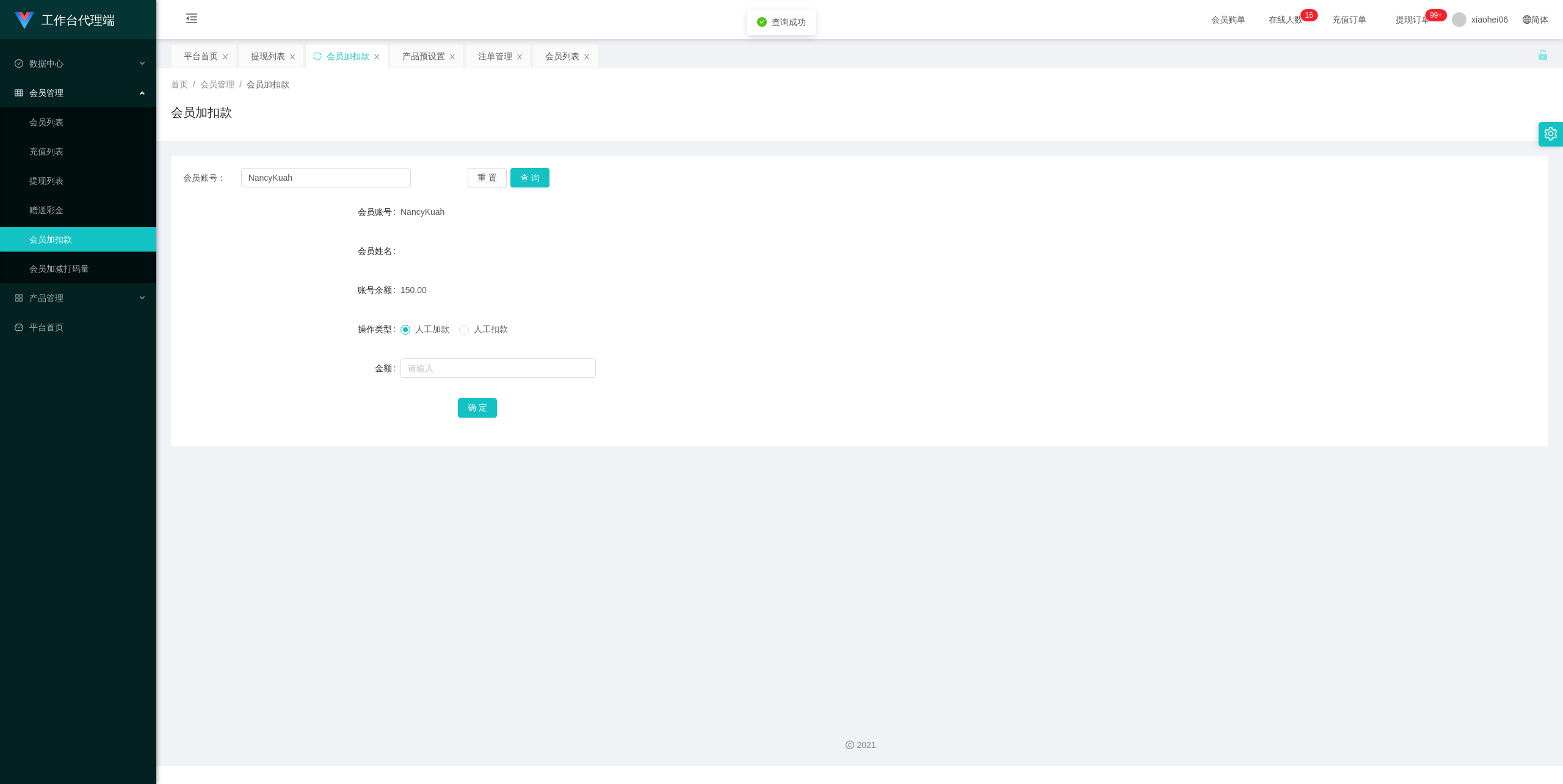
click at [484, 325] on span "人工扣款" at bounding box center [491, 329] width 44 height 10
click at [469, 367] on input "text" at bounding box center [498, 367] width 195 height 19
type input "150"
drag, startPoint x: 467, startPoint y: 412, endPoint x: 474, endPoint y: 407, distance: 8.6
click at [467, 412] on button "确 定" at bounding box center [477, 407] width 39 height 19
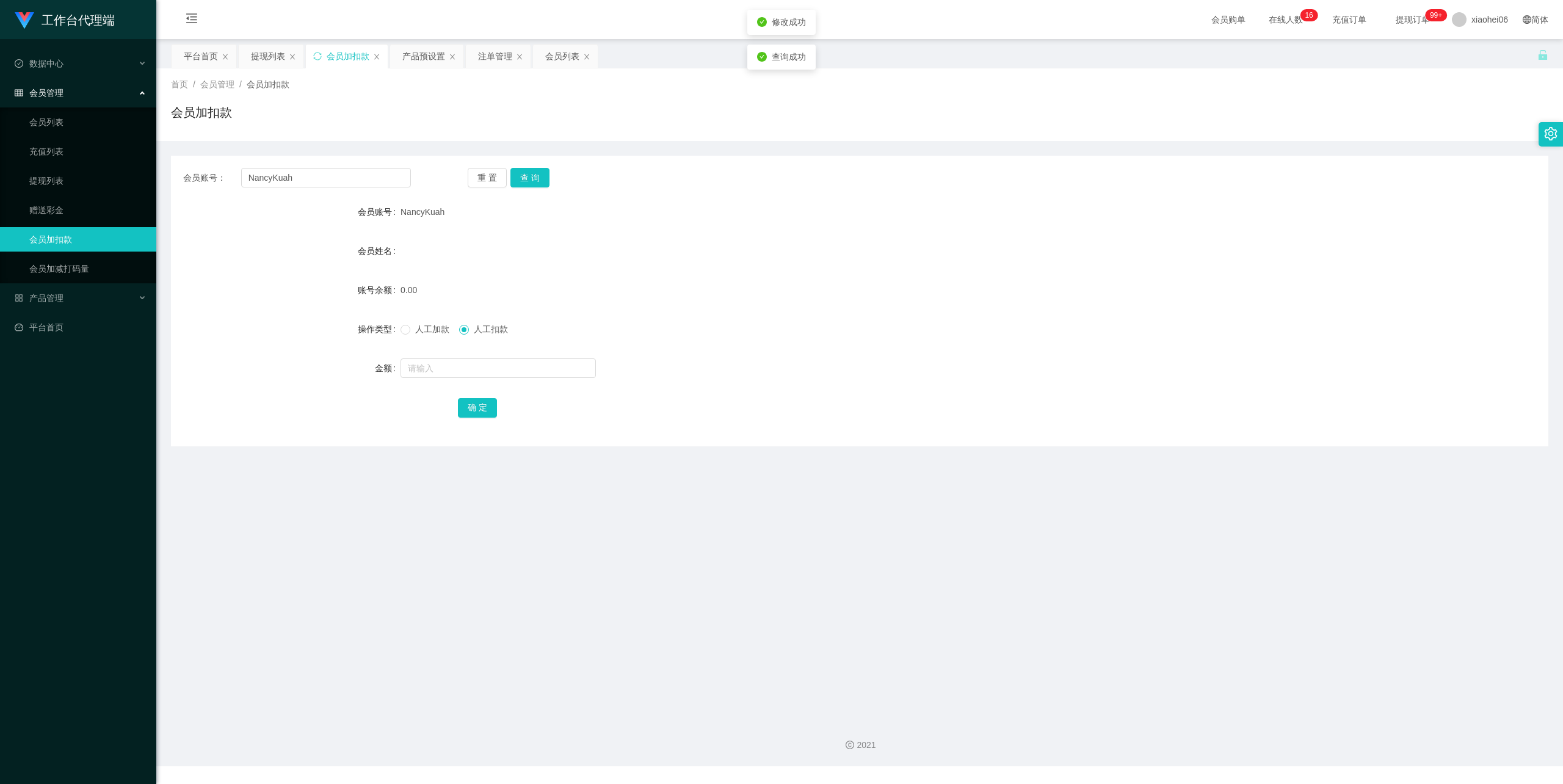
click at [1065, 223] on form "会员账号 NancyKuah 会员姓名 账号余额 0.00 操作类型 人工加款 人工扣款 金额 确 定" at bounding box center [859, 310] width 1378 height 220
drag, startPoint x: 293, startPoint y: 173, endPoint x: 104, endPoint y: 176, distance: 189.0
click at [104, 176] on section "工作台代理端 数据中心 会员管理 会员列表 充值列表 提现列表 赠送彩金 会员加扣款 会员加减打码量 产品管理 开奖记录 注单管理 产品列表 即时注单 产品预…" at bounding box center [781, 382] width 1563 height 766
paste input "80766852"
type input "80766852"
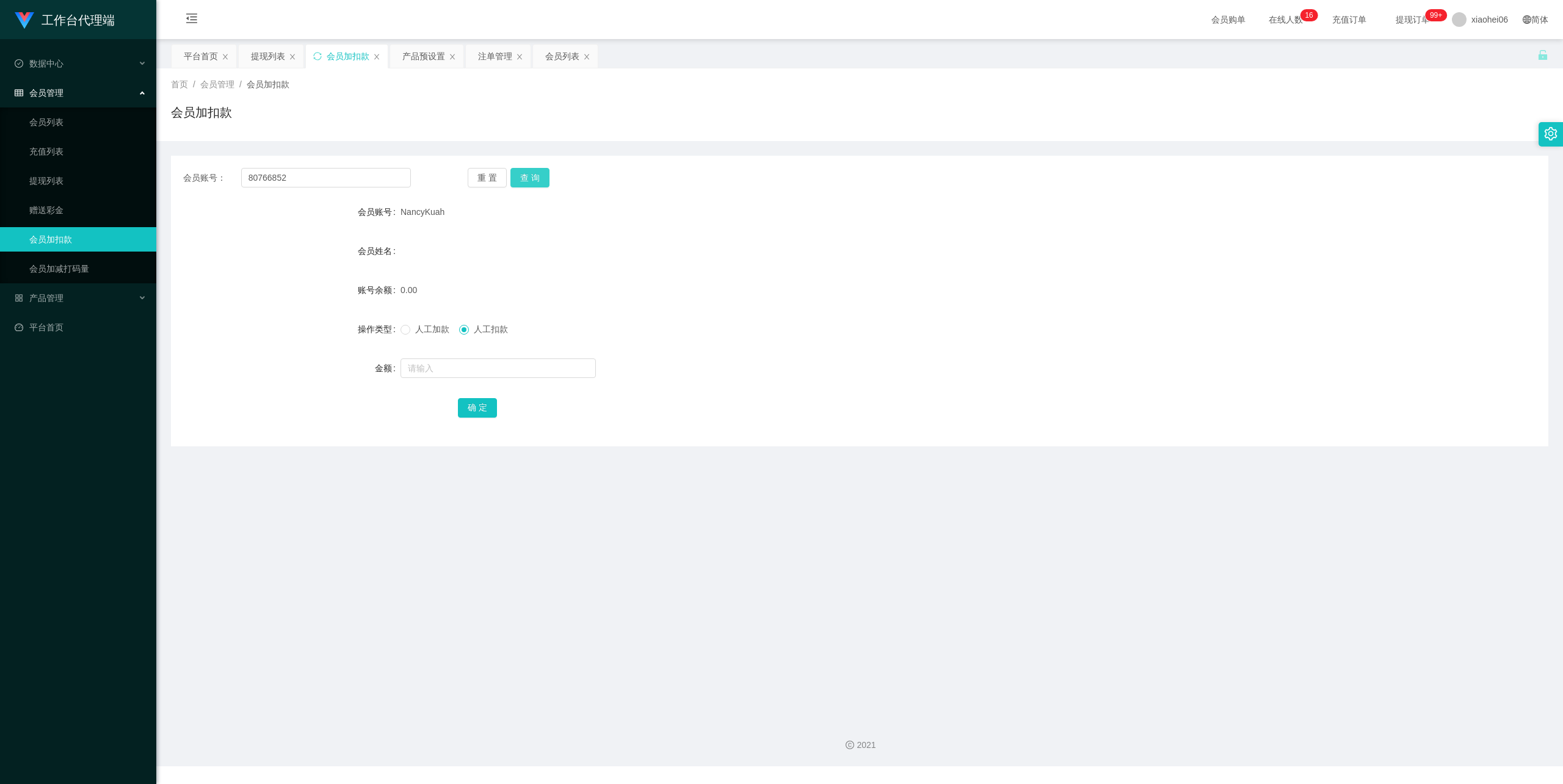
click at [533, 178] on button "查 询" at bounding box center [529, 177] width 39 height 19
click at [446, 375] on input "text" at bounding box center [498, 367] width 195 height 19
type input "130"
drag, startPoint x: 478, startPoint y: 406, endPoint x: 513, endPoint y: 389, distance: 38.9
click at [478, 406] on button "确 定" at bounding box center [477, 407] width 39 height 19
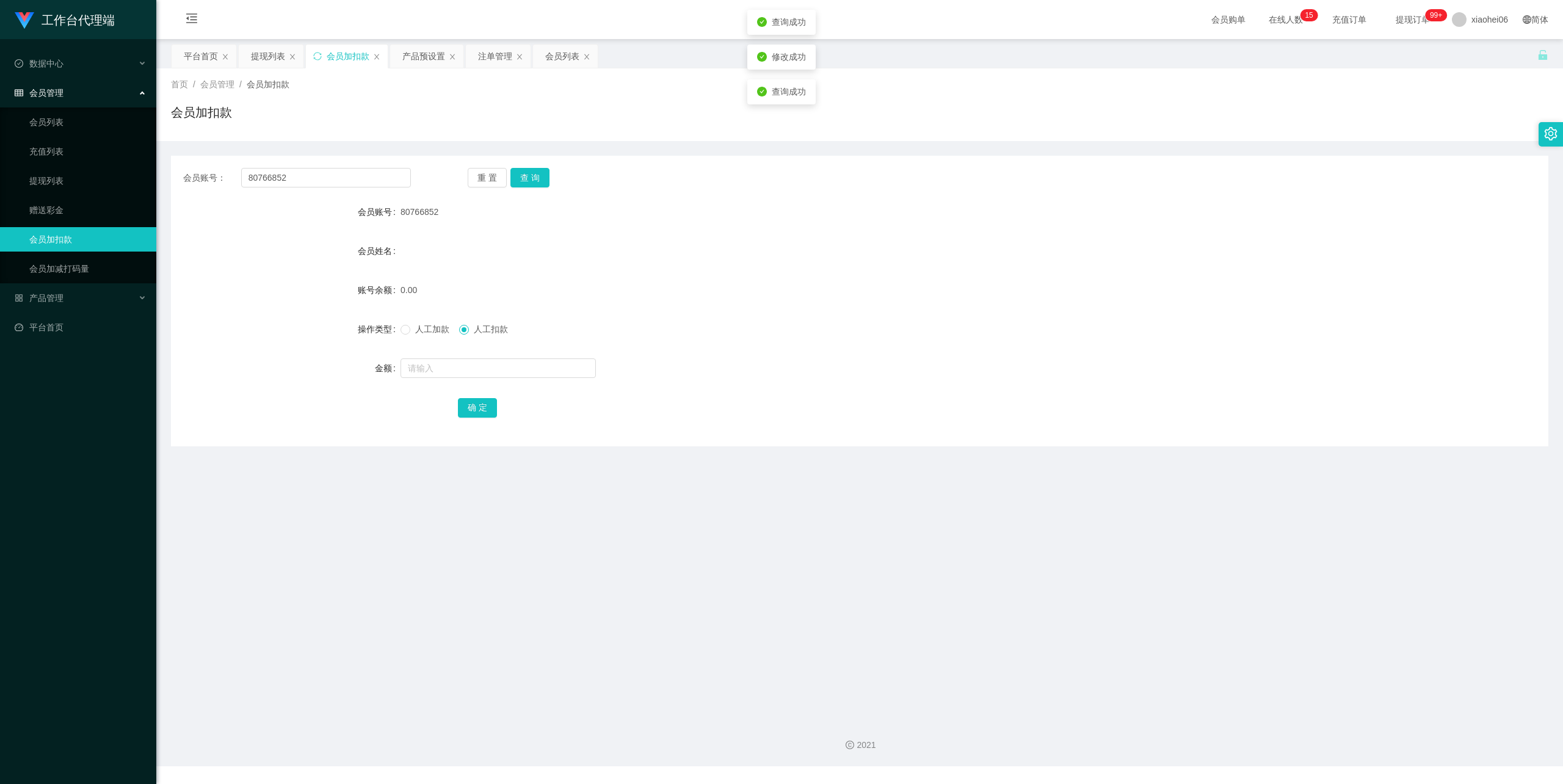
drag, startPoint x: 939, startPoint y: 288, endPoint x: 969, endPoint y: 272, distance: 34.0
click at [951, 279] on div "0.00" at bounding box center [803, 289] width 804 height 24
